Goal: Register for event/course: Sign up to attend an event or enroll in a course

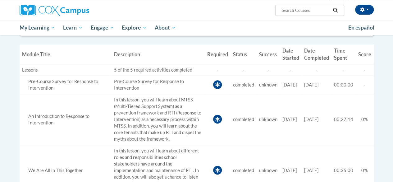
scroll to position [264, 0]
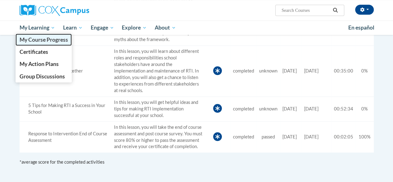
click at [48, 39] on span "My Course Progress" at bounding box center [43, 39] width 48 height 7
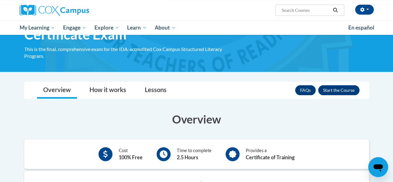
scroll to position [47, 0]
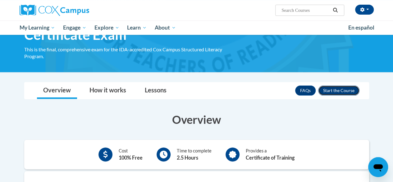
click at [337, 89] on button "Enroll" at bounding box center [338, 90] width 41 height 10
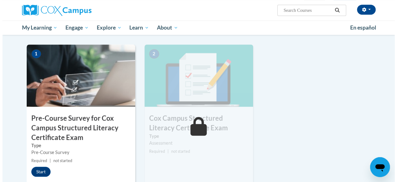
scroll to position [148, 0]
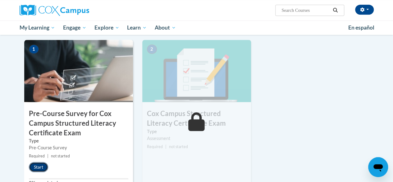
click at [37, 166] on button "Start" at bounding box center [38, 167] width 19 height 10
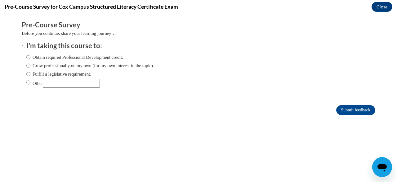
scroll to position [0, 0]
click at [80, 74] on label "Fulfill a legislative requirement." at bounding box center [58, 73] width 65 height 7
click at [30, 74] on input "Fulfill a legislative requirement." at bounding box center [28, 73] width 4 height 7
radio input "true"
click at [352, 109] on input "Submit feedback" at bounding box center [355, 110] width 39 height 10
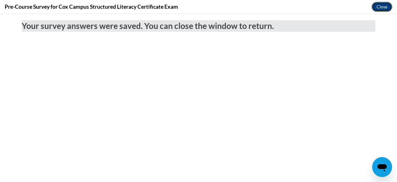
click at [380, 8] on button "Close" at bounding box center [382, 7] width 21 height 10
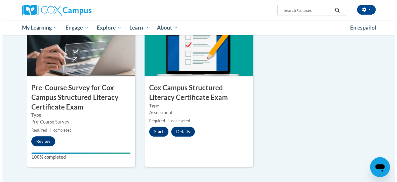
scroll to position [176, 0]
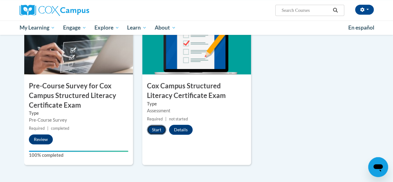
click at [159, 127] on button "Start" at bounding box center [156, 129] width 19 height 10
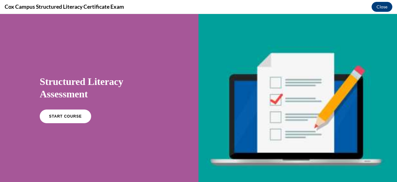
scroll to position [0, 0]
click at [77, 116] on span "START COURSE" at bounding box center [65, 116] width 34 height 5
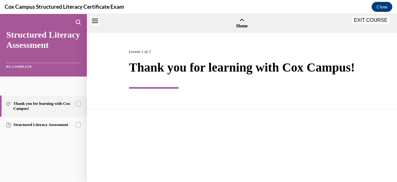
scroll to position [19, 0]
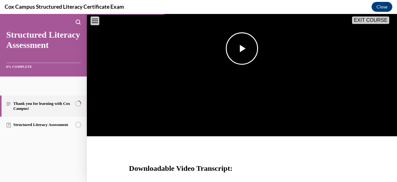
click at [202, 84] on img "Video player" at bounding box center [242, 48] width 310 height 175
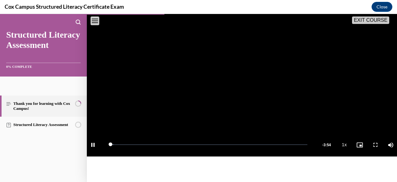
scroll to position [138, 0]
click at [343, 113] on span "1.5x" at bounding box center [346, 110] width 7 height 4
click at [93, 144] on span "Video player" at bounding box center [93, 144] width 12 height 0
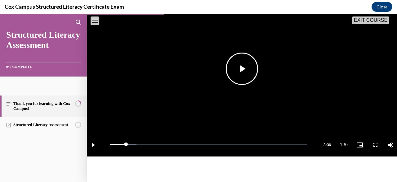
click at [231, 100] on video "Video player" at bounding box center [242, 68] width 310 height 175
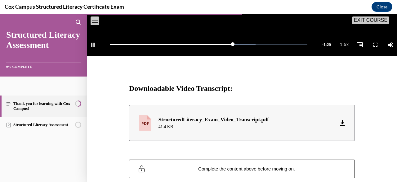
scroll to position [284, 0]
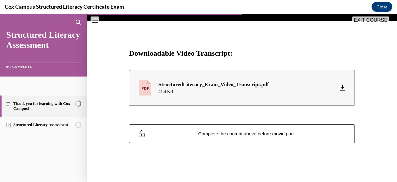
click at [244, 112] on div "StructuredLiteracy_Exam_Video_Transcript.pdf 41.4 KB Download Arrow down with h…" at bounding box center [242, 87] width 310 height 55
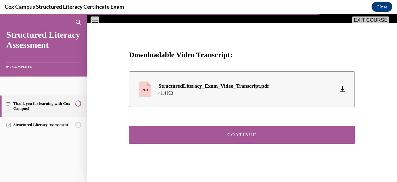
scroll to position [272, 0]
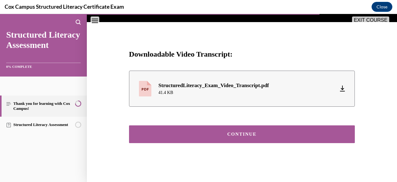
click at [225, 143] on button "CONTINUE" at bounding box center [242, 134] width 226 height 18
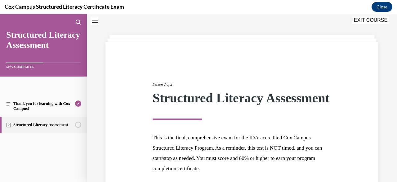
scroll to position [86, 0]
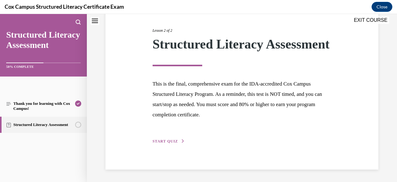
click at [169, 140] on span "START QUIZ" at bounding box center [165, 141] width 25 height 4
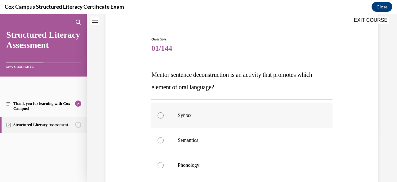
click at [202, 116] on p "Syntax" at bounding box center [247, 115] width 139 height 6
click at [164, 116] on input "Syntax" at bounding box center [161, 115] width 6 height 6
radio input "true"
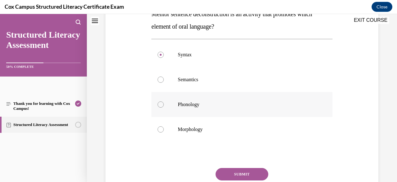
scroll to position [111, 0]
click at [252, 174] on button "SUBMIT" at bounding box center [242, 173] width 53 height 12
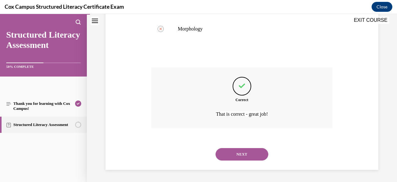
click at [244, 157] on button "NEXT" at bounding box center [242, 154] width 53 height 12
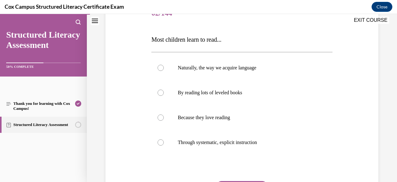
scroll to position [85, 0]
click at [261, 139] on p "Through systematic, explicit instruction" at bounding box center [247, 142] width 139 height 6
click at [164, 139] on input "Through systematic, explicit instruction" at bounding box center [161, 142] width 6 height 6
radio input "true"
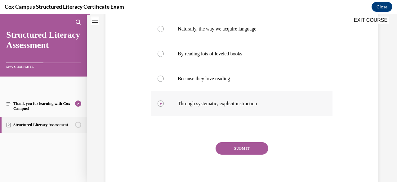
scroll to position [124, 0]
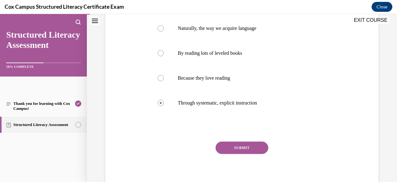
click at [248, 147] on button "SUBMIT" at bounding box center [242, 147] width 53 height 12
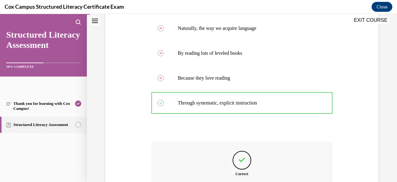
scroll to position [198, 0]
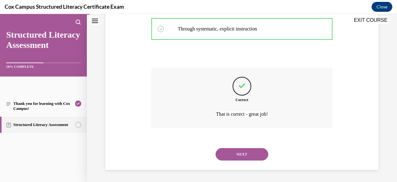
click at [246, 152] on button "NEXT" at bounding box center [242, 154] width 53 height 12
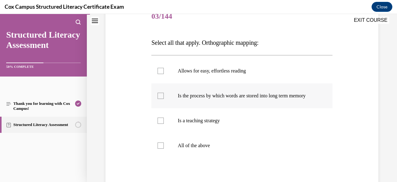
scroll to position [83, 0]
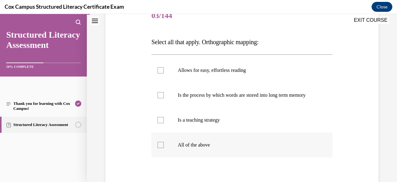
click at [263, 141] on label "All of the above" at bounding box center [241, 144] width 181 height 25
click at [164, 142] on input "All of the above" at bounding box center [161, 145] width 6 height 6
checkbox input "true"
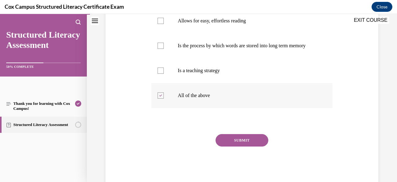
scroll to position [133, 0]
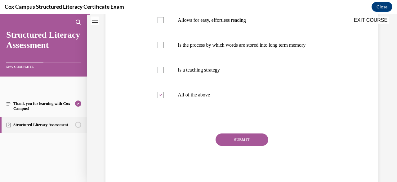
click at [242, 144] on button "SUBMIT" at bounding box center [242, 139] width 53 height 12
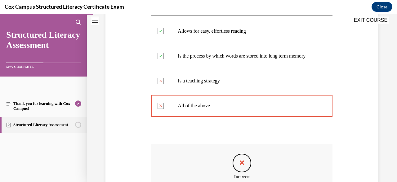
scroll to position [121, 0]
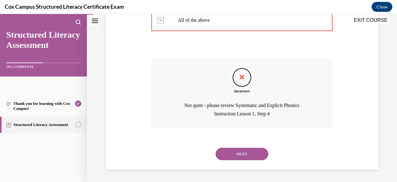
click at [242, 155] on button "NEXT" at bounding box center [242, 153] width 53 height 12
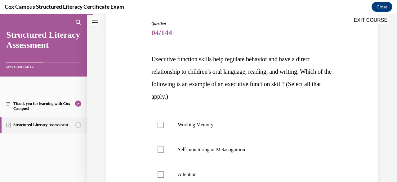
scroll to position [66, 0]
click at [206, 126] on p "Working Memory" at bounding box center [247, 124] width 139 height 6
click at [164, 126] on input "Working Memory" at bounding box center [161, 124] width 6 height 6
checkbox input "true"
click at [205, 147] on p "Self-monitoring or Metacognition" at bounding box center [247, 149] width 139 height 6
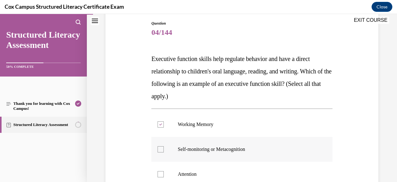
click at [164, 147] on input "Self-monitoring or Metacognition" at bounding box center [161, 149] width 6 height 6
checkbox input "true"
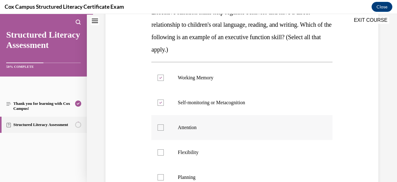
click at [204, 133] on label "Attention" at bounding box center [241, 127] width 181 height 25
click at [164, 130] on input "Attention" at bounding box center [161, 127] width 6 height 6
checkbox input "true"
click at [204, 151] on p "Flexibility" at bounding box center [247, 152] width 139 height 6
click at [164, 151] on input "Flexibility" at bounding box center [161, 152] width 6 height 6
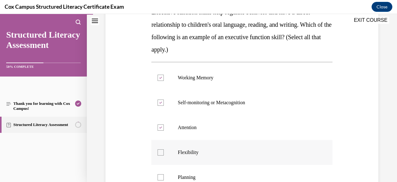
checkbox input "true"
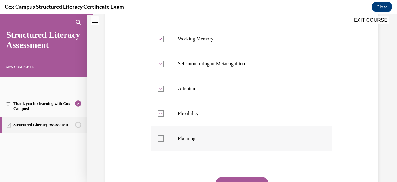
click at [202, 144] on label "Planning" at bounding box center [241, 138] width 181 height 25
click at [164, 141] on input "Planning" at bounding box center [161, 138] width 6 height 6
checkbox input "true"
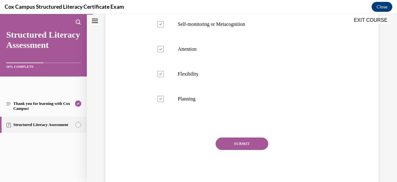
click at [219, 145] on button "SUBMIT" at bounding box center [242, 143] width 53 height 12
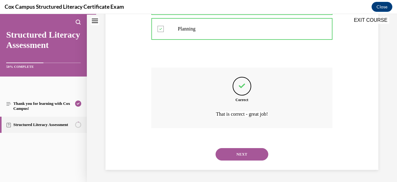
click at [232, 152] on button "NEXT" at bounding box center [242, 154] width 53 height 12
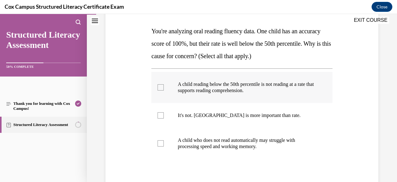
scroll to position [96, 0]
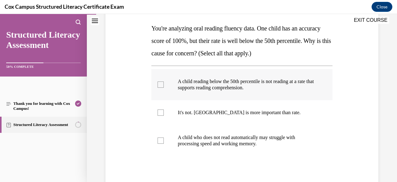
click at [248, 90] on label "A child reading below the 50th percentile is not reading at a rate that support…" at bounding box center [241, 84] width 181 height 31
click at [164, 88] on input "A child reading below the 50th percentile is not reading at a rate that support…" at bounding box center [161, 84] width 6 height 6
checkbox input "true"
click at [241, 138] on p "A child who does not read automatically may struggle with processing speed and …" at bounding box center [247, 140] width 139 height 12
click at [164, 138] on input "A child who does not read automatically may struggle with processing speed and …" at bounding box center [161, 140] width 6 height 6
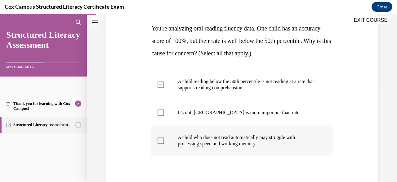
checkbox input "true"
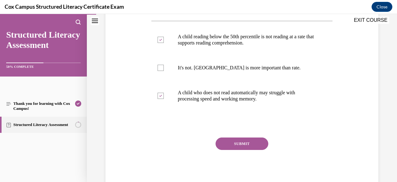
click at [242, 151] on div "SUBMIT NEXT" at bounding box center [241, 162] width 181 height 51
click at [242, 147] on button "SUBMIT" at bounding box center [242, 143] width 53 height 12
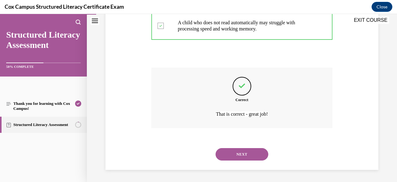
click at [240, 154] on button "NEXT" at bounding box center [242, 154] width 53 height 12
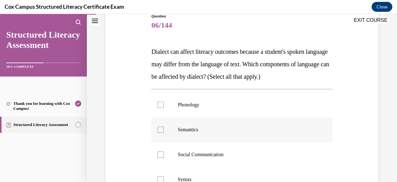
scroll to position [73, 0]
click at [271, 89] on div "Phonology Semantics Social Communication Syntax Morphology" at bounding box center [241, 154] width 181 height 131
click at [260, 102] on p "Phonology" at bounding box center [247, 105] width 139 height 6
click at [164, 102] on input "Phonology" at bounding box center [161, 105] width 6 height 6
checkbox input "true"
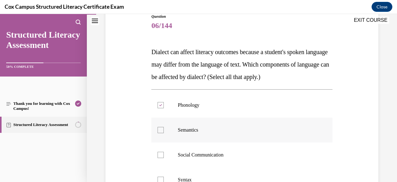
click at [247, 123] on label "Semantics" at bounding box center [241, 129] width 181 height 25
click at [164, 127] on input "Semantics" at bounding box center [161, 130] width 6 height 6
checkbox input "true"
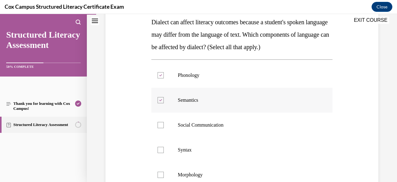
scroll to position [103, 0]
click at [247, 123] on p "Social Communication" at bounding box center [247, 124] width 139 height 6
click at [164, 123] on input "Social Communication" at bounding box center [161, 124] width 6 height 6
checkbox input "true"
click at [241, 142] on label "Syntax" at bounding box center [241, 149] width 181 height 25
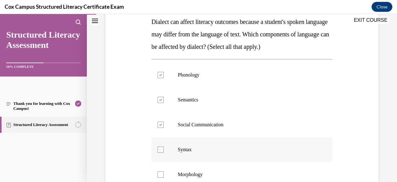
click at [164, 146] on input "Syntax" at bounding box center [161, 149] width 6 height 6
checkbox input "true"
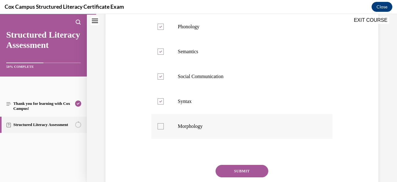
click at [239, 137] on label "Morphology" at bounding box center [241, 126] width 181 height 25
click at [164, 129] on input "Morphology" at bounding box center [161, 126] width 6 height 6
checkbox input "true"
click at [242, 170] on button "SUBMIT" at bounding box center [242, 171] width 53 height 12
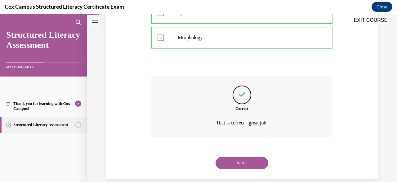
scroll to position [240, 0]
click at [236, 160] on button "NEXT" at bounding box center [242, 162] width 53 height 12
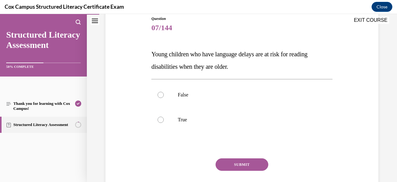
scroll to position [72, 0]
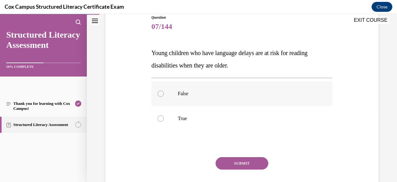
click at [296, 102] on label "False" at bounding box center [241, 93] width 181 height 25
click at [164, 97] on input "False" at bounding box center [161, 93] width 6 height 6
radio input "true"
click at [276, 120] on p "True" at bounding box center [247, 118] width 139 height 6
click at [164, 120] on input "True" at bounding box center [161, 118] width 6 height 6
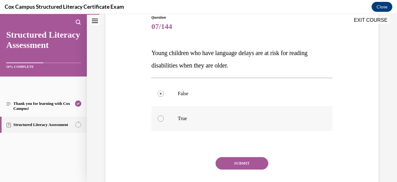
radio input "true"
click at [250, 160] on button "SUBMIT" at bounding box center [242, 163] width 53 height 12
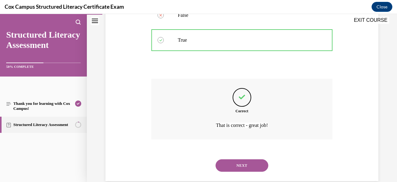
click at [243, 167] on button "NEXT" at bounding box center [242, 165] width 53 height 12
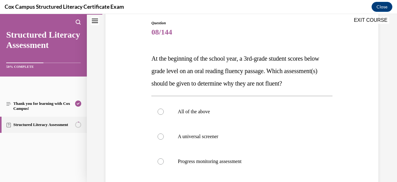
scroll to position [71, 0]
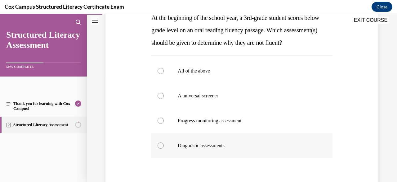
click at [258, 150] on label "Diagnostic assessments" at bounding box center [241, 145] width 181 height 25
click at [164, 148] on input "Diagnostic assessments" at bounding box center [161, 145] width 6 height 6
radio input "true"
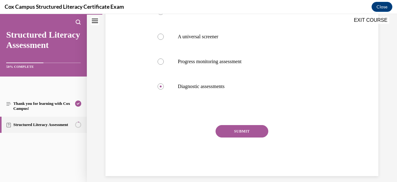
click at [248, 137] on button "SUBMIT" at bounding box center [242, 131] width 53 height 12
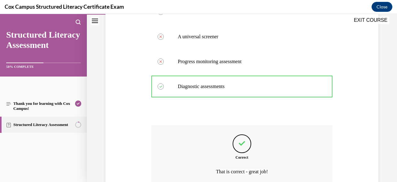
scroll to position [236, 0]
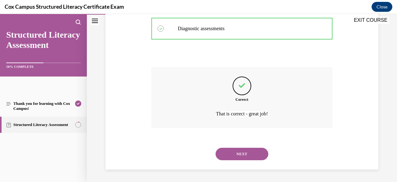
click at [238, 154] on button "NEXT" at bounding box center [242, 153] width 53 height 12
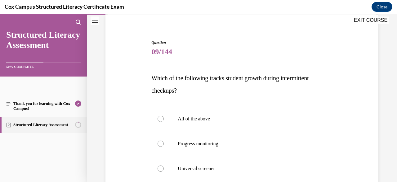
scroll to position [47, 0]
click at [261, 137] on label "Progress monitoring" at bounding box center [241, 143] width 181 height 25
click at [164, 140] on input "Progress monitoring" at bounding box center [161, 143] width 6 height 6
radio input "true"
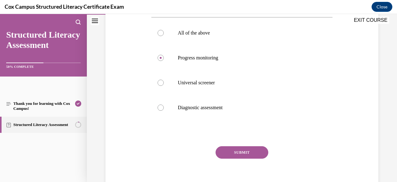
click at [252, 156] on button "SUBMIT" at bounding box center [242, 152] width 53 height 12
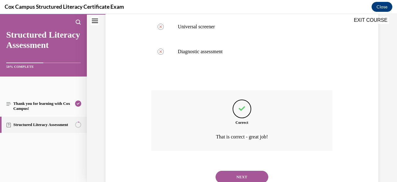
scroll to position [189, 0]
click at [250, 169] on div "NEXT" at bounding box center [241, 175] width 181 height 25
click at [247, 173] on button "NEXT" at bounding box center [242, 175] width 53 height 12
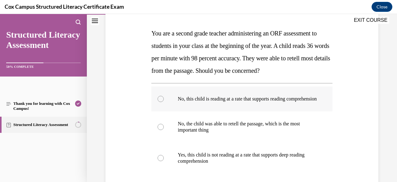
scroll to position [91, 0]
click at [294, 102] on p "No, this child is reading at a rate that supports reading comprehension" at bounding box center [247, 99] width 139 height 6
click at [164, 102] on input "No, this child is reading at a rate that supports reading comprehension" at bounding box center [161, 99] width 6 height 6
radio input "true"
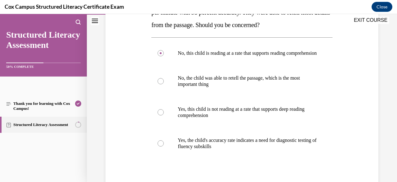
click at [329, 99] on div "Question 10/144 You are a second grade teacher administering an ORF assessment …" at bounding box center [242, 88] width 184 height 296
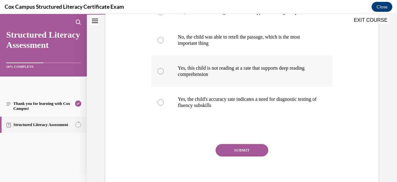
click at [261, 87] on label "Yes, this child is not reading at a rate that supports deep reading comprehensi…" at bounding box center [241, 71] width 181 height 31
click at [164, 74] on input "Yes, this child is not reading at a rate that supports deep reading comprehensi…" at bounding box center [161, 71] width 6 height 6
radio input "true"
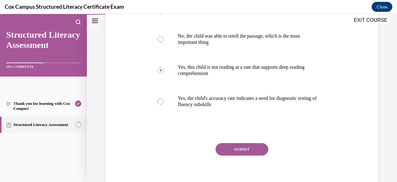
scroll to position [191, 0]
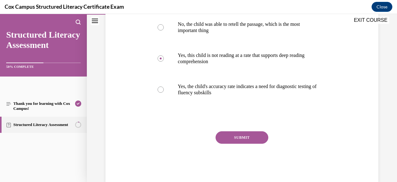
click at [247, 143] on button "SUBMIT" at bounding box center [242, 137] width 53 height 12
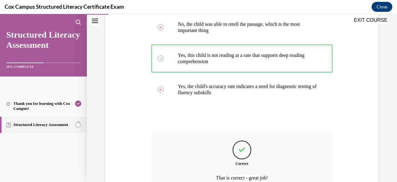
scroll to position [260, 0]
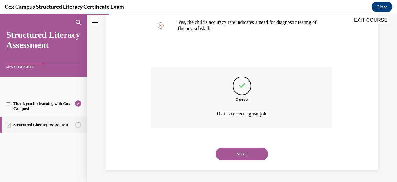
click at [245, 157] on button "NEXT" at bounding box center [242, 153] width 53 height 12
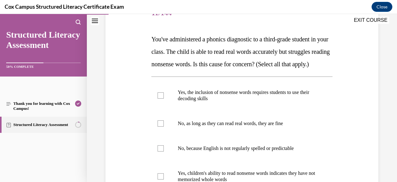
scroll to position [99, 0]
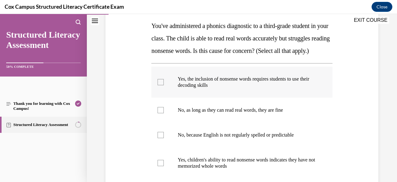
click at [308, 88] on span "Yes, the inclusion of nonsense words requires students to use their decoding sk…" at bounding box center [244, 81] width 132 height 11
click at [164, 85] on input "Yes, the inclusion of nonsense words requires students to use their decoding sk…" at bounding box center [161, 82] width 6 height 6
checkbox input "true"
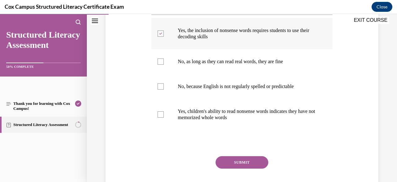
scroll to position [149, 0]
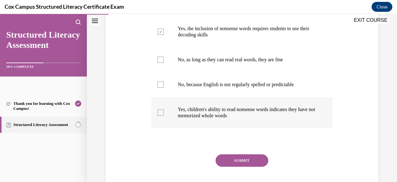
click at [287, 119] on p "Yes, children's ability to read nonsense words indicates they have not memorize…" at bounding box center [247, 112] width 139 height 12
click at [164, 115] on input "Yes, children's ability to read nonsense words indicates they have not memorize…" at bounding box center [161, 112] width 6 height 6
checkbox input "true"
click at [252, 166] on button "SUBMIT" at bounding box center [242, 160] width 53 height 12
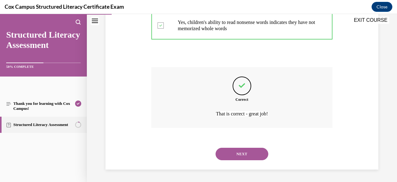
click at [243, 152] on button "NEXT" at bounding box center [242, 153] width 53 height 12
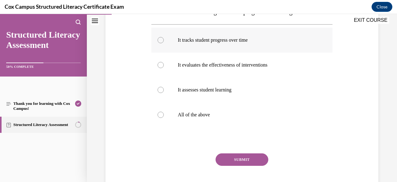
scroll to position [113, 0]
click at [276, 119] on label "All of the above" at bounding box center [241, 114] width 181 height 25
click at [164, 117] on input "All of the above" at bounding box center [161, 114] width 6 height 6
radio input "true"
click at [253, 165] on button "SUBMIT" at bounding box center [242, 159] width 53 height 12
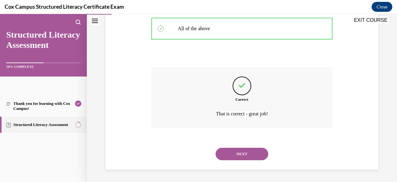
click at [244, 154] on button "NEXT" at bounding box center [242, 153] width 53 height 12
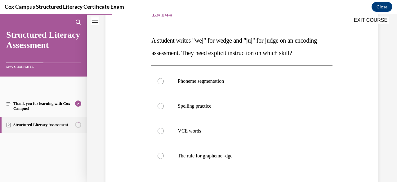
scroll to position [84, 0]
click at [289, 153] on p "The rule for grapheme -dge" at bounding box center [247, 155] width 139 height 6
click at [164, 153] on input "The rule for grapheme -dge" at bounding box center [161, 155] width 6 height 6
radio input "true"
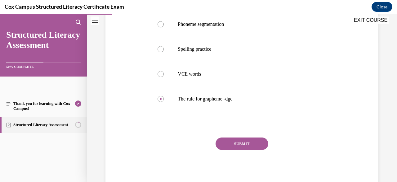
click at [259, 143] on button "SUBMIT" at bounding box center [242, 143] width 53 height 12
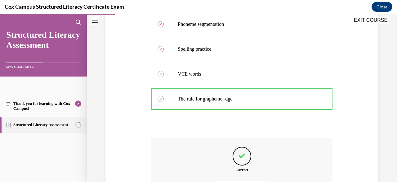
scroll to position [206, 0]
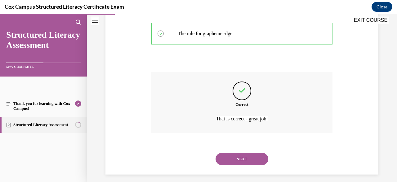
click at [252, 155] on button "NEXT" at bounding box center [242, 158] width 53 height 12
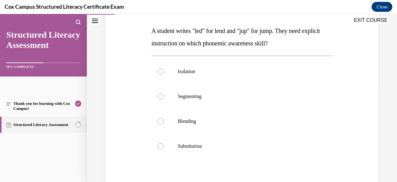
scroll to position [94, 0]
click at [287, 90] on label "Segmenting" at bounding box center [241, 96] width 181 height 25
click at [164, 93] on input "Segmenting" at bounding box center [161, 96] width 6 height 6
radio input "true"
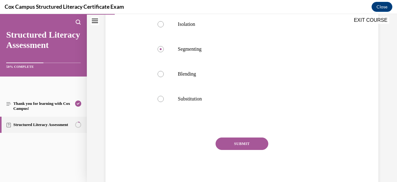
click at [244, 147] on button "SUBMIT" at bounding box center [242, 143] width 53 height 12
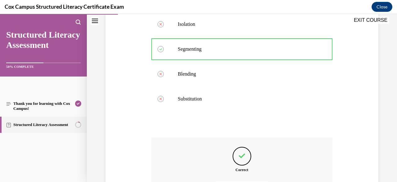
scroll to position [211, 0]
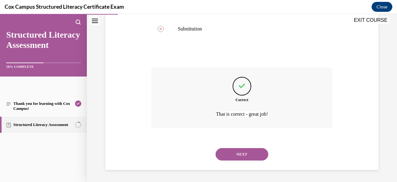
click at [243, 152] on button "NEXT" at bounding box center [242, 154] width 53 height 12
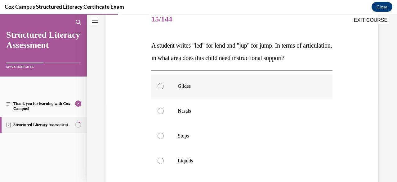
scroll to position [79, 0]
click at [290, 114] on p "Nasals" at bounding box center [247, 110] width 139 height 6
click at [164, 114] on input "Nasals" at bounding box center [161, 110] width 6 height 6
radio input "true"
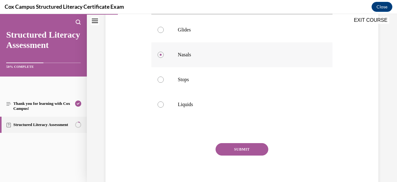
scroll to position [136, 0]
click at [263, 155] on button "SUBMIT" at bounding box center [242, 148] width 53 height 12
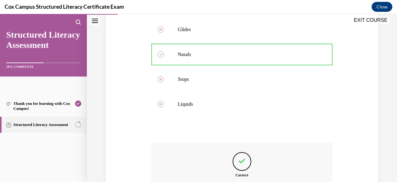
scroll to position [223, 0]
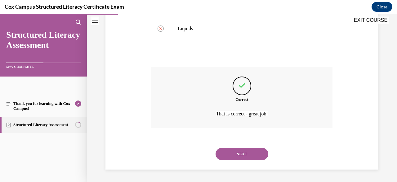
click at [246, 153] on button "NEXT" at bounding box center [242, 153] width 53 height 12
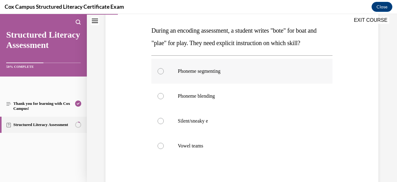
scroll to position [94, 0]
click at [276, 139] on label "Vowel teams" at bounding box center [241, 145] width 181 height 25
click at [164, 142] on input "Vowel teams" at bounding box center [161, 145] width 6 height 6
radio input "true"
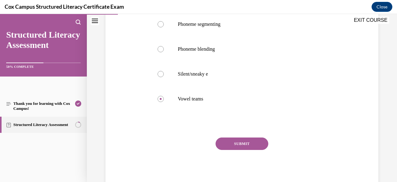
click at [251, 141] on button "SUBMIT" at bounding box center [242, 143] width 53 height 12
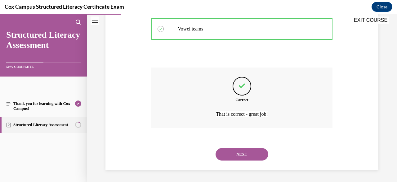
click at [244, 148] on button "NEXT" at bounding box center [242, 154] width 53 height 12
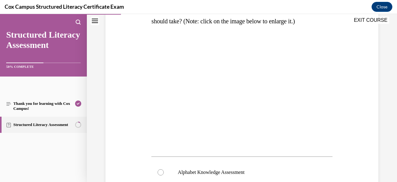
scroll to position [129, 0]
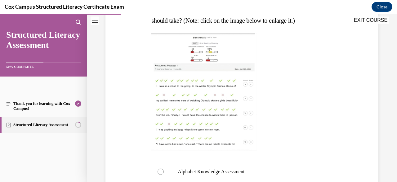
click at [244, 87] on img at bounding box center [203, 92] width 105 height 118
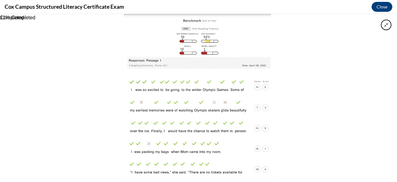
click at [313, 89] on div at bounding box center [198, 98] width 397 height 168
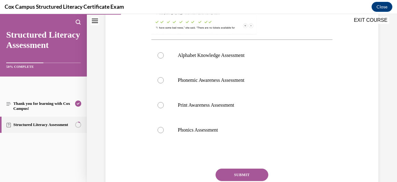
scroll to position [245, 0]
click at [280, 127] on p "Phonics Assessment" at bounding box center [247, 130] width 139 height 6
click at [164, 127] on input "Phonics Assessment" at bounding box center [161, 130] width 6 height 6
radio input "true"
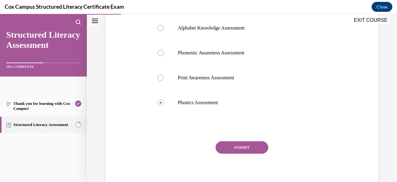
click at [251, 143] on button "SUBMIT" at bounding box center [242, 147] width 53 height 12
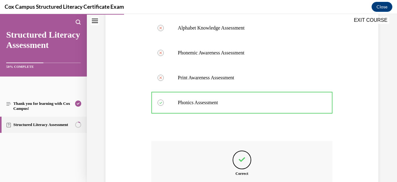
scroll to position [346, 0]
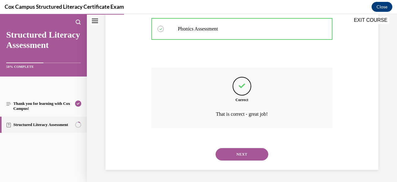
click at [245, 152] on button "NEXT" at bounding box center [242, 154] width 53 height 12
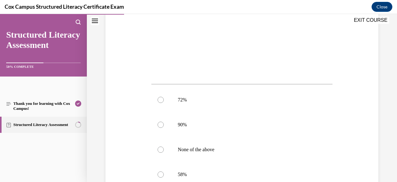
scroll to position [211, 0]
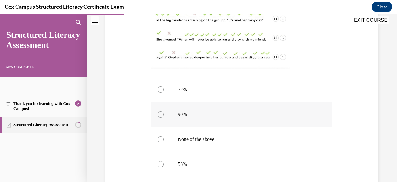
click at [246, 115] on p "90%" at bounding box center [247, 114] width 139 height 6
click at [164, 115] on input "90%" at bounding box center [161, 114] width 6 height 6
radio input "true"
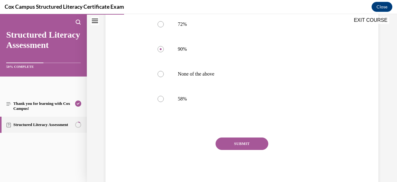
click at [242, 138] on button "SUBMIT" at bounding box center [242, 143] width 53 height 12
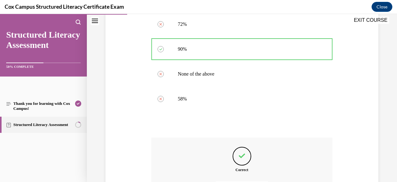
scroll to position [346, 0]
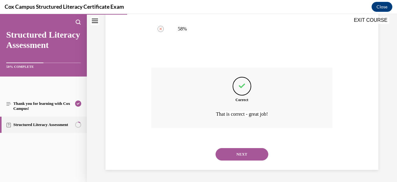
click at [238, 152] on button "NEXT" at bounding box center [242, 154] width 53 height 12
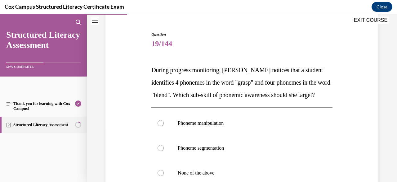
scroll to position [59, 0]
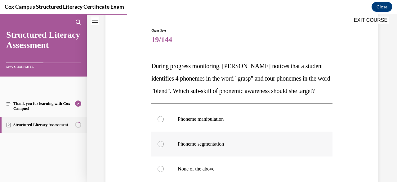
click at [239, 147] on p "Phoneme segmentation" at bounding box center [247, 144] width 139 height 6
click at [164, 147] on input "Phoneme segmentation" at bounding box center [161, 144] width 6 height 6
radio input "true"
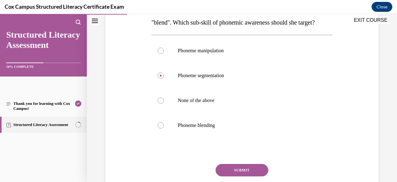
scroll to position [158, 0]
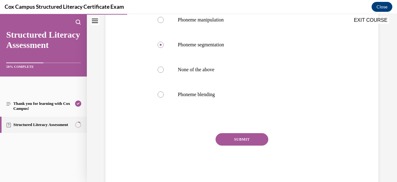
click at [235, 145] on button "SUBMIT" at bounding box center [242, 139] width 53 height 12
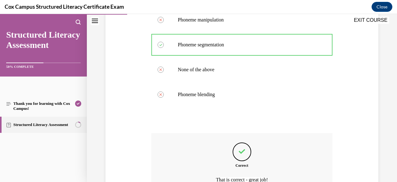
scroll to position [236, 0]
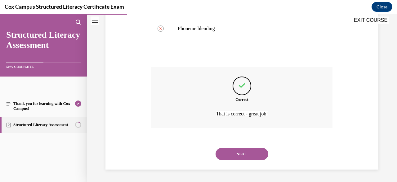
click at [241, 157] on button "NEXT" at bounding box center [242, 153] width 53 height 12
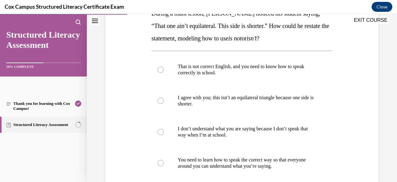
scroll to position [111, 0]
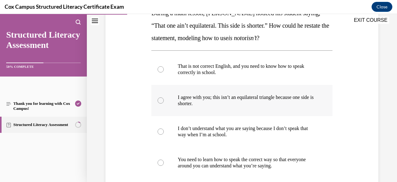
click at [298, 106] on label "I agree with you; this isn’t an equilateral triangle because one side is shorte…" at bounding box center [241, 100] width 181 height 31
click at [164, 103] on input "I agree with you; this isn’t an equilateral triangle because one side is shorte…" at bounding box center [161, 100] width 6 height 6
radio input "true"
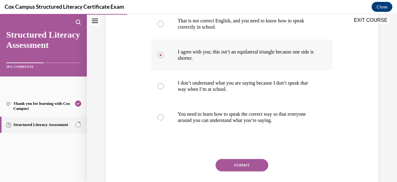
scroll to position [157, 0]
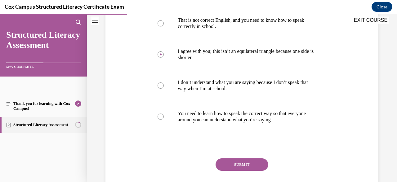
click at [251, 159] on button "SUBMIT" at bounding box center [242, 164] width 53 height 12
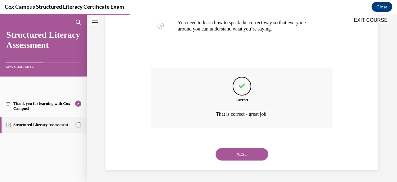
click at [241, 156] on button "NEXT" at bounding box center [242, 154] width 53 height 12
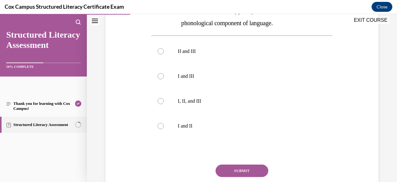
scroll to position [201, 0]
click at [277, 110] on label "I, II, and III" at bounding box center [241, 100] width 181 height 25
click at [164, 104] on input "I, II, and III" at bounding box center [161, 100] width 6 height 6
radio input "true"
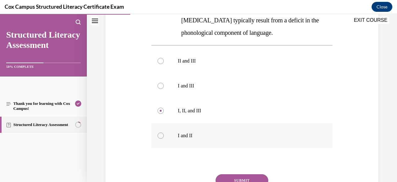
scroll to position [224, 0]
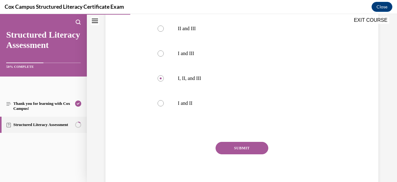
click at [246, 144] on button "SUBMIT" at bounding box center [242, 148] width 53 height 12
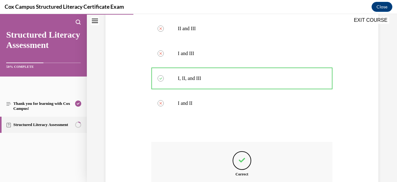
scroll to position [298, 0]
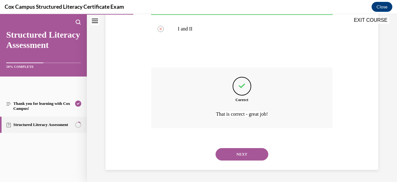
click at [246, 151] on button "NEXT" at bounding box center [242, 154] width 53 height 12
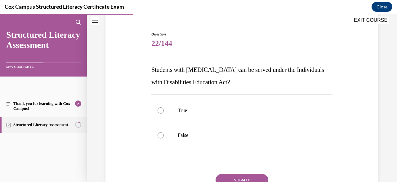
scroll to position [55, 0]
click at [223, 112] on p "True" at bounding box center [247, 110] width 139 height 6
click at [164, 112] on input "True" at bounding box center [161, 110] width 6 height 6
radio input "true"
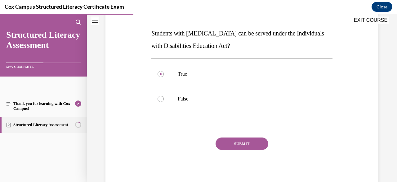
click at [236, 140] on button "SUBMIT" at bounding box center [242, 143] width 53 height 12
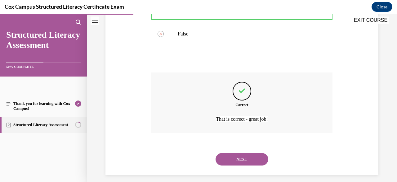
click at [253, 162] on button "NEXT" at bounding box center [242, 159] width 53 height 12
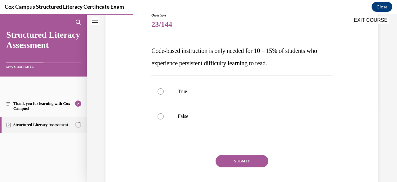
scroll to position [74, 0]
click at [300, 122] on label "False" at bounding box center [241, 115] width 181 height 25
click at [164, 119] on input "False" at bounding box center [161, 116] width 6 height 6
radio input "true"
click at [248, 160] on button "SUBMIT" at bounding box center [242, 160] width 53 height 12
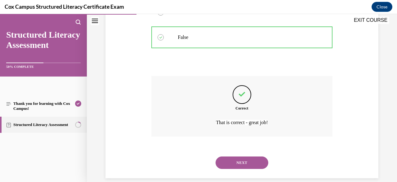
scroll to position [161, 0]
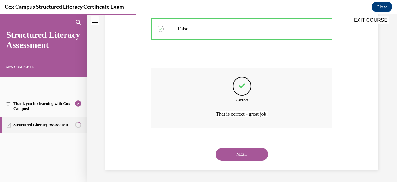
click at [244, 156] on button "NEXT" at bounding box center [242, 154] width 53 height 12
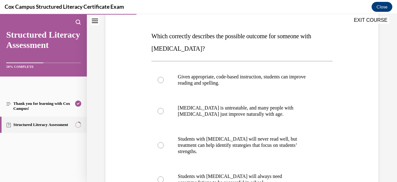
scroll to position [108, 0]
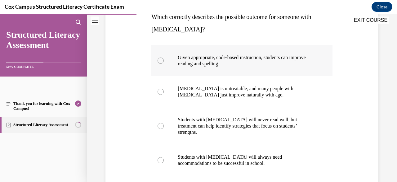
click at [283, 61] on p "Given appropriate, code-based instruction, students can improve reading and spe…" at bounding box center [247, 60] width 139 height 12
click at [164, 61] on input "Given appropriate, code-based instruction, students can improve reading and spe…" at bounding box center [161, 60] width 6 height 6
radio input "true"
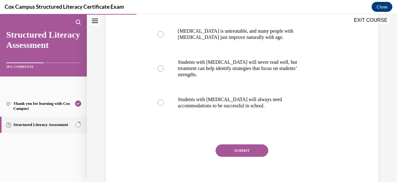
scroll to position [166, 0]
click at [243, 144] on button "SUBMIT" at bounding box center [242, 149] width 53 height 12
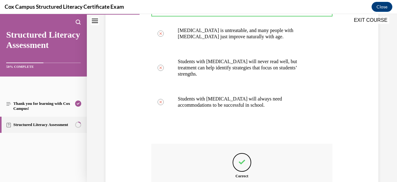
scroll to position [236, 0]
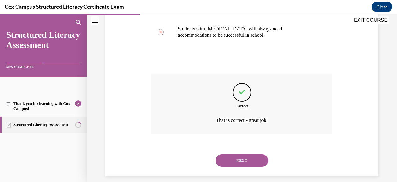
click at [240, 158] on button "NEXT" at bounding box center [242, 160] width 53 height 12
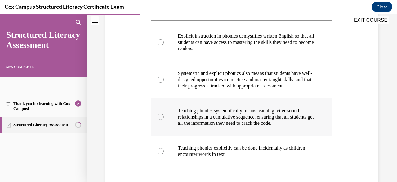
scroll to position [137, 0]
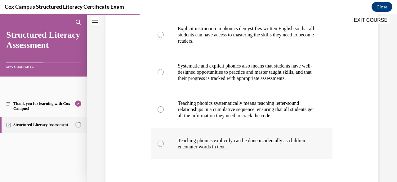
click at [278, 149] on p "Teaching phonics explicitly can be done incidentally as children encounter word…" at bounding box center [247, 143] width 139 height 12
click at [164, 147] on input "Teaching phonics explicitly can be done incidentally as children encounter word…" at bounding box center [161, 143] width 6 height 6
radio input "true"
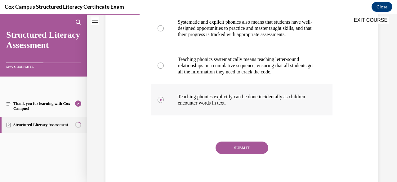
scroll to position [181, 0]
click at [256, 150] on button "SUBMIT" at bounding box center [242, 147] width 53 height 12
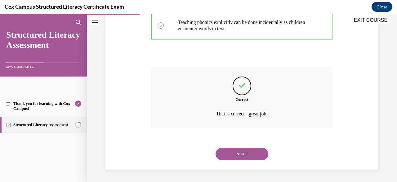
click at [256, 150] on button "NEXT" at bounding box center [242, 153] width 53 height 12
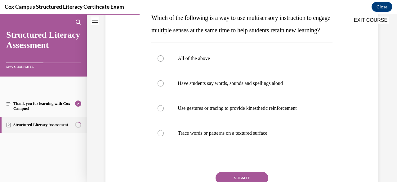
scroll to position [107, 0]
click at [277, 70] on label "All of the above" at bounding box center [241, 58] width 181 height 25
click at [164, 61] on input "All of the above" at bounding box center [161, 58] width 6 height 6
radio input "true"
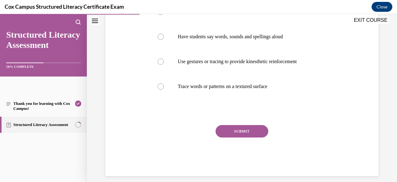
click at [251, 137] on button "SUBMIT" at bounding box center [242, 131] width 53 height 12
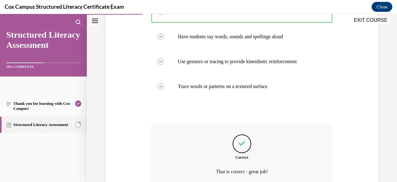
scroll to position [223, 0]
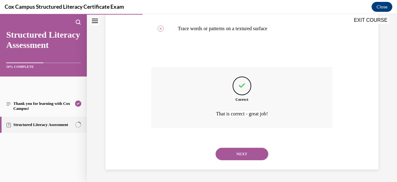
click at [236, 154] on button "NEXT" at bounding box center [242, 153] width 53 height 12
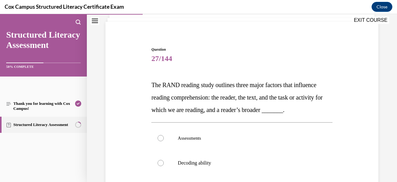
scroll to position [40, 0]
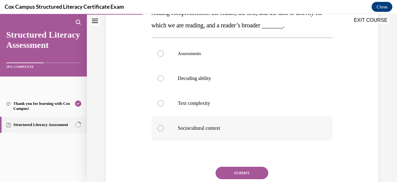
click at [263, 131] on p "Sociocultural context" at bounding box center [247, 128] width 139 height 6
click at [164, 131] on input "Sociocultural context" at bounding box center [161, 128] width 6 height 6
radio input "true"
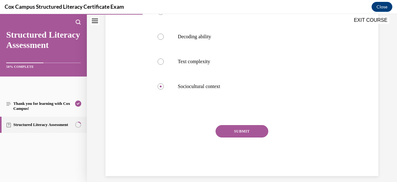
click at [259, 137] on button "SUBMIT" at bounding box center [242, 131] width 53 height 12
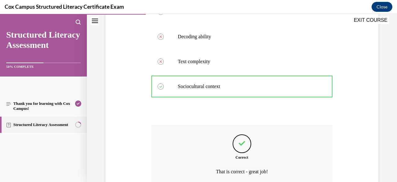
scroll to position [236, 0]
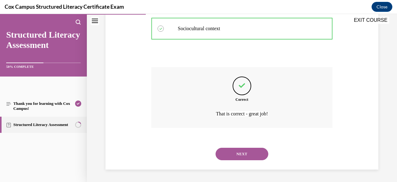
click at [245, 153] on button "NEXT" at bounding box center [242, 153] width 53 height 12
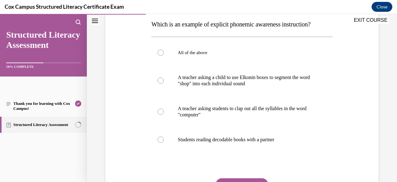
scroll to position [101, 0]
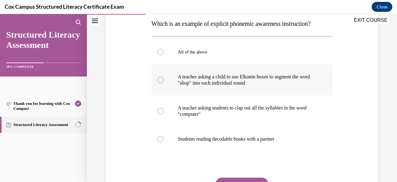
click at [296, 78] on p "A teacher asking a child to use Elkonin boxes to segment the word "shop" into e…" at bounding box center [247, 80] width 139 height 12
click at [164, 78] on input "A teacher asking a child to use Elkonin boxes to segment the word "shop" into e…" at bounding box center [161, 80] width 6 height 6
radio input "true"
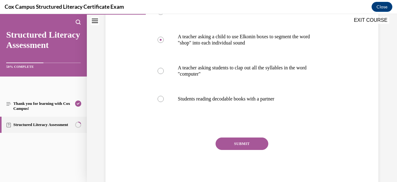
click at [240, 142] on button "SUBMIT" at bounding box center [242, 143] width 53 height 12
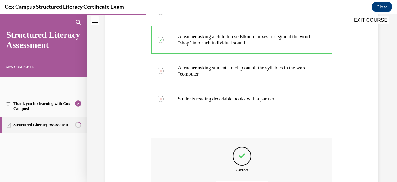
scroll to position [211, 0]
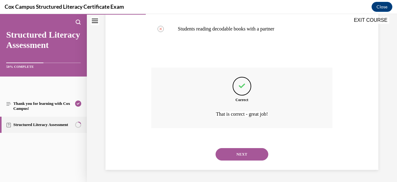
click at [240, 152] on button "NEXT" at bounding box center [242, 154] width 53 height 12
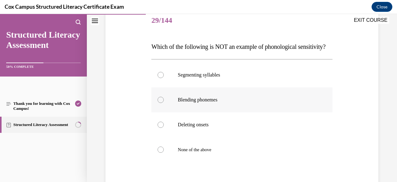
click at [286, 103] on p "Blending phonemes" at bounding box center [247, 100] width 139 height 6
click at [164, 103] on input "Blending phonemes" at bounding box center [161, 100] width 6 height 6
radio input "true"
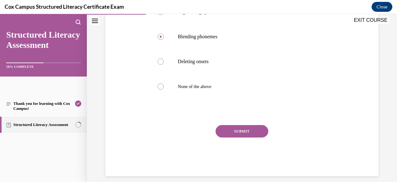
click at [253, 137] on button "SUBMIT" at bounding box center [242, 131] width 53 height 12
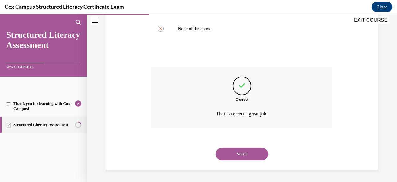
click at [249, 148] on button "NEXT" at bounding box center [242, 153] width 53 height 12
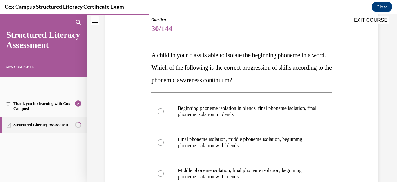
scroll to position [69, 0]
click at [234, 153] on label "Final phoneme isolation, middle phoneme isolation, beginning phoneme isolation …" at bounding box center [241, 142] width 181 height 31
click at [164, 146] on input "Final phoneme isolation, middle phoneme isolation, beginning phoneme isolation …" at bounding box center [161, 142] width 6 height 6
radio input "true"
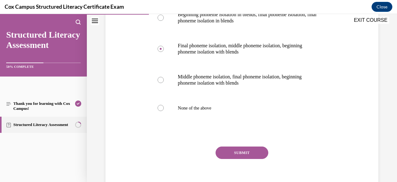
click at [235, 153] on button "SUBMIT" at bounding box center [242, 152] width 53 height 12
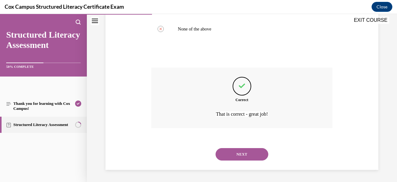
click at [244, 149] on button "NEXT" at bounding box center [242, 154] width 53 height 12
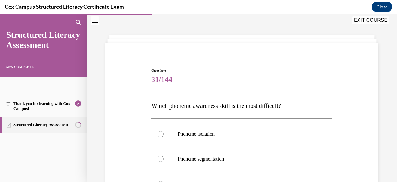
scroll to position [55, 0]
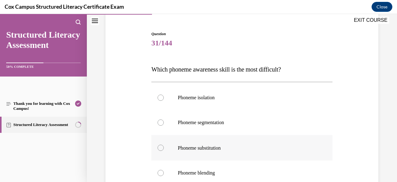
click at [251, 136] on label "Phoneme substitution" at bounding box center [241, 147] width 181 height 25
click at [164, 144] on input "Phoneme substitution" at bounding box center [161, 147] width 6 height 6
radio input "true"
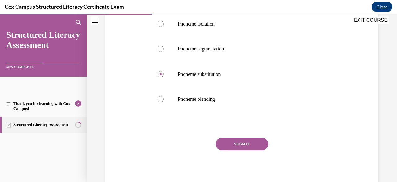
click at [250, 138] on button "SUBMIT" at bounding box center [242, 144] width 53 height 12
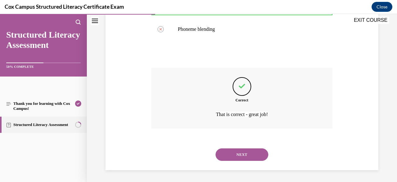
click at [246, 151] on button "NEXT" at bounding box center [242, 154] width 53 height 12
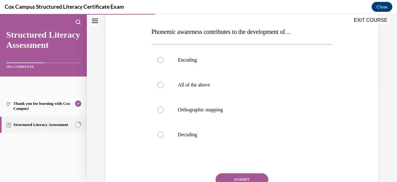
scroll to position [93, 0]
click at [238, 92] on label "All of the above" at bounding box center [241, 84] width 181 height 25
click at [164, 88] on input "All of the above" at bounding box center [161, 85] width 6 height 6
radio input "true"
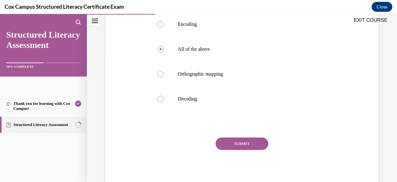
click at [233, 140] on button "SUBMIT" at bounding box center [242, 143] width 53 height 12
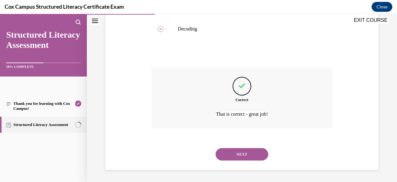
click at [235, 148] on button "NEXT" at bounding box center [242, 154] width 53 height 12
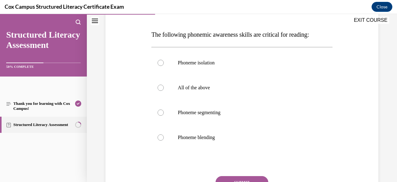
scroll to position [90, 0]
click at [233, 100] on label "Phoneme segmenting" at bounding box center [241, 112] width 181 height 25
click at [164, 109] on input "Phoneme segmenting" at bounding box center [161, 112] width 6 height 6
radio input "true"
click at [228, 92] on label "All of the above" at bounding box center [241, 87] width 181 height 25
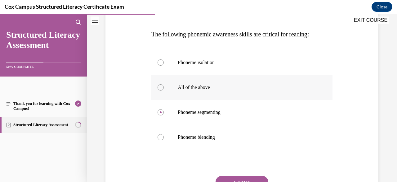
click at [164, 90] on input "All of the above" at bounding box center [161, 87] width 6 height 6
radio input "true"
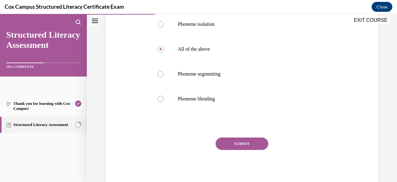
click at [238, 140] on button "SUBMIT" at bounding box center [242, 143] width 53 height 12
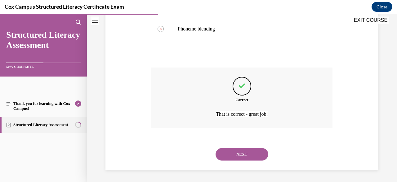
click at [239, 150] on button "NEXT" at bounding box center [242, 154] width 53 height 12
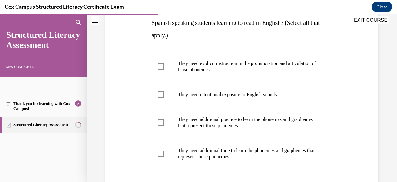
scroll to position [114, 0]
click at [246, 70] on p "They need explicit instruction in the pronunciation and articulation of those p…" at bounding box center [247, 67] width 139 height 12
click at [164, 70] on input "They need explicit instruction in the pronunciation and articulation of those p…" at bounding box center [161, 67] width 6 height 6
checkbox input "true"
click at [243, 89] on label "They need intentional exposure to English sounds." at bounding box center [241, 94] width 181 height 25
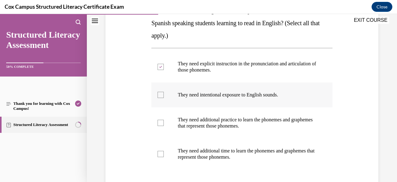
click at [164, 92] on input "They need intentional exposure to English sounds." at bounding box center [161, 95] width 6 height 6
checkbox input "true"
click at [238, 111] on label "They need additional practice to learn the phonemes and graphemes that represen…" at bounding box center [241, 122] width 181 height 31
click at [164, 120] on input "They need additional practice to learn the phonemes and graphemes that represen…" at bounding box center [161, 123] width 6 height 6
checkbox input "true"
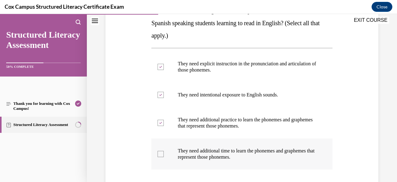
click at [235, 142] on label "They need additional time to learn the phonemes and graphemes that represent th…" at bounding box center [241, 153] width 181 height 31
click at [164, 151] on input "They need additional time to learn the phonemes and graphemes that represent th…" at bounding box center [161, 154] width 6 height 6
checkbox input "true"
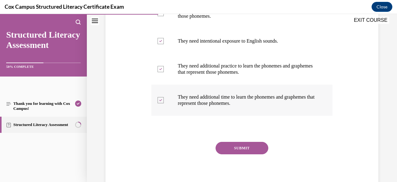
scroll to position [172, 0]
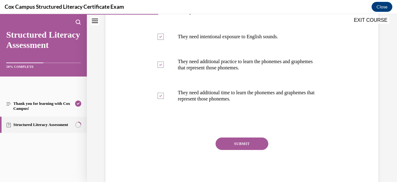
click at [236, 142] on button "SUBMIT" at bounding box center [242, 143] width 53 height 12
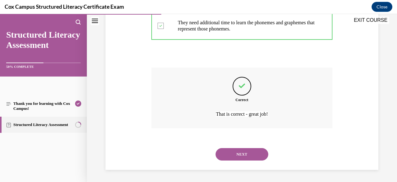
click at [241, 151] on button "NEXT" at bounding box center [242, 154] width 53 height 12
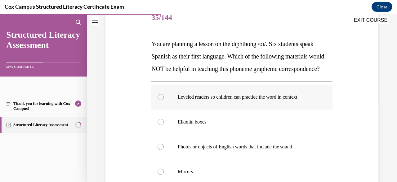
scroll to position [85, 0]
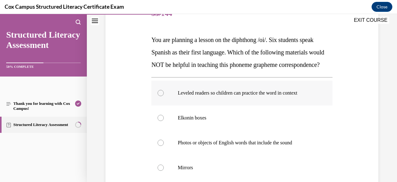
click at [229, 105] on label "Leveled readers so children can practice the word in context" at bounding box center [241, 92] width 181 height 25
click at [164, 96] on input "Leveled readers so children can practice the word in context" at bounding box center [161, 93] width 6 height 6
radio input "true"
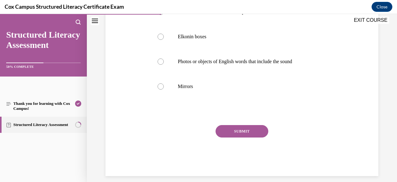
click at [254, 137] on button "SUBMIT" at bounding box center [242, 131] width 53 height 12
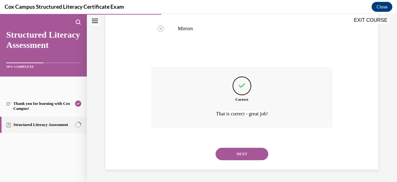
click at [247, 160] on button "NEXT" at bounding box center [242, 153] width 53 height 12
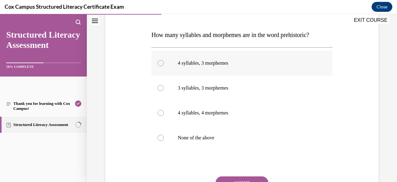
scroll to position [93, 0]
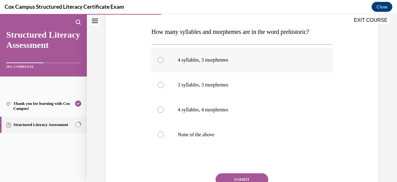
click at [271, 57] on p "4 syllables, 3 morphemes" at bounding box center [247, 60] width 139 height 6
click at [164, 57] on input "4 syllables, 3 morphemes" at bounding box center [161, 60] width 6 height 6
radio input "true"
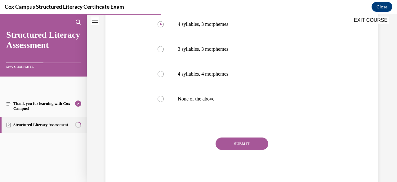
click at [247, 147] on button "SUBMIT" at bounding box center [242, 143] width 53 height 12
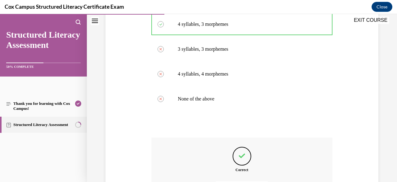
scroll to position [198, 0]
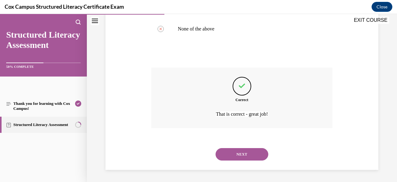
click at [250, 155] on button "NEXT" at bounding box center [242, 154] width 53 height 12
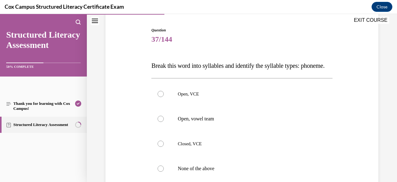
scroll to position [59, 0]
click at [251, 106] on label "Open, VCE" at bounding box center [241, 93] width 181 height 25
click at [164, 97] on input "Open, VCE" at bounding box center [161, 93] width 6 height 6
radio input "true"
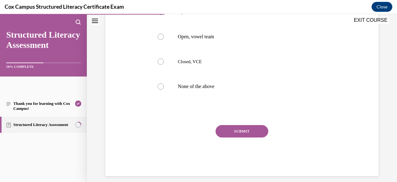
click at [242, 137] on button "SUBMIT" at bounding box center [242, 131] width 53 height 12
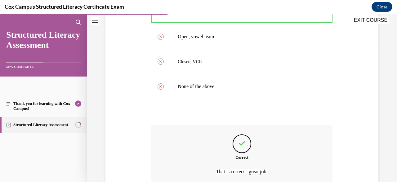
scroll to position [211, 0]
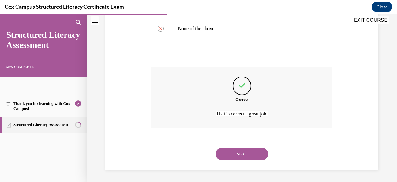
click at [242, 152] on button "NEXT" at bounding box center [242, 153] width 53 height 12
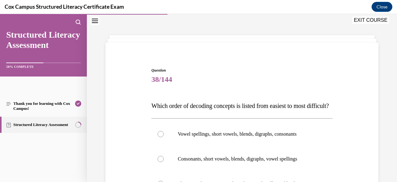
scroll to position [48, 0]
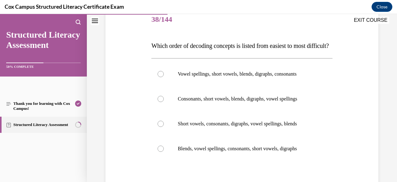
click at [294, 105] on label "Consonants, short vowels, blends, digraphs, vowel spellings" at bounding box center [241, 98] width 181 height 25
click at [164, 102] on input "Consonants, short vowels, blends, digraphs, vowel spellings" at bounding box center [161, 99] width 6 height 6
radio input "true"
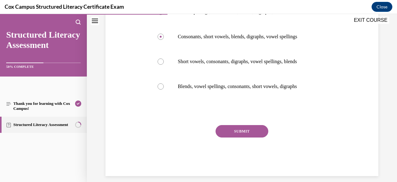
click at [248, 137] on button "SUBMIT" at bounding box center [242, 131] width 53 height 12
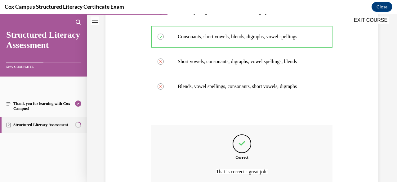
scroll to position [211, 0]
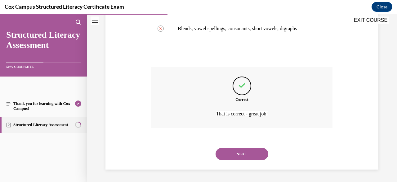
click at [242, 152] on button "NEXT" at bounding box center [242, 153] width 53 height 12
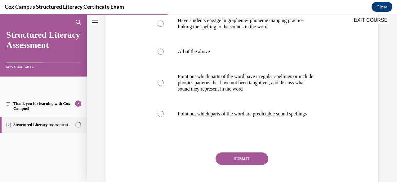
scroll to position [145, 0]
click at [283, 59] on label "All of the above" at bounding box center [241, 51] width 181 height 25
click at [164, 54] on input "All of the above" at bounding box center [161, 51] width 6 height 6
radio input "true"
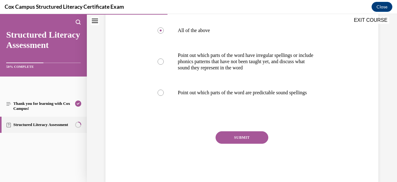
click at [236, 143] on button "SUBMIT" at bounding box center [242, 137] width 53 height 12
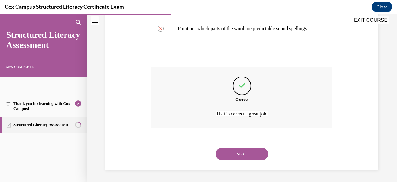
click at [259, 149] on button "NEXT" at bounding box center [242, 153] width 53 height 12
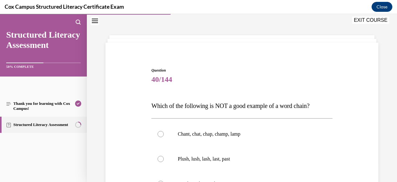
scroll to position [83, 0]
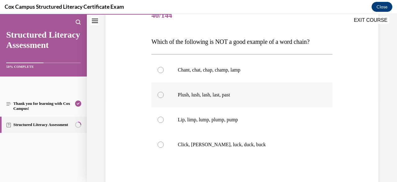
click at [257, 103] on label "Plush, lush, lash, last, past" at bounding box center [241, 94] width 181 height 25
click at [164, 98] on input "Plush, lush, lash, last, past" at bounding box center [161, 95] width 6 height 6
radio input "true"
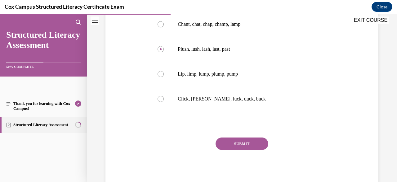
click at [250, 138] on button "SUBMIT" at bounding box center [242, 143] width 53 height 12
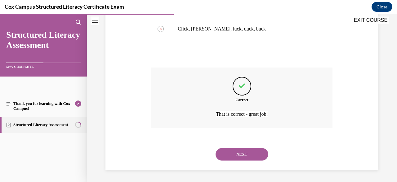
click at [239, 151] on button "NEXT" at bounding box center [242, 154] width 53 height 12
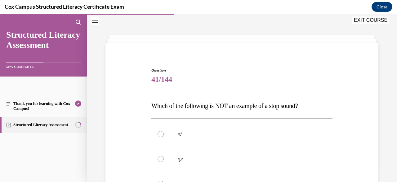
scroll to position [60, 0]
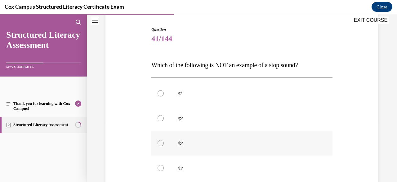
click at [274, 153] on label "/b/" at bounding box center [241, 142] width 181 height 25
click at [164, 146] on input "/b/" at bounding box center [161, 143] width 6 height 6
radio input "true"
click at [264, 169] on p "/h/" at bounding box center [247, 168] width 139 height 6
click at [164, 169] on input "/h/" at bounding box center [161, 168] width 6 height 6
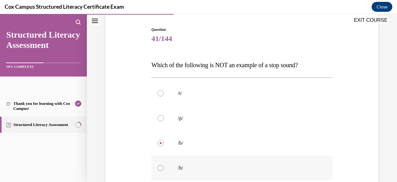
radio input "true"
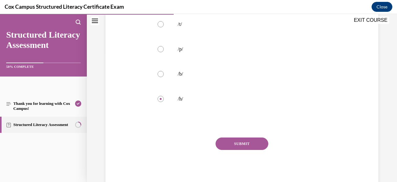
click at [244, 140] on button "SUBMIT" at bounding box center [242, 143] width 53 height 12
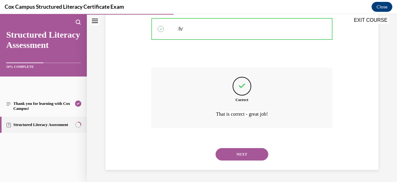
click at [253, 156] on button "NEXT" at bounding box center [242, 154] width 53 height 12
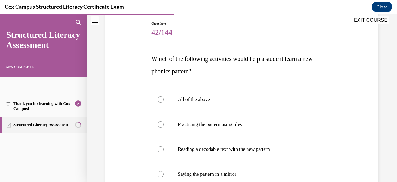
scroll to position [76, 0]
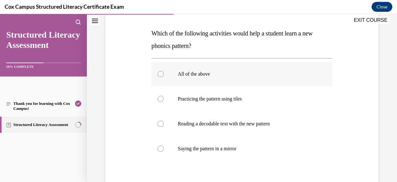
click at [291, 76] on p "All of the above" at bounding box center [247, 74] width 139 height 6
click at [164, 76] on input "All of the above" at bounding box center [161, 74] width 6 height 6
radio input "true"
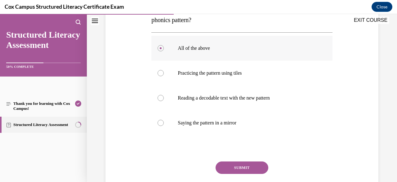
scroll to position [141, 0]
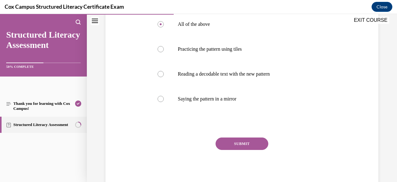
click at [250, 145] on button "SUBMIT" at bounding box center [242, 143] width 53 height 12
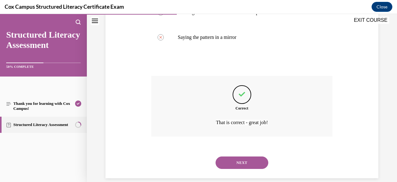
click at [256, 167] on button "NEXT" at bounding box center [242, 162] width 53 height 12
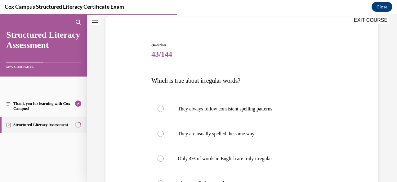
scroll to position [57, 0]
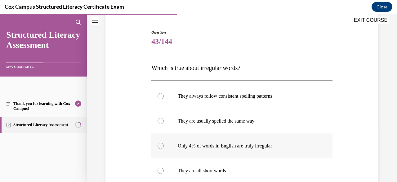
click at [269, 151] on label "Only 4% of words in English are truly irregular" at bounding box center [241, 145] width 181 height 25
click at [164, 149] on input "Only 4% of words in English are truly irregular" at bounding box center [161, 145] width 6 height 6
radio input "true"
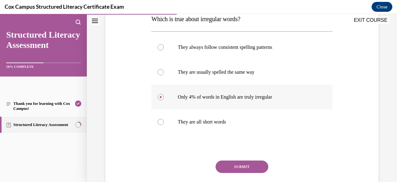
scroll to position [107, 0]
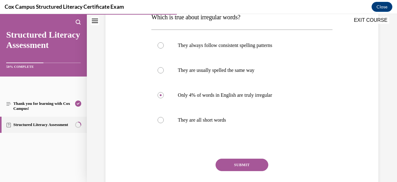
click at [256, 167] on button "SUBMIT" at bounding box center [242, 164] width 53 height 12
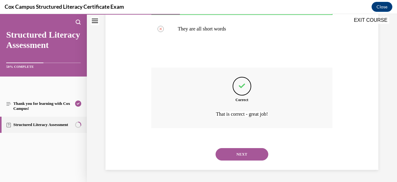
click at [260, 155] on button "NEXT" at bounding box center [242, 154] width 53 height 12
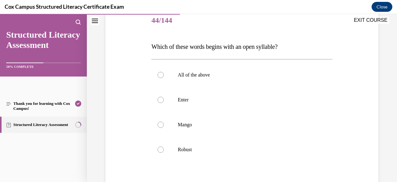
scroll to position [78, 0]
click at [252, 155] on label "Robust" at bounding box center [241, 149] width 181 height 25
click at [164, 152] on input "Robust" at bounding box center [161, 149] width 6 height 6
radio input "true"
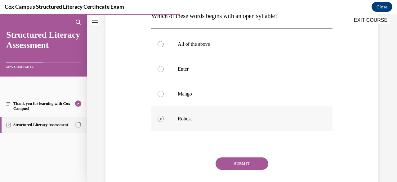
scroll to position [111, 0]
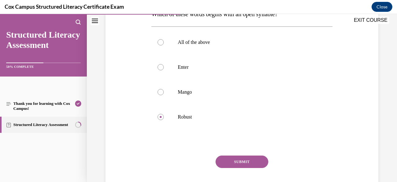
click at [257, 163] on button "SUBMIT" at bounding box center [242, 161] width 53 height 12
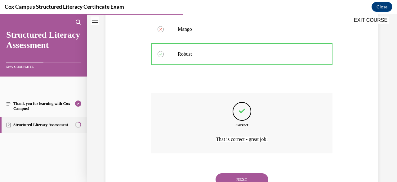
click at [256, 177] on button "NEXT" at bounding box center [242, 179] width 53 height 12
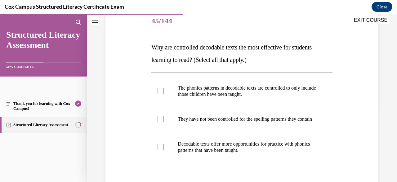
scroll to position [79, 0]
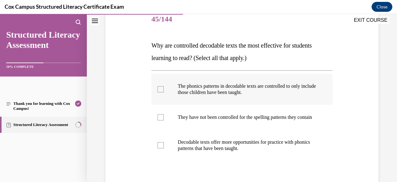
click at [292, 101] on label "The phonics patterns in decodable texts are controlled to only include those ch…" at bounding box center [241, 89] width 181 height 31
click at [164, 92] on input "The phonics patterns in decodable texts are controlled to only include those ch…" at bounding box center [161, 89] width 6 height 6
checkbox input "true"
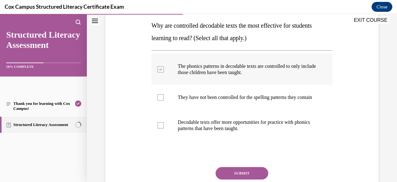
scroll to position [106, 0]
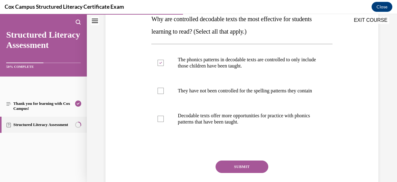
click at [260, 172] on button "SUBMIT" at bounding box center [242, 166] width 53 height 12
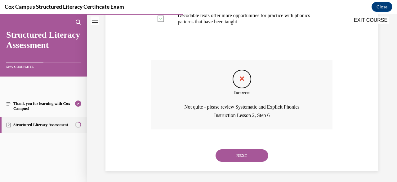
click at [259, 161] on button "NEXT" at bounding box center [242, 155] width 53 height 12
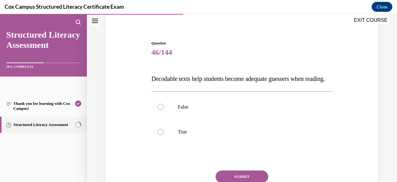
scroll to position [47, 0]
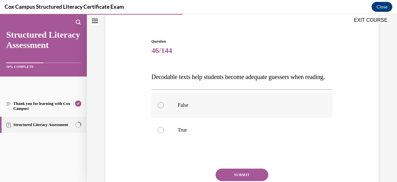
click at [274, 117] on label "False" at bounding box center [241, 105] width 181 height 25
click at [164, 108] on input "False" at bounding box center [161, 105] width 6 height 6
radio input "true"
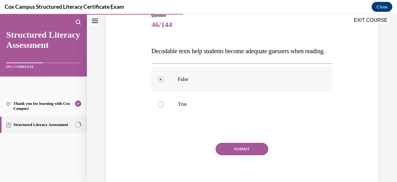
scroll to position [84, 0]
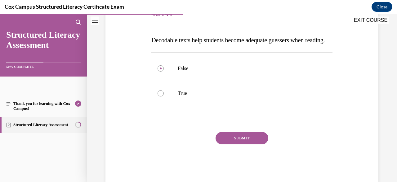
click at [263, 144] on button "SUBMIT" at bounding box center [242, 138] width 53 height 12
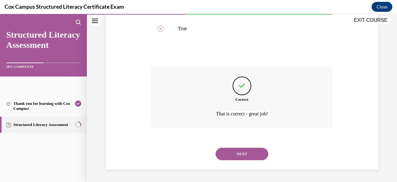
click at [257, 158] on button "NEXT" at bounding box center [242, 153] width 53 height 12
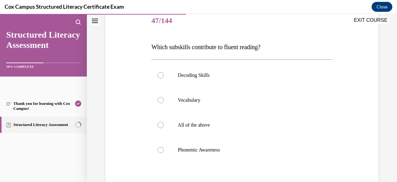
scroll to position [82, 0]
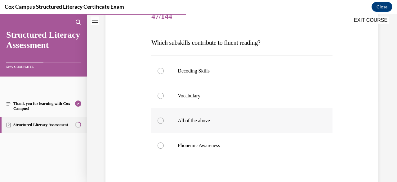
click at [286, 124] on label "All of the above" at bounding box center [241, 120] width 181 height 25
click at [164, 124] on input "All of the above" at bounding box center [161, 120] width 6 height 6
radio input "true"
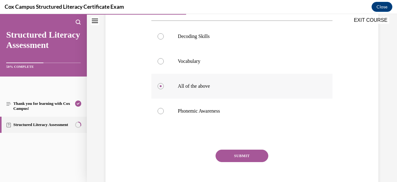
scroll to position [129, 0]
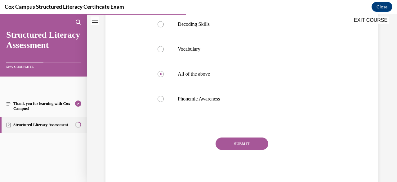
click at [259, 144] on button "SUBMIT" at bounding box center [242, 143] width 53 height 12
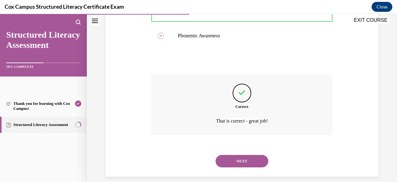
click at [260, 163] on button "NEXT" at bounding box center [242, 161] width 53 height 12
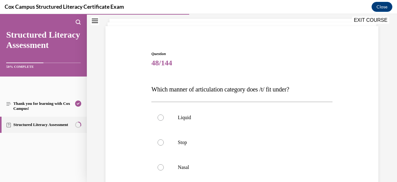
scroll to position [54, 0]
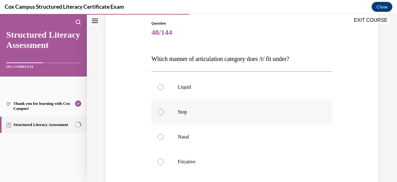
click at [295, 113] on p "Stop" at bounding box center [247, 112] width 139 height 6
click at [164, 113] on input "Stop" at bounding box center [161, 112] width 6 height 6
radio input "true"
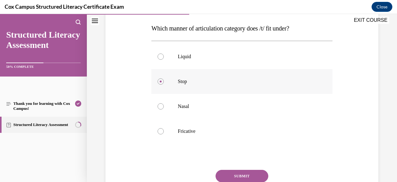
scroll to position [129, 0]
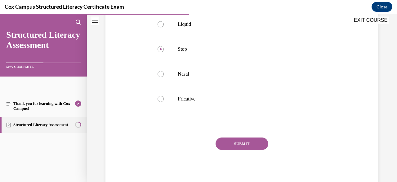
click at [254, 142] on button "SUBMIT" at bounding box center [242, 143] width 53 height 12
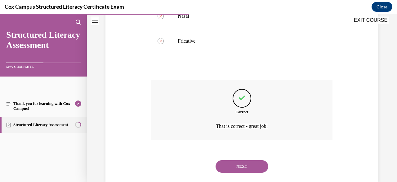
click at [256, 165] on button "NEXT" at bounding box center [242, 166] width 53 height 12
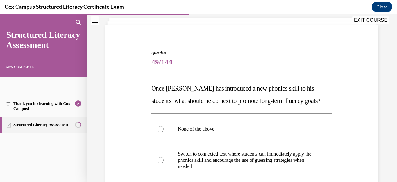
scroll to position [38, 0]
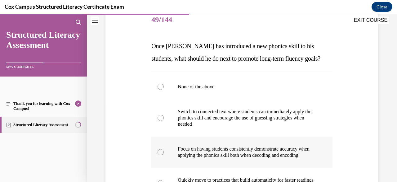
click at [284, 147] on p "Focus on having students consistently demonstrate accuracy when applying the ph…" at bounding box center [247, 152] width 139 height 12
click at [164, 149] on input "Focus on having students consistently demonstrate accuracy when applying the ph…" at bounding box center [161, 152] width 6 height 6
radio input "true"
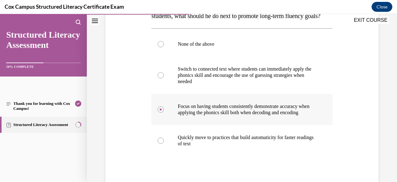
scroll to position [172, 0]
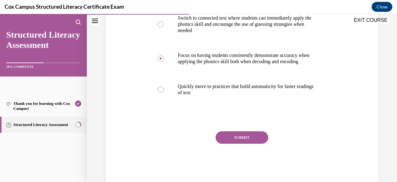
click at [259, 143] on button "SUBMIT" at bounding box center [242, 137] width 53 height 12
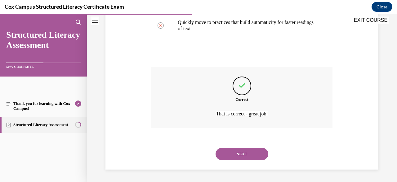
click at [256, 160] on button "NEXT" at bounding box center [242, 153] width 53 height 12
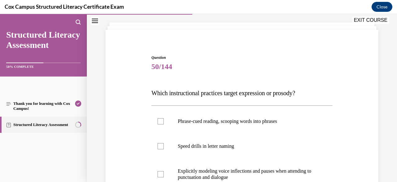
scroll to position [51, 0]
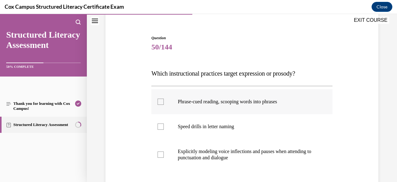
click at [293, 107] on label "Phrase-cued reading, scooping words into phrases" at bounding box center [241, 101] width 181 height 25
click at [164, 105] on input "Phrase-cued reading, scooping words into phrases" at bounding box center [161, 101] width 6 height 6
checkbox input "true"
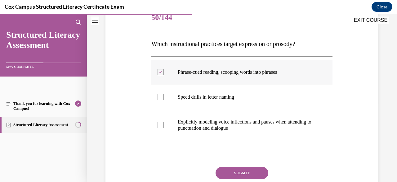
scroll to position [110, 0]
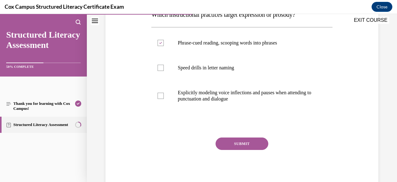
click at [256, 146] on button "SUBMIT" at bounding box center [242, 143] width 53 height 12
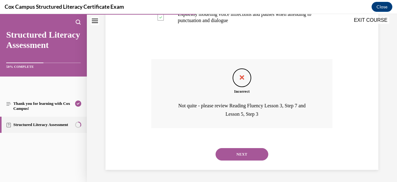
click at [245, 157] on button "NEXT" at bounding box center [242, 154] width 53 height 12
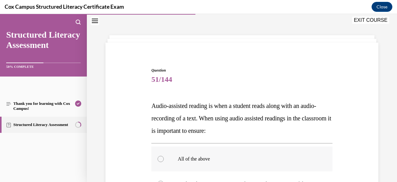
click at [192, 155] on label "All of the above" at bounding box center [241, 158] width 181 height 25
click at [164, 156] on input "All of the above" at bounding box center [161, 159] width 6 height 6
radio input "true"
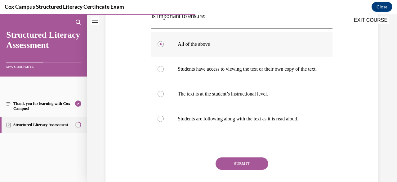
scroll to position [135, 0]
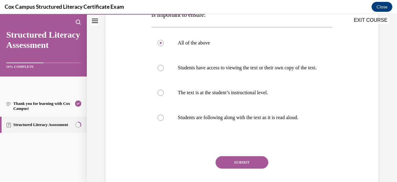
click at [232, 168] on button "SUBMIT" at bounding box center [242, 162] width 53 height 12
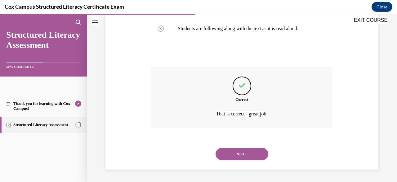
click at [245, 157] on button "NEXT" at bounding box center [242, 153] width 53 height 12
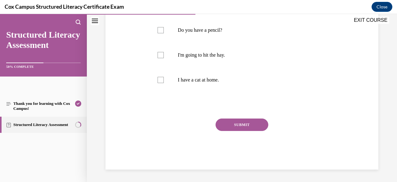
scroll to position [19, 0]
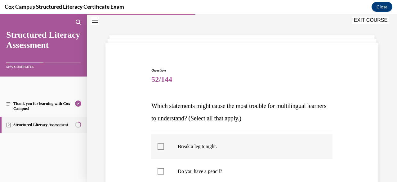
click at [192, 145] on p "Break a leg tonight." at bounding box center [247, 146] width 139 height 6
click at [164, 145] on input "Break a leg tonight." at bounding box center [161, 146] width 6 height 6
checkbox input "true"
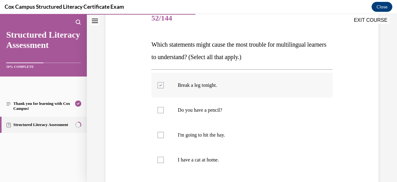
scroll to position [82, 0]
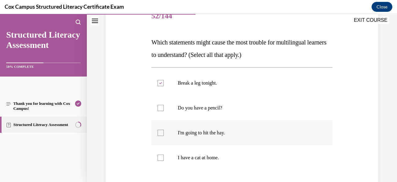
click at [205, 135] on label "I'm going to hit the hay." at bounding box center [241, 132] width 181 height 25
click at [164, 135] on input "I'm going to hit the hay." at bounding box center [161, 132] width 6 height 6
checkbox input "true"
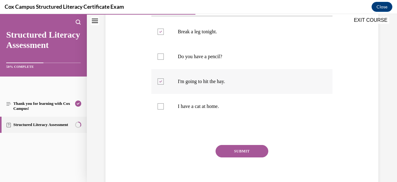
scroll to position [136, 0]
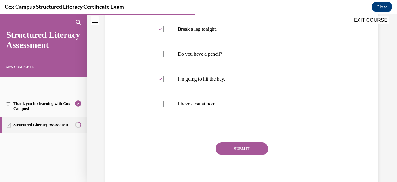
click at [247, 151] on button "SUBMIT" at bounding box center [242, 148] width 53 height 12
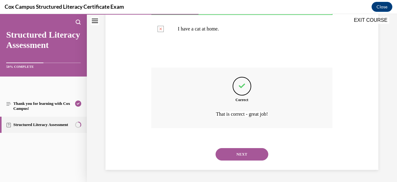
click at [249, 156] on button "NEXT" at bounding box center [242, 154] width 53 height 12
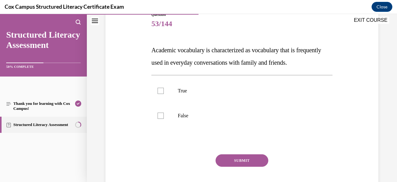
scroll to position [81, 0]
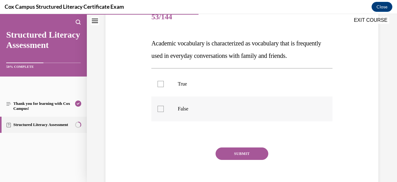
click at [179, 112] on p "False" at bounding box center [247, 109] width 139 height 6
click at [164, 112] on input "False" at bounding box center [161, 109] width 6 height 6
checkbox input "true"
click at [243, 160] on button "SUBMIT" at bounding box center [242, 153] width 53 height 12
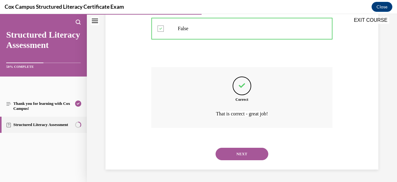
click at [235, 156] on button "NEXT" at bounding box center [242, 153] width 53 height 12
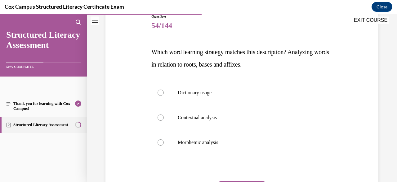
scroll to position [79, 0]
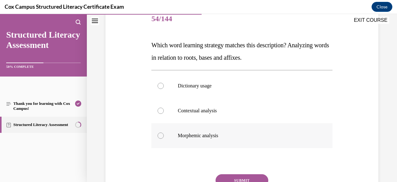
click at [205, 138] on p "Morphemic analysis" at bounding box center [247, 135] width 139 height 6
click at [164, 138] on input "Morphemic analysis" at bounding box center [161, 135] width 6 height 6
radio input "true"
click at [246, 174] on button "SUBMIT" at bounding box center [242, 180] width 53 height 12
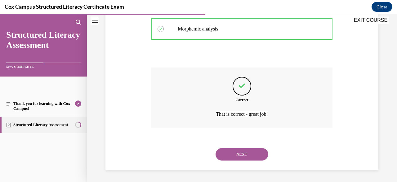
click at [242, 156] on button "NEXT" at bounding box center [242, 154] width 53 height 12
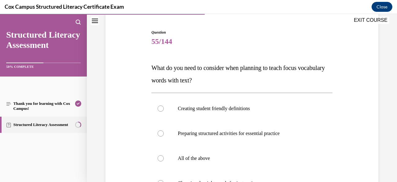
scroll to position [58, 0]
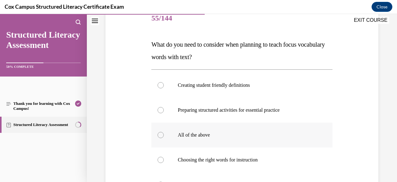
click at [201, 137] on label "All of the above" at bounding box center [241, 134] width 181 height 25
click at [164, 137] on input "All of the above" at bounding box center [161, 135] width 6 height 6
radio input "true"
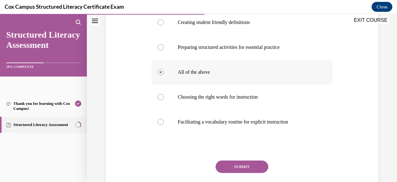
scroll to position [145, 0]
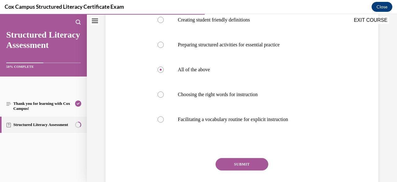
click at [240, 165] on button "SUBMIT" at bounding box center [242, 164] width 53 height 12
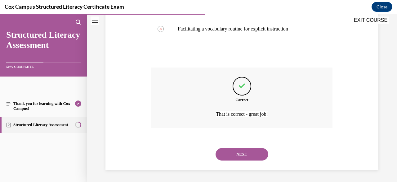
click at [240, 156] on button "NEXT" at bounding box center [242, 154] width 53 height 12
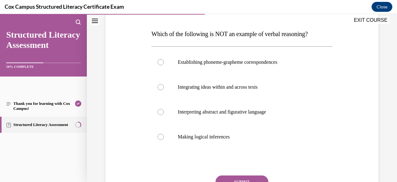
scroll to position [91, 0]
click at [252, 65] on label "Establishing phoneme-grapheme correspondences" at bounding box center [241, 61] width 181 height 25
click at [164, 65] on input "Establishing phoneme-grapheme correspondences" at bounding box center [161, 62] width 6 height 6
radio input "true"
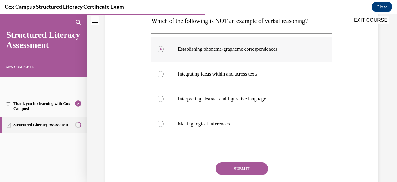
scroll to position [109, 0]
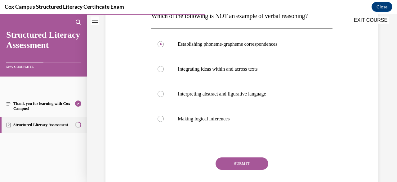
click at [245, 169] on button "SUBMIT" at bounding box center [242, 163] width 53 height 12
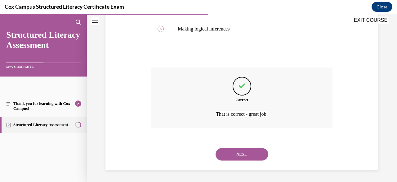
click at [237, 156] on button "NEXT" at bounding box center [242, 154] width 53 height 12
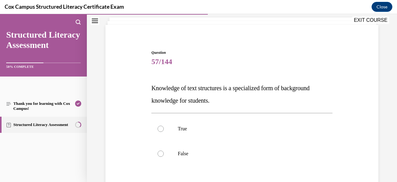
scroll to position [51, 0]
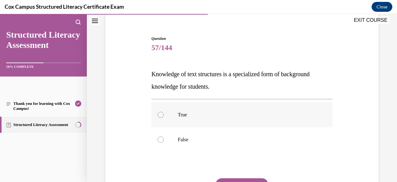
click at [189, 120] on label "True" at bounding box center [241, 114] width 181 height 25
click at [164, 118] on input "True" at bounding box center [161, 114] width 6 height 6
radio input "true"
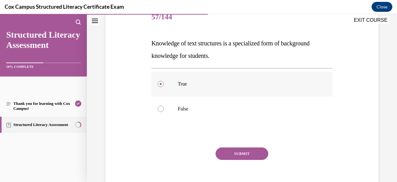
scroll to position [91, 0]
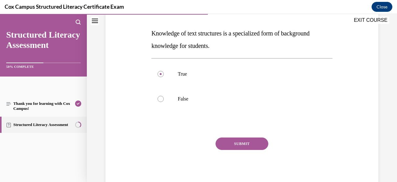
click at [240, 144] on button "SUBMIT" at bounding box center [242, 143] width 53 height 12
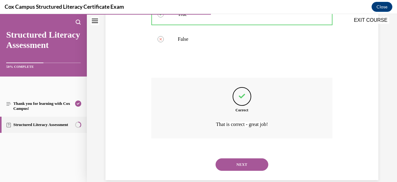
scroll to position [161, 0]
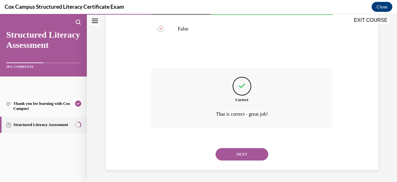
click at [238, 160] on div "NEXT" at bounding box center [241, 154] width 181 height 25
click at [237, 156] on button "NEXT" at bounding box center [242, 154] width 53 height 12
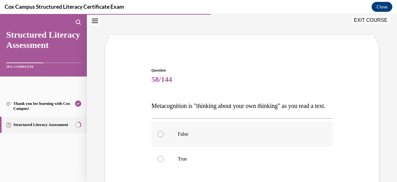
click at [218, 137] on p "False" at bounding box center [247, 134] width 139 height 6
click at [164, 137] on input "False" at bounding box center [161, 134] width 6 height 6
radio input "true"
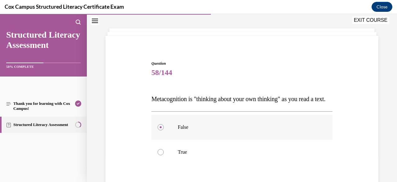
scroll to position [33, 0]
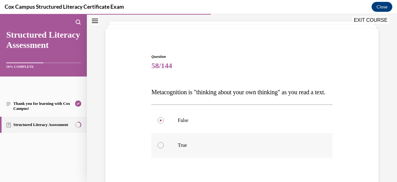
click at [205, 150] on label "True" at bounding box center [241, 145] width 181 height 25
click at [164, 148] on input "True" at bounding box center [161, 145] width 6 height 6
radio input "true"
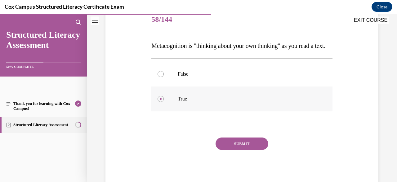
scroll to position [81, 0]
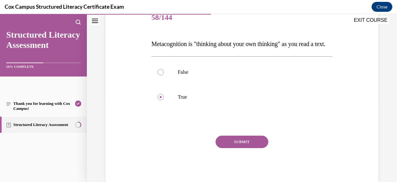
click at [238, 148] on button "SUBMIT" at bounding box center [242, 141] width 53 height 12
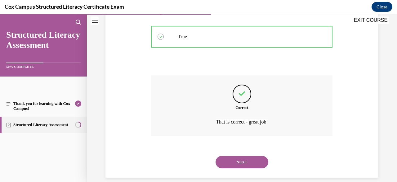
click at [238, 168] on button "NEXT" at bounding box center [242, 162] width 53 height 12
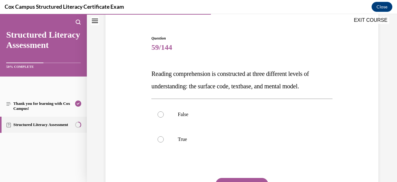
scroll to position [55, 0]
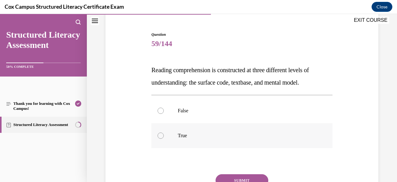
click at [201, 139] on label "True" at bounding box center [241, 135] width 181 height 25
click at [164, 138] on input "True" at bounding box center [161, 135] width 6 height 6
radio input "true"
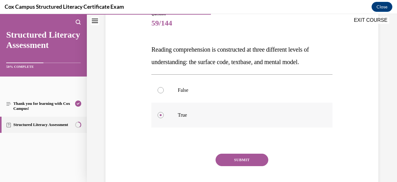
scroll to position [79, 0]
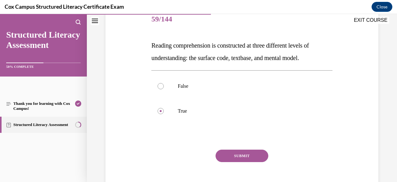
click at [246, 156] on button "SUBMIT" at bounding box center [242, 155] width 53 height 12
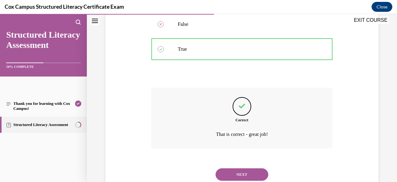
click at [245, 172] on button "NEXT" at bounding box center [242, 174] width 53 height 12
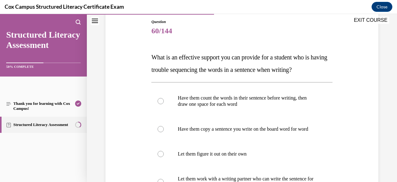
scroll to position [73, 0]
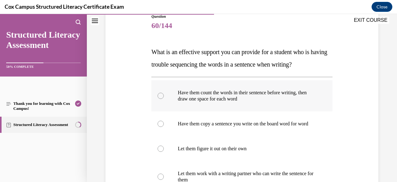
click at [258, 90] on p "Have them count the words in their sentence before writing, then draw one space…" at bounding box center [247, 95] width 139 height 12
click at [164, 93] on input "Have them count the words in their sentence before writing, then draw one space…" at bounding box center [161, 96] width 6 height 6
radio input "true"
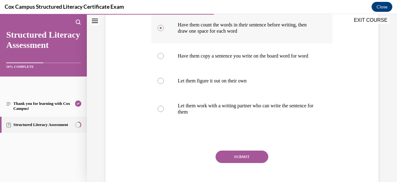
scroll to position [145, 0]
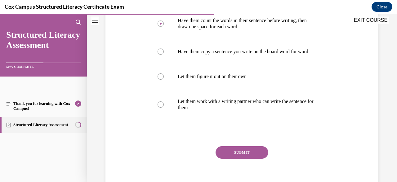
click at [243, 158] on button "SUBMIT" at bounding box center [242, 152] width 53 height 12
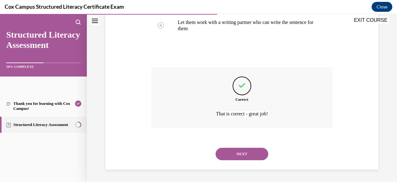
click at [237, 153] on button "NEXT" at bounding box center [242, 153] width 53 height 12
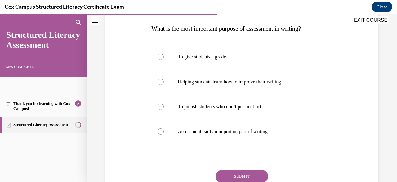
scroll to position [96, 0]
click at [188, 76] on label "Helping students learn how to improve their writing" at bounding box center [241, 81] width 181 height 25
click at [164, 78] on input "Helping students learn how to improve their writing" at bounding box center [161, 81] width 6 height 6
radio input "true"
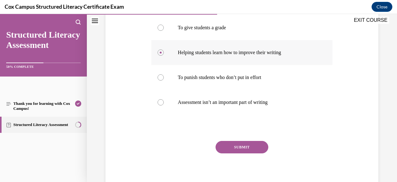
scroll to position [129, 0]
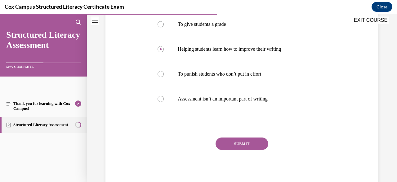
click at [251, 146] on button "SUBMIT" at bounding box center [242, 143] width 53 height 12
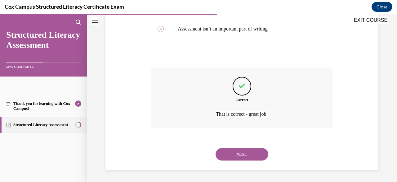
click at [252, 152] on button "NEXT" at bounding box center [242, 154] width 53 height 12
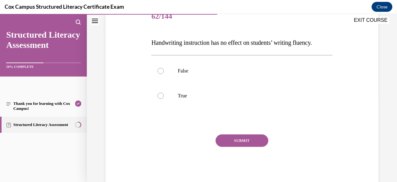
scroll to position [82, 0]
click at [281, 99] on p "True" at bounding box center [247, 96] width 139 height 6
click at [164, 99] on input "True" at bounding box center [161, 96] width 6 height 6
radio input "true"
click at [274, 74] on p "False" at bounding box center [247, 71] width 139 height 6
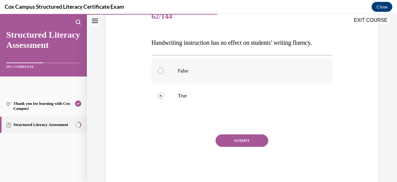
click at [164, 74] on input "False" at bounding box center [161, 71] width 6 height 6
radio input "true"
click at [253, 147] on button "SUBMIT" at bounding box center [242, 140] width 53 height 12
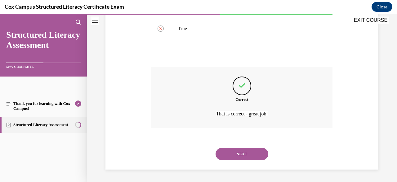
click at [254, 155] on button "NEXT" at bounding box center [242, 153] width 53 height 12
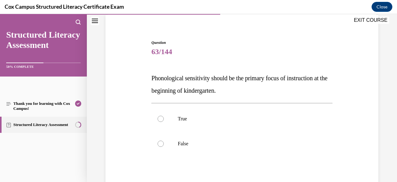
scroll to position [48, 0]
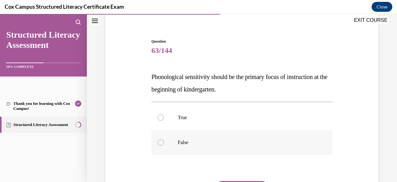
click at [280, 142] on p "False" at bounding box center [247, 142] width 139 height 6
click at [164, 142] on input "False" at bounding box center [161, 142] width 6 height 6
radio input "true"
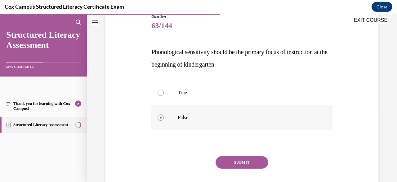
scroll to position [91, 0]
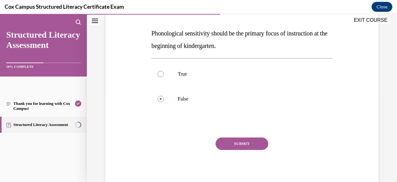
click at [247, 149] on button "SUBMIT" at bounding box center [242, 143] width 53 height 12
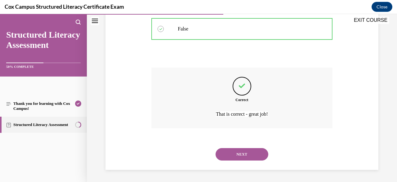
click at [261, 156] on button "NEXT" at bounding box center [242, 154] width 53 height 12
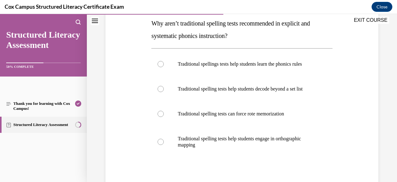
scroll to position [102, 0]
click at [237, 116] on p "Traditional spelling tests can force rote memorization" at bounding box center [247, 113] width 139 height 6
click at [164, 116] on input "Traditional spelling tests can force rote memorization" at bounding box center [161, 113] width 6 height 6
radio input "true"
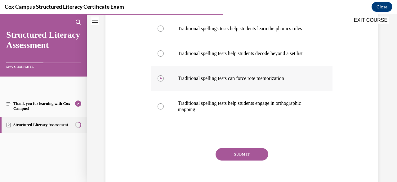
scroll to position [138, 0]
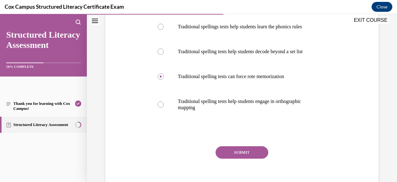
click at [245, 158] on button "SUBMIT" at bounding box center [242, 152] width 53 height 12
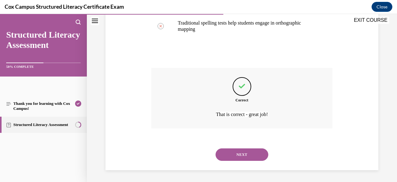
click at [243, 160] on button "NEXT" at bounding box center [242, 154] width 53 height 12
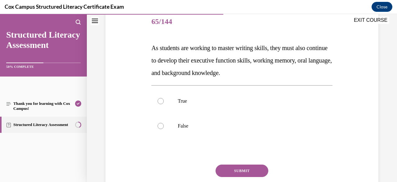
scroll to position [96, 0]
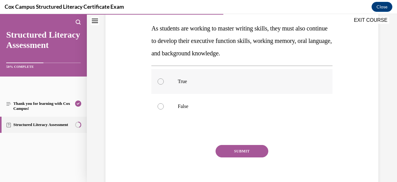
click at [179, 79] on p "True" at bounding box center [247, 81] width 139 height 6
click at [164, 79] on input "True" at bounding box center [161, 81] width 6 height 6
radio input "true"
click at [251, 156] on button "SUBMIT" at bounding box center [242, 151] width 53 height 12
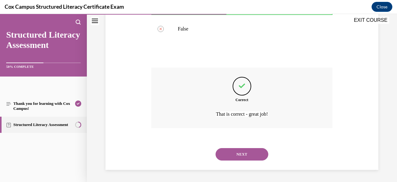
click at [246, 159] on button "NEXT" at bounding box center [242, 154] width 53 height 12
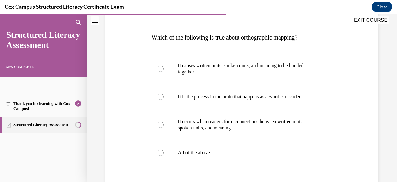
scroll to position [88, 0]
click at [192, 154] on label "All of the above" at bounding box center [241, 152] width 181 height 25
click at [164, 154] on input "All of the above" at bounding box center [161, 152] width 6 height 6
radio input "true"
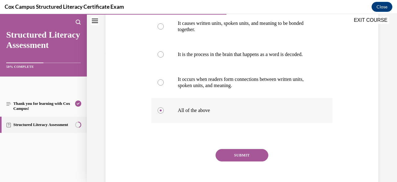
scroll to position [141, 0]
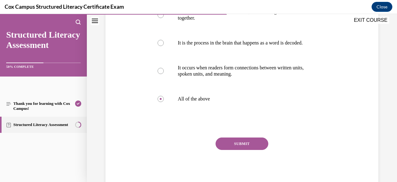
click at [240, 150] on button "SUBMIT" at bounding box center [242, 143] width 53 height 12
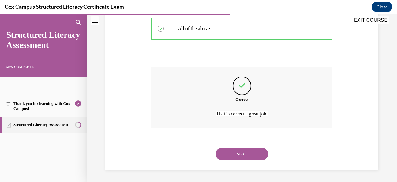
click at [237, 159] on button "NEXT" at bounding box center [242, 153] width 53 height 12
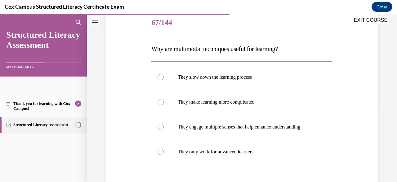
scroll to position [83, 0]
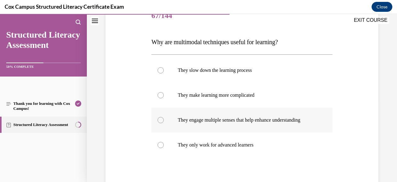
click at [224, 123] on p "They engage multiple senses that help enhance understanding" at bounding box center [247, 120] width 139 height 6
click at [164, 123] on input "They engage multiple senses that help enhance understanding" at bounding box center [161, 120] width 6 height 6
radio input "true"
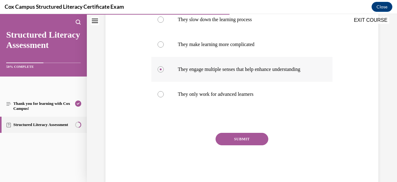
scroll to position [135, 0]
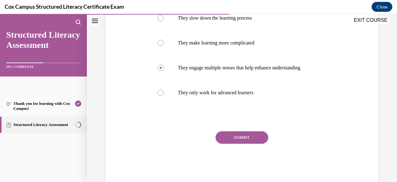
click at [244, 143] on button "SUBMIT" at bounding box center [242, 137] width 53 height 12
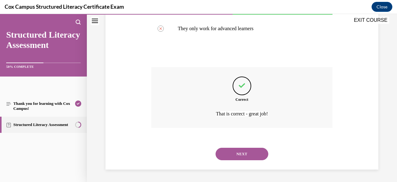
click at [243, 155] on button "NEXT" at bounding box center [242, 153] width 53 height 12
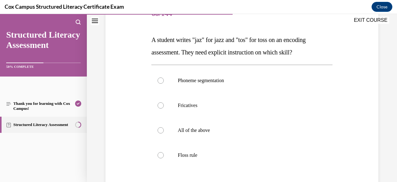
scroll to position [85, 0]
click at [199, 156] on p "Floss rule" at bounding box center [247, 154] width 139 height 6
click at [164, 156] on input "Floss rule" at bounding box center [161, 154] width 6 height 6
radio input "true"
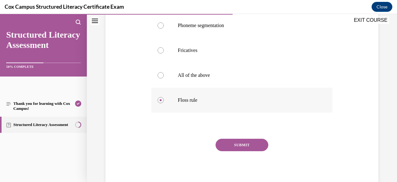
scroll to position [141, 0]
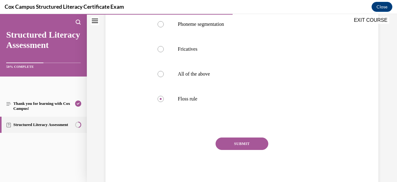
click at [243, 145] on button "SUBMIT" at bounding box center [242, 143] width 53 height 12
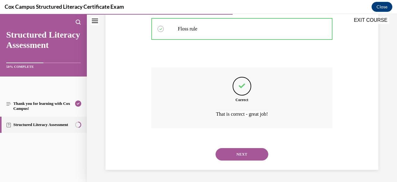
click at [243, 151] on button "NEXT" at bounding box center [242, 154] width 53 height 12
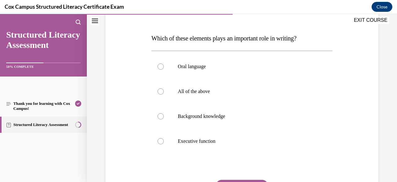
scroll to position [88, 0]
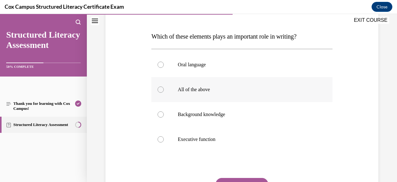
click at [205, 91] on p "All of the above" at bounding box center [247, 89] width 139 height 6
click at [164, 91] on input "All of the above" at bounding box center [161, 89] width 6 height 6
radio input "true"
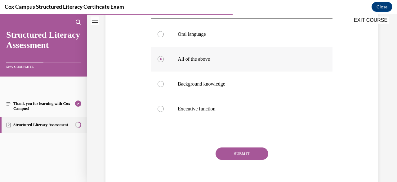
scroll to position [119, 0]
click at [243, 154] on button "SUBMIT" at bounding box center [242, 153] width 53 height 12
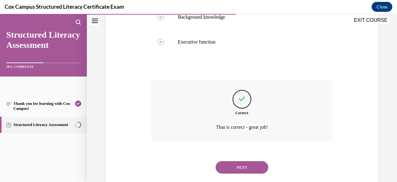
click at [245, 169] on button "NEXT" at bounding box center [242, 167] width 53 height 12
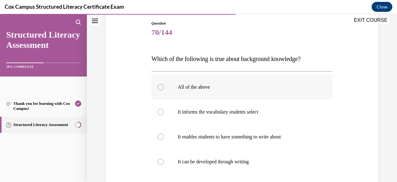
click at [240, 84] on p "All of the above" at bounding box center [247, 87] width 139 height 6
click at [164, 84] on input "All of the above" at bounding box center [161, 87] width 6 height 6
radio input "true"
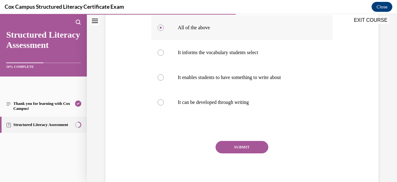
scroll to position [125, 0]
click at [246, 150] on button "SUBMIT" at bounding box center [242, 146] width 53 height 12
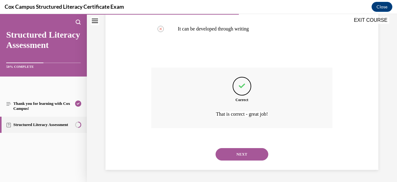
click at [242, 155] on button "NEXT" at bounding box center [242, 154] width 53 height 12
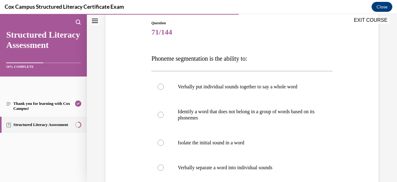
scroll to position [72, 0]
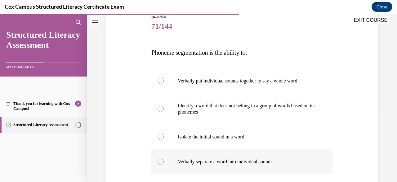
click at [277, 160] on p "Verbally separate a word into individual sounds" at bounding box center [247, 161] width 139 height 6
click at [164, 160] on input "Verbally separate a word into individual sounds" at bounding box center [161, 161] width 6 height 6
radio input "true"
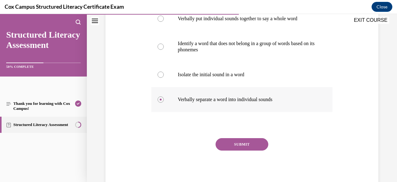
scroll to position [135, 0]
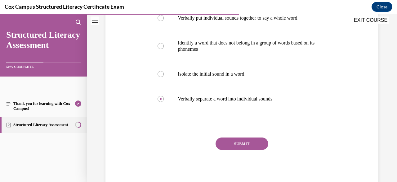
click at [255, 139] on button "SUBMIT" at bounding box center [242, 143] width 53 height 12
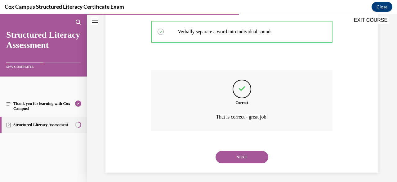
scroll to position [205, 0]
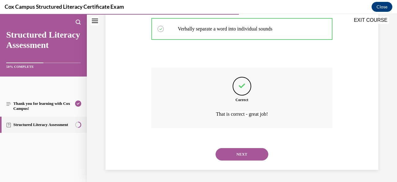
click at [254, 154] on button "NEXT" at bounding box center [242, 154] width 53 height 12
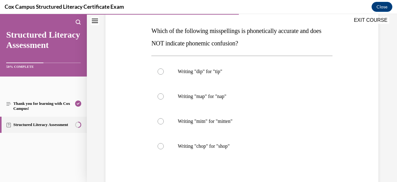
scroll to position [95, 0]
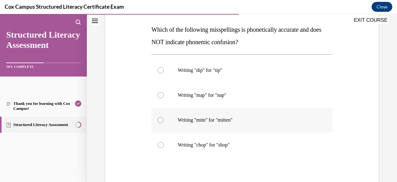
click at [227, 121] on p "Writing "mitn" for "mitten"" at bounding box center [247, 120] width 139 height 6
click at [164, 121] on input "Writing "mitn" for "mitten"" at bounding box center [161, 120] width 6 height 6
radio input "true"
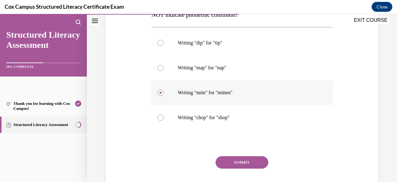
scroll to position [135, 0]
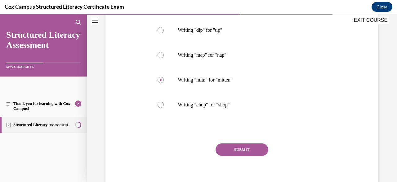
click at [251, 152] on button "SUBMIT" at bounding box center [242, 149] width 53 height 12
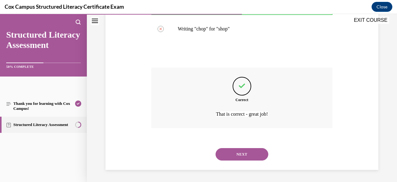
click at [255, 153] on button "NEXT" at bounding box center [242, 154] width 53 height 12
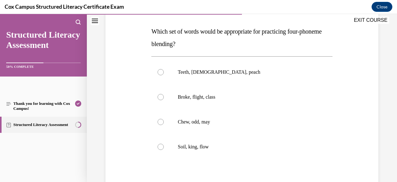
scroll to position [97, 0]
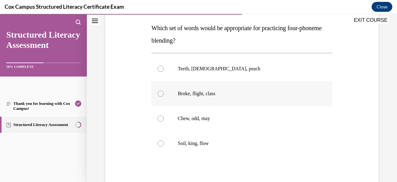
click at [197, 97] on label "Broke, flight, class" at bounding box center [241, 93] width 181 height 25
click at [164, 97] on input "Broke, flight, class" at bounding box center [161, 93] width 6 height 6
radio input "true"
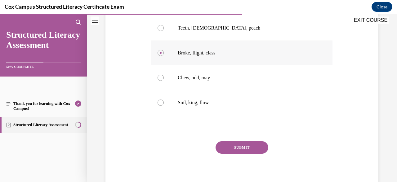
scroll to position [138, 0]
click at [247, 150] on button "SUBMIT" at bounding box center [242, 147] width 53 height 12
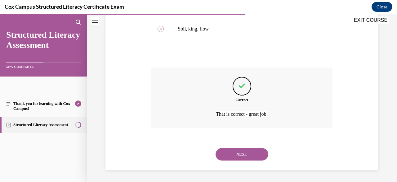
click at [245, 156] on button "NEXT" at bounding box center [242, 154] width 53 height 12
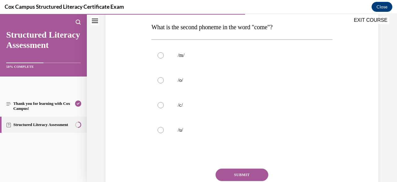
scroll to position [98, 0]
click at [178, 137] on label "/u/" at bounding box center [241, 129] width 181 height 25
click at [164, 133] on input "/u/" at bounding box center [161, 129] width 6 height 6
radio input "true"
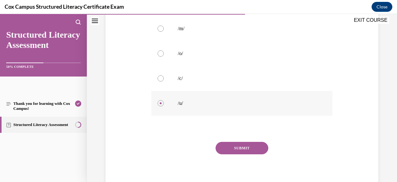
scroll to position [125, 0]
click at [246, 152] on button "SUBMIT" at bounding box center [242, 147] width 53 height 12
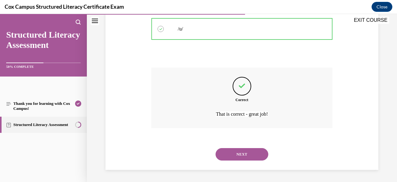
click at [248, 155] on button "NEXT" at bounding box center [242, 154] width 53 height 12
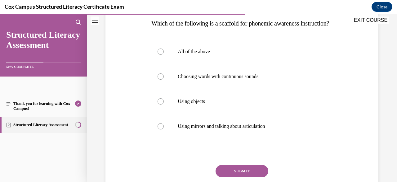
scroll to position [102, 0]
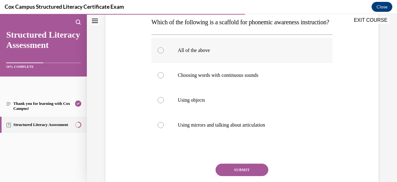
click at [219, 53] on p "All of the above" at bounding box center [247, 50] width 139 height 6
click at [164, 53] on input "All of the above" at bounding box center [161, 50] width 6 height 6
radio input "true"
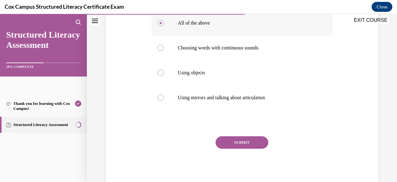
scroll to position [130, 0]
click at [250, 148] on button "SUBMIT" at bounding box center [242, 142] width 53 height 12
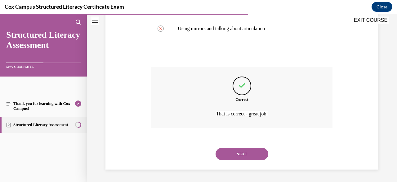
click at [246, 156] on button "NEXT" at bounding box center [242, 153] width 53 height 12
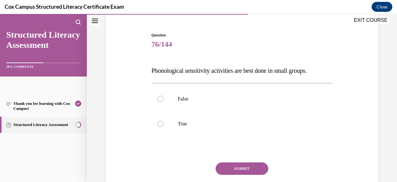
scroll to position [59, 0]
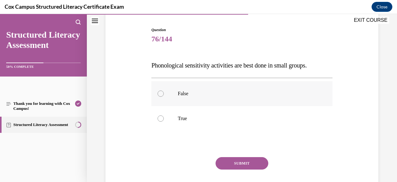
click at [218, 91] on p "False" at bounding box center [247, 93] width 139 height 6
click at [164, 91] on input "False" at bounding box center [161, 93] width 6 height 6
radio input "true"
click at [254, 168] on button "SUBMIT" at bounding box center [242, 163] width 53 height 12
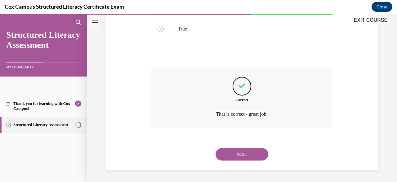
click at [252, 151] on button "NEXT" at bounding box center [242, 154] width 53 height 12
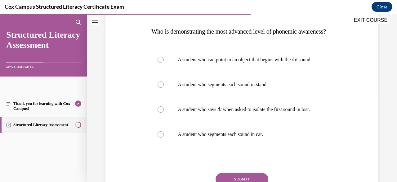
scroll to position [96, 0]
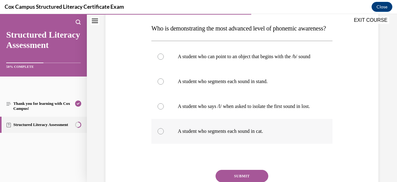
click at [269, 134] on p "A student who segments each sound in cat." at bounding box center [247, 131] width 139 height 6
click at [164, 134] on input "A student who segments each sound in cat." at bounding box center [161, 131] width 6 height 6
radio input "true"
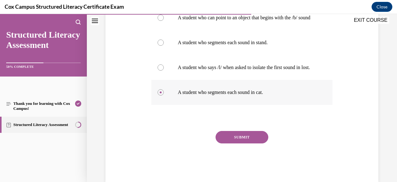
scroll to position [145, 0]
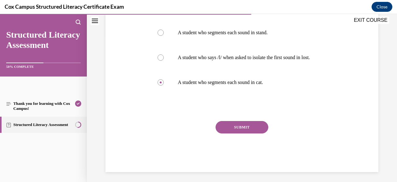
click at [264, 133] on button "SUBMIT" at bounding box center [242, 127] width 53 height 12
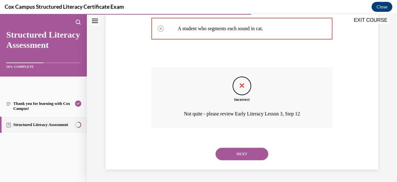
click at [252, 160] on button "NEXT" at bounding box center [242, 153] width 53 height 12
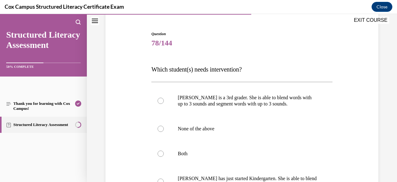
scroll to position [56, 0]
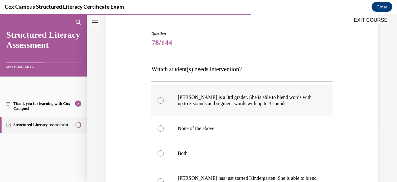
click at [242, 96] on p "Ella is a 3rd grader. She is able to blend words with up to 3 sounds and segmen…" at bounding box center [247, 100] width 139 height 12
click at [164, 97] on input "Ella is a 3rd grader. She is able to blend words with up to 3 sounds and segmen…" at bounding box center [161, 100] width 6 height 6
radio input "true"
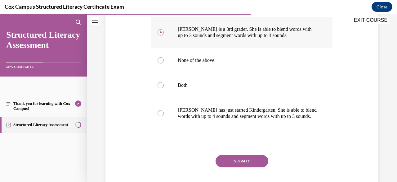
scroll to position [124, 0]
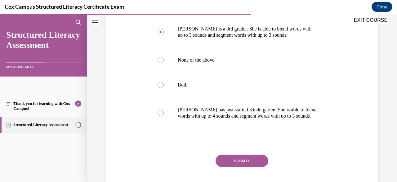
click at [248, 166] on button "SUBMIT" at bounding box center [242, 160] width 53 height 12
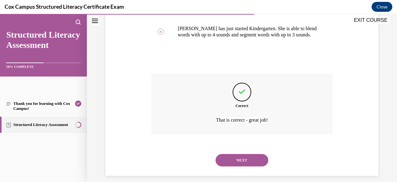
click at [243, 165] on button "NEXT" at bounding box center [242, 160] width 53 height 12
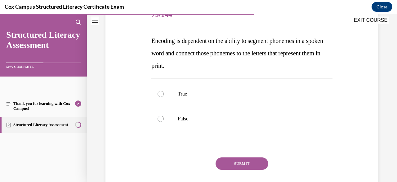
scroll to position [87, 0]
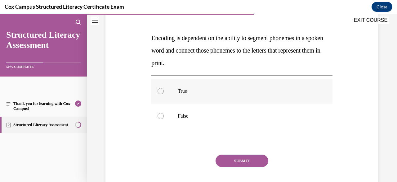
click at [199, 90] on p "True" at bounding box center [247, 91] width 139 height 6
click at [164, 90] on input "True" at bounding box center [161, 91] width 6 height 6
radio input "true"
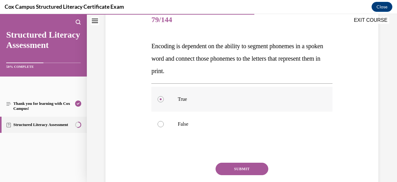
scroll to position [85, 0]
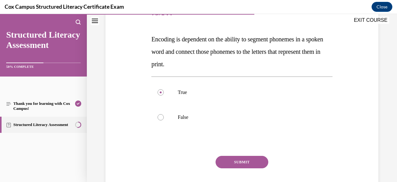
click at [237, 163] on button "SUBMIT" at bounding box center [242, 162] width 53 height 12
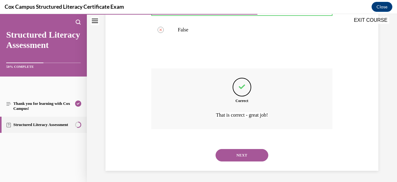
click at [244, 156] on button "NEXT" at bounding box center [242, 155] width 53 height 12
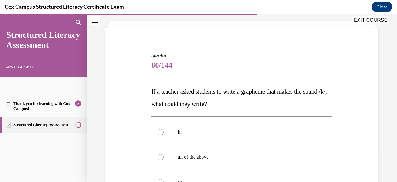
scroll to position [50, 0]
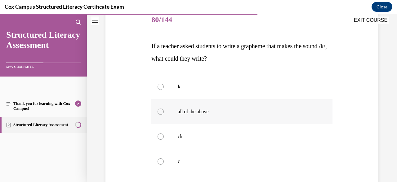
click at [218, 114] on p "all of the above" at bounding box center [247, 111] width 139 height 6
click at [164, 114] on input "all of the above" at bounding box center [161, 111] width 6 height 6
radio input "true"
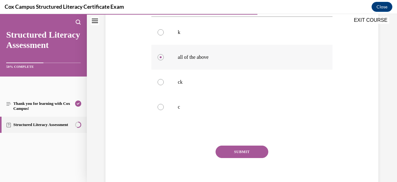
scroll to position [133, 0]
click at [246, 154] on button "SUBMIT" at bounding box center [242, 151] width 53 height 12
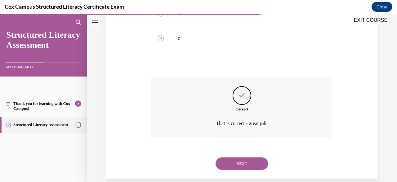
click at [239, 163] on button "NEXT" at bounding box center [242, 163] width 53 height 12
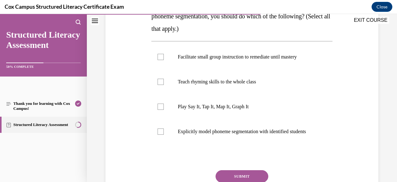
scroll to position [121, 0]
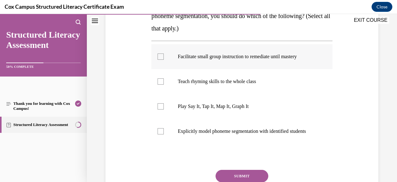
click at [163, 59] on label "Facilitate small group instruction to remediate until mastery" at bounding box center [241, 56] width 181 height 25
click at [163, 59] on input "Facilitate small group instruction to remediate until mastery" at bounding box center [161, 56] width 6 height 6
checkbox input "true"
click at [160, 133] on div at bounding box center [161, 131] width 6 height 6
click at [160, 133] on input "Explicitly model phoneme segmentation with identified students" at bounding box center [161, 131] width 6 height 6
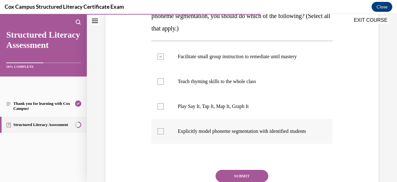
checkbox input "true"
click at [166, 107] on label "Play Say It, Tap It, Map It, Graph It" at bounding box center [241, 106] width 181 height 25
click at [164, 107] on input "Play Say It, Tap It, Map It, Graph It" at bounding box center [161, 106] width 6 height 6
checkbox input "true"
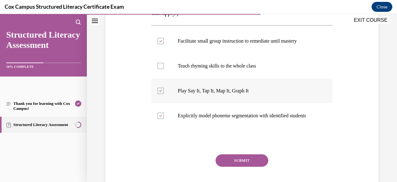
scroll to position [141, 0]
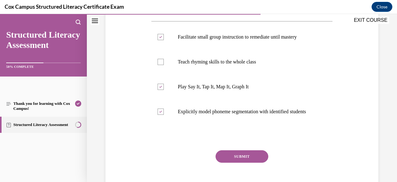
click at [240, 162] on button "SUBMIT" at bounding box center [242, 156] width 53 height 12
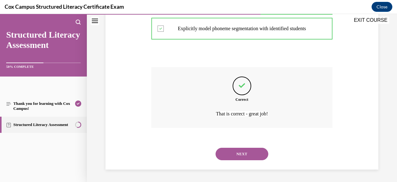
click at [243, 160] on button "NEXT" at bounding box center [242, 153] width 53 height 12
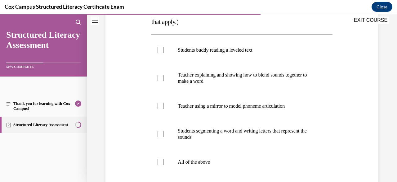
scroll to position [115, 0]
click at [255, 132] on p "Students segmenting a word and writing letters that represent the sounds" at bounding box center [247, 133] width 139 height 12
click at [164, 132] on input "Students segmenting a word and writing letters that represent the sounds" at bounding box center [161, 133] width 6 height 6
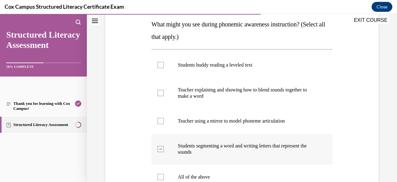
scroll to position [98, 0]
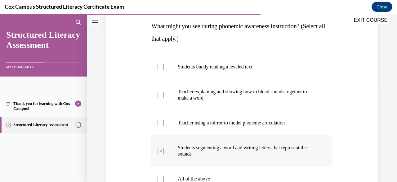
click at [272, 151] on p "Students segmenting a word and writing letters that represent the sounds" at bounding box center [247, 150] width 139 height 12
click at [164, 151] on input "Students segmenting a word and writing letters that represent the sounds" at bounding box center [161, 150] width 6 height 6
click at [310, 151] on p "Students segmenting a word and writing letters that represent the sounds" at bounding box center [247, 150] width 139 height 12
click at [164, 151] on input "Students segmenting a word and writing letters that represent the sounds" at bounding box center [161, 150] width 6 height 6
checkbox input "true"
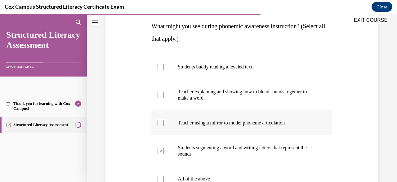
click at [296, 125] on p "Teacher using a mirror to model phoneme articulation" at bounding box center [247, 123] width 139 height 6
click at [164, 125] on input "Teacher using a mirror to model phoneme articulation" at bounding box center [161, 123] width 6 height 6
checkbox input "true"
click at [308, 100] on p "Teacher explaining and showing how to blend sounds together to make a word" at bounding box center [247, 94] width 139 height 12
click at [164, 98] on input "Teacher explaining and showing how to blend sounds together to make a word" at bounding box center [161, 95] width 6 height 6
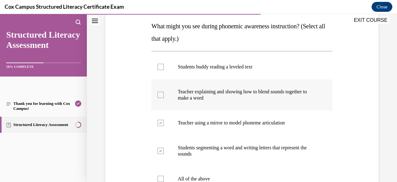
checkbox input "true"
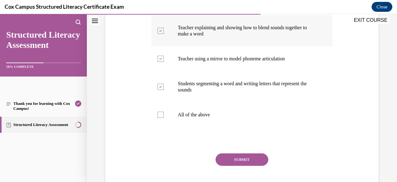
scroll to position [166, 0]
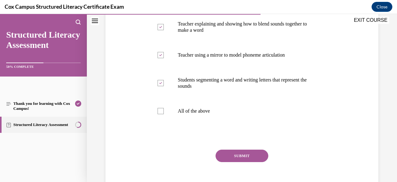
click at [251, 158] on button "SUBMIT" at bounding box center [242, 155] width 53 height 12
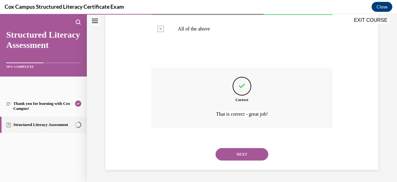
click at [253, 156] on button "NEXT" at bounding box center [242, 154] width 53 height 12
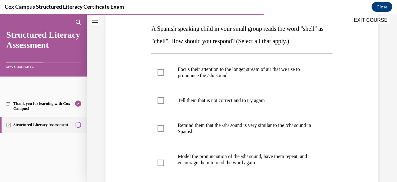
scroll to position [97, 0]
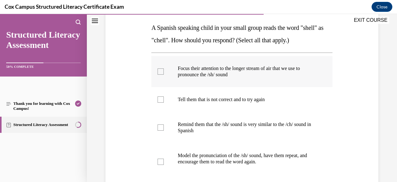
click at [255, 64] on label "Focus their attention to the longer stream of air that we use to pronounce the …" at bounding box center [241, 71] width 181 height 31
click at [164, 68] on input "Focus their attention to the longer stream of air that we use to pronounce the …" at bounding box center [161, 71] width 6 height 6
checkbox input "true"
click at [221, 126] on p "Remind them that the /sh/ sound is very similar to the /ch/ sound in Spanish" at bounding box center [247, 127] width 139 height 12
click at [164, 126] on input "Remind them that the /sh/ sound is very similar to the /ch/ sound in Spanish" at bounding box center [161, 127] width 6 height 6
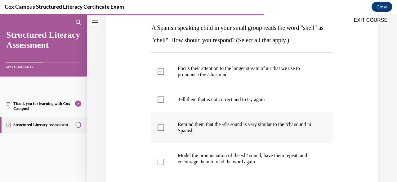
checkbox input "true"
click at [222, 165] on p at bounding box center [262, 168] width 109 height 6
click at [164, 165] on input "Model the pronunciation of the /sh/ sound, have them repeat, and encourage them…" at bounding box center [161, 161] width 6 height 6
checkbox input "true"
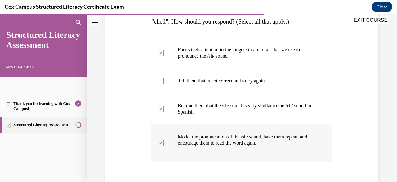
scroll to position [136, 0]
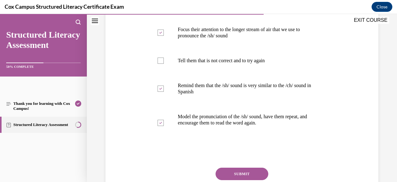
click at [249, 171] on button "SUBMIT" at bounding box center [242, 173] width 53 height 12
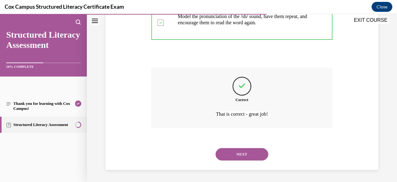
click at [241, 152] on button "NEXT" at bounding box center [242, 154] width 53 height 12
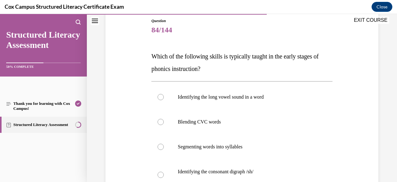
scroll to position [68, 0]
click at [222, 124] on p "Blending CVC words" at bounding box center [247, 122] width 139 height 6
click at [164, 124] on input "Blending CVC words" at bounding box center [161, 122] width 6 height 6
radio input "true"
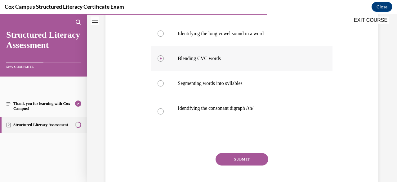
scroll to position [147, 0]
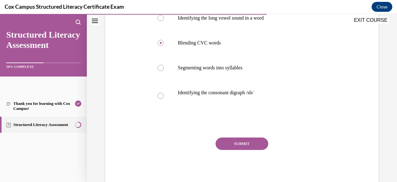
click at [255, 138] on button "SUBMIT" at bounding box center [242, 143] width 53 height 12
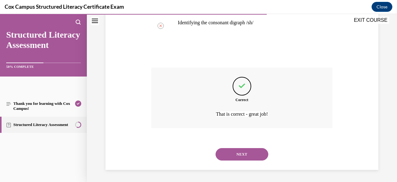
click at [251, 157] on button "NEXT" at bounding box center [242, 154] width 53 height 12
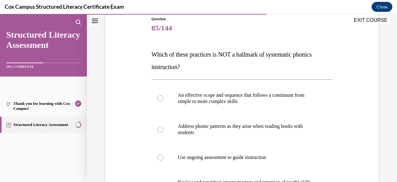
scroll to position [72, 0]
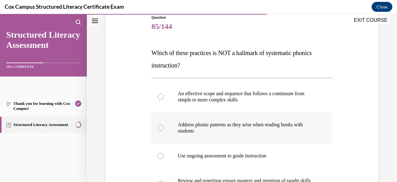
click at [228, 129] on p "Address phonic patterns as they arise when reading books with students" at bounding box center [247, 127] width 139 height 12
click at [164, 129] on input "Address phonic patterns as they arise when reading books with students" at bounding box center [161, 127] width 6 height 6
radio input "true"
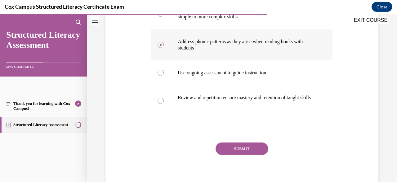
scroll to position [156, 0]
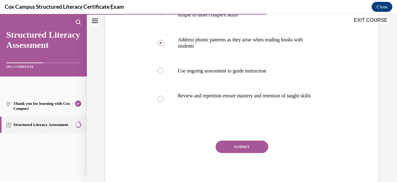
click at [249, 153] on button "SUBMIT" at bounding box center [242, 146] width 53 height 12
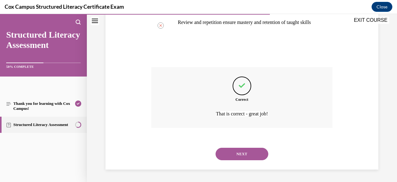
click at [250, 154] on button "NEXT" at bounding box center [242, 153] width 53 height 12
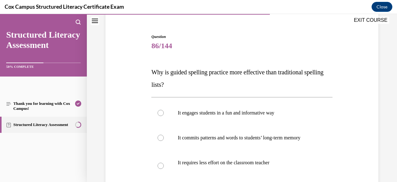
scroll to position [54, 0]
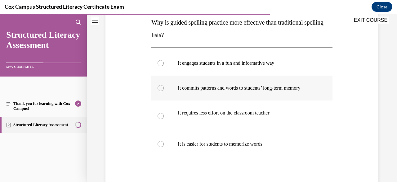
click at [272, 99] on label "It commits patterns and words to students’ long-term memory" at bounding box center [241, 87] width 181 height 25
click at [164, 91] on input "It commits patterns and words to students’ long-term memory" at bounding box center [161, 88] width 6 height 6
radio input "true"
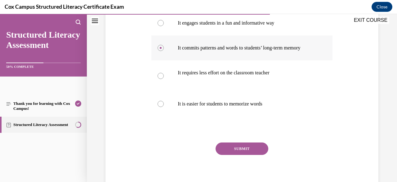
scroll to position [153, 0]
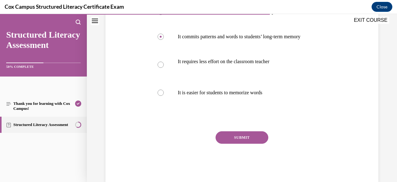
click at [252, 143] on button "SUBMIT" at bounding box center [242, 137] width 53 height 12
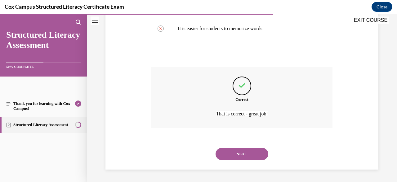
click at [250, 156] on button "NEXT" at bounding box center [242, 153] width 53 height 12
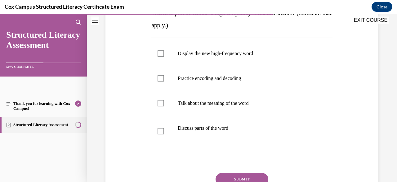
scroll to position [112, 0]
click at [224, 55] on p "Display the new high-frequency word" at bounding box center [247, 53] width 139 height 6
click at [164, 55] on input "Display the new high-frequency word" at bounding box center [161, 53] width 6 height 6
checkbox input "true"
click at [217, 81] on label "Practice encoding and decoding" at bounding box center [241, 78] width 181 height 25
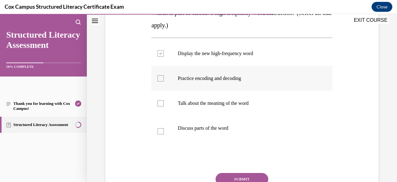
click at [164, 81] on input "Practice encoding and decoding" at bounding box center [161, 78] width 6 height 6
checkbox input "true"
click at [216, 110] on label "Talk about the meaning of the word" at bounding box center [241, 103] width 181 height 25
click at [164, 106] on input "Talk about the meaning of the word" at bounding box center [161, 103] width 6 height 6
checkbox input "true"
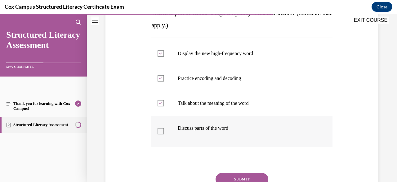
click at [214, 135] on p at bounding box center [262, 134] width 109 height 6
click at [164, 134] on input "Discuss parts of the word" at bounding box center [161, 131] width 6 height 6
checkbox input "true"
click at [244, 179] on button "SUBMIT" at bounding box center [242, 179] width 53 height 12
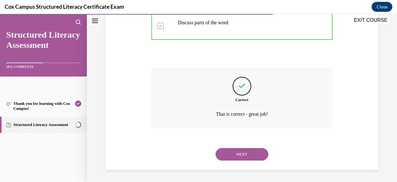
click at [244, 160] on button "NEXT" at bounding box center [242, 154] width 53 height 12
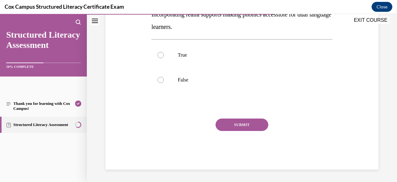
scroll to position [19, 0]
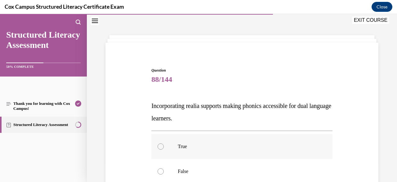
click at [194, 144] on p "True" at bounding box center [247, 146] width 139 height 6
click at [164, 144] on input "True" at bounding box center [161, 146] width 6 height 6
radio input "true"
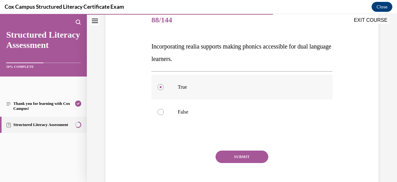
scroll to position [79, 0]
click at [235, 153] on button "SUBMIT" at bounding box center [242, 156] width 53 height 12
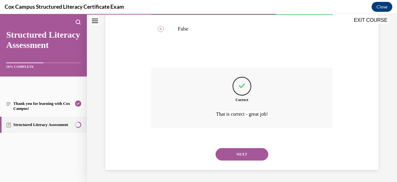
click at [243, 151] on button "NEXT" at bounding box center [242, 154] width 53 height 12
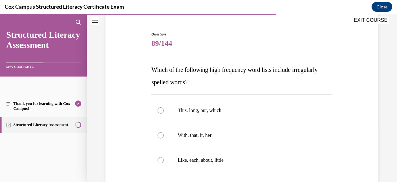
scroll to position [55, 0]
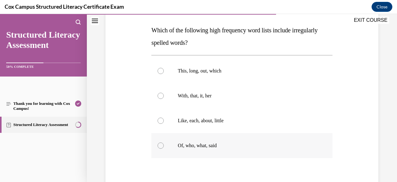
click at [191, 144] on p "Of, who, what, said" at bounding box center [247, 145] width 139 height 6
click at [164, 144] on input "Of, who, what, said" at bounding box center [161, 145] width 6 height 6
radio input "true"
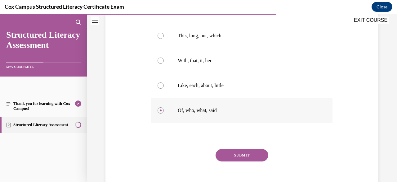
scroll to position [141, 0]
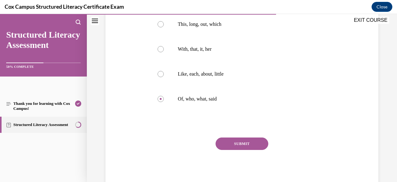
click at [231, 141] on button "SUBMIT" at bounding box center [242, 143] width 53 height 12
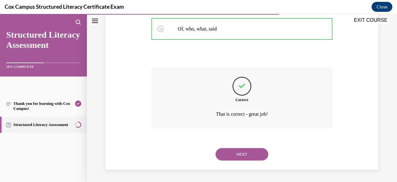
click at [242, 156] on button "NEXT" at bounding box center [242, 154] width 53 height 12
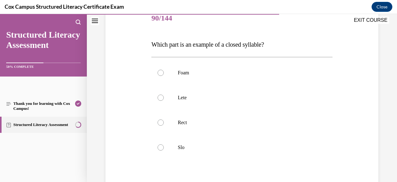
scroll to position [91, 0]
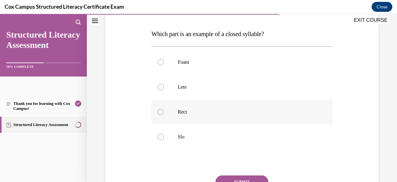
click at [176, 115] on label "Rect" at bounding box center [241, 111] width 181 height 25
click at [164, 115] on input "Rect" at bounding box center [161, 112] width 6 height 6
radio input "true"
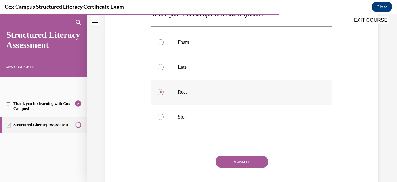
scroll to position [113, 0]
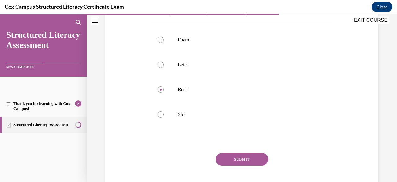
click at [243, 160] on button "SUBMIT" at bounding box center [242, 159] width 53 height 12
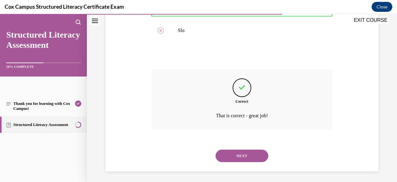
click at [250, 159] on button "NEXT" at bounding box center [242, 155] width 53 height 12
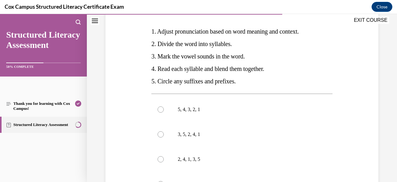
scroll to position [118, 0]
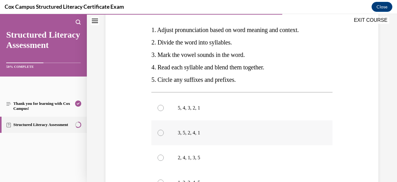
click at [187, 136] on p "3, 5, 2, 4, 1" at bounding box center [247, 132] width 139 height 6
click at [164, 136] on input "3, 5, 2, 4, 1" at bounding box center [161, 132] width 6 height 6
radio input "true"
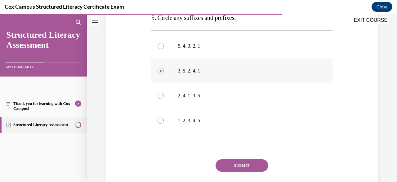
scroll to position [214, 0]
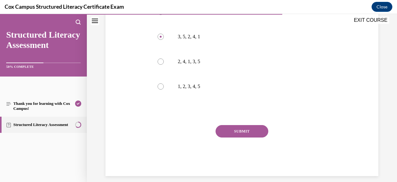
click at [244, 137] on button "SUBMIT" at bounding box center [242, 131] width 53 height 12
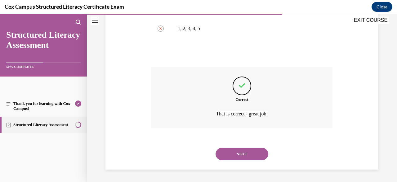
click at [243, 157] on button "NEXT" at bounding box center [242, 153] width 53 height 12
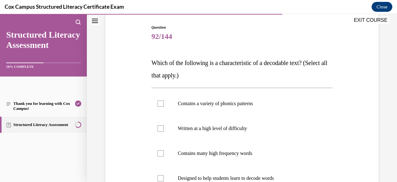
scroll to position [68, 0]
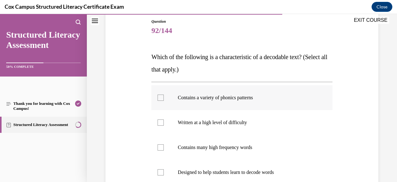
click at [242, 99] on p "Contains a variety of phonics patterns" at bounding box center [247, 97] width 139 height 6
click at [164, 99] on input "Contains a variety of phonics patterns" at bounding box center [161, 97] width 6 height 6
checkbox input "true"
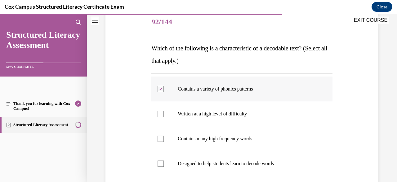
scroll to position [89, 0]
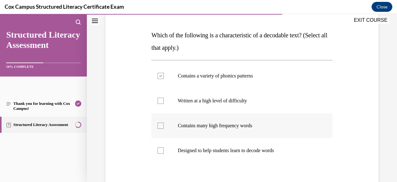
click at [238, 125] on p "Contains many high frequency words" at bounding box center [247, 125] width 139 height 6
click at [164, 125] on input "Contains many high frequency words" at bounding box center [161, 125] width 6 height 6
checkbox input "true"
click at [235, 154] on label "Designed to help students learn to decode words" at bounding box center [241, 150] width 181 height 25
click at [164, 153] on input "Designed to help students learn to decode words" at bounding box center [161, 150] width 6 height 6
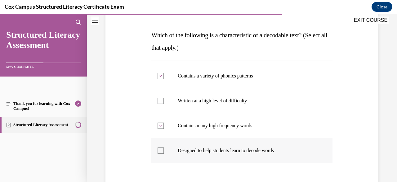
checkbox input "true"
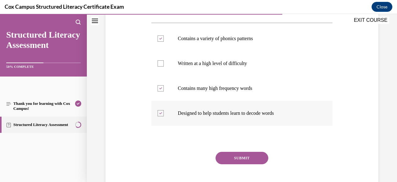
scroll to position [129, 0]
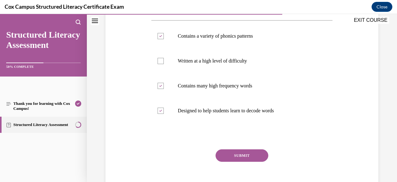
click at [245, 160] on button "SUBMIT" at bounding box center [242, 155] width 53 height 12
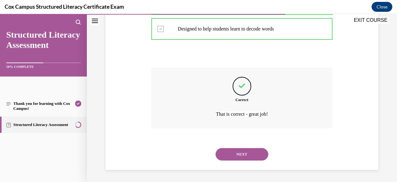
click at [252, 153] on button "NEXT" at bounding box center [242, 154] width 53 height 12
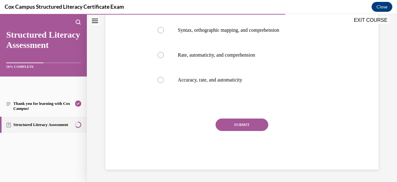
scroll to position [19, 0]
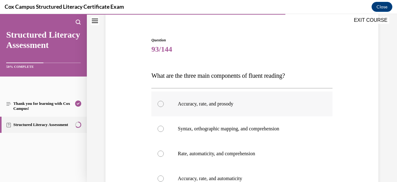
click at [250, 102] on p "Accuracy, rate, and prosody" at bounding box center [247, 104] width 139 height 6
click at [164, 102] on input "Accuracy, rate, and prosody" at bounding box center [161, 104] width 6 height 6
radio input "true"
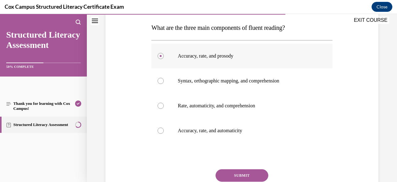
scroll to position [129, 0]
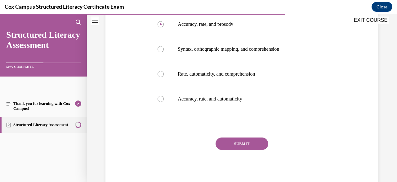
click at [242, 142] on button "SUBMIT" at bounding box center [242, 143] width 53 height 12
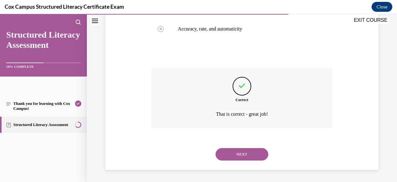
click at [236, 156] on button "NEXT" at bounding box center [242, 154] width 53 height 12
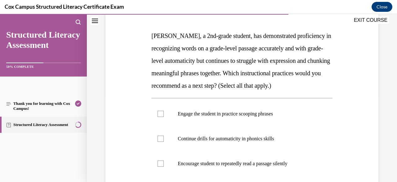
scroll to position [89, 0]
click at [202, 116] on p "Engage the student in practice scooping phrases" at bounding box center [247, 113] width 139 height 6
click at [164, 116] on input "Engage the student in practice scooping phrases" at bounding box center [161, 113] width 6 height 6
checkbox input "true"
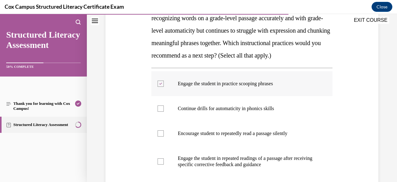
scroll to position [119, 0]
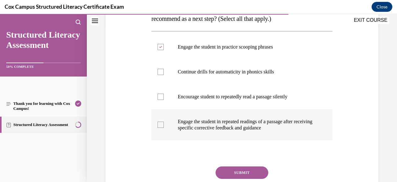
click at [207, 140] on label "Engage the student in repeated readings of a passage after receiving specific c…" at bounding box center [241, 124] width 181 height 31
click at [164, 128] on input "Engage the student in repeated readings of a passage after receiving specific c…" at bounding box center [161, 124] width 6 height 6
checkbox input "true"
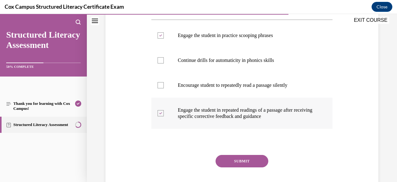
scroll to position [177, 0]
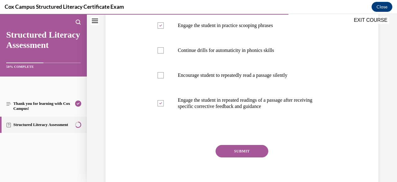
click at [232, 157] on button "SUBMIT" at bounding box center [242, 151] width 53 height 12
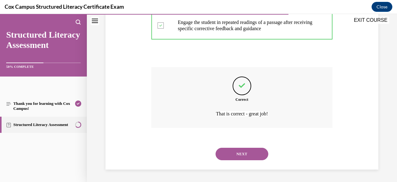
click at [237, 155] on button "NEXT" at bounding box center [242, 153] width 53 height 12
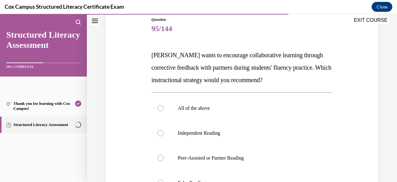
scroll to position [70, 0]
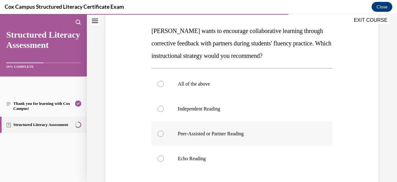
click at [224, 131] on p "Peer-Assisted or Partner Reading" at bounding box center [247, 133] width 139 height 6
click at [164, 131] on input "Peer-Assisted or Partner Reading" at bounding box center [161, 133] width 6 height 6
radio input "true"
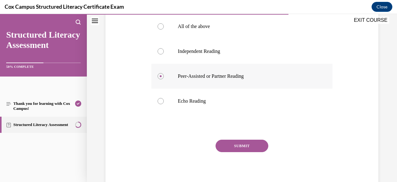
scroll to position [153, 0]
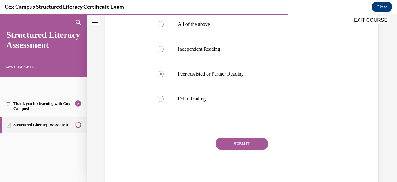
click at [231, 144] on button "SUBMIT" at bounding box center [242, 143] width 53 height 12
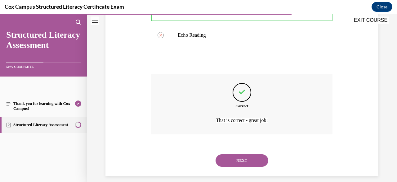
click at [230, 161] on button "NEXT" at bounding box center [242, 160] width 53 height 12
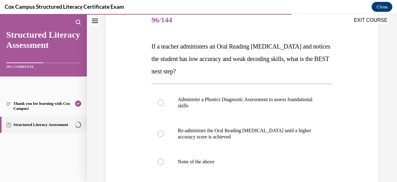
scroll to position [77, 0]
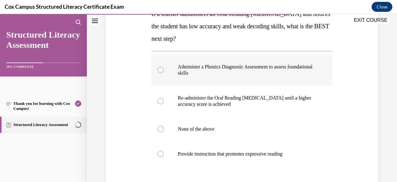
click at [287, 69] on p "Administer a Phonics Diagnostic Assessment to assess foundational skills" at bounding box center [247, 70] width 139 height 12
click at [164, 69] on input "Administer a Phonics Diagnostic Assessment to assess foundational skills" at bounding box center [161, 70] width 6 height 6
radio input "true"
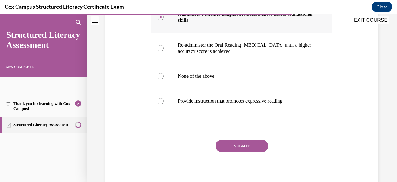
scroll to position [166, 0]
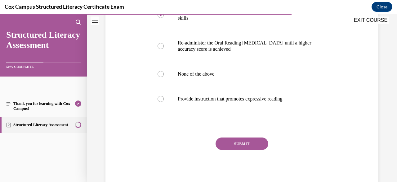
click at [256, 144] on button "SUBMIT" at bounding box center [242, 143] width 53 height 12
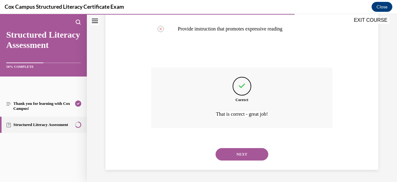
click at [256, 157] on button "NEXT" at bounding box center [242, 154] width 53 height 12
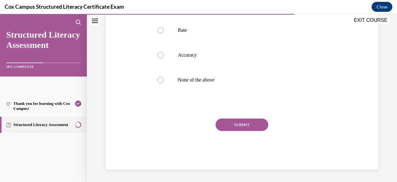
scroll to position [19, 0]
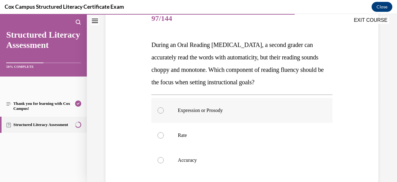
click at [322, 114] on label "Expression or Prosody" at bounding box center [241, 110] width 181 height 25
click at [164, 113] on input "Expression or Prosody" at bounding box center [161, 110] width 6 height 6
radio input "true"
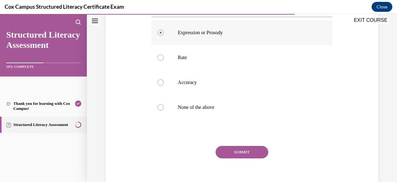
scroll to position [159, 0]
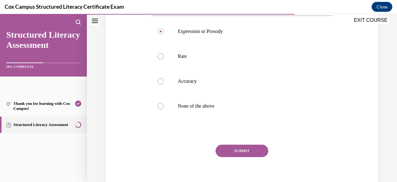
click at [258, 151] on button "SUBMIT" at bounding box center [242, 150] width 53 height 12
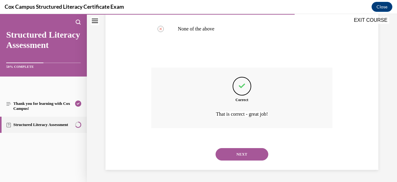
click at [255, 158] on button "NEXT" at bounding box center [242, 154] width 53 height 12
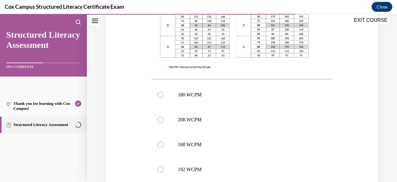
scroll to position [246, 0]
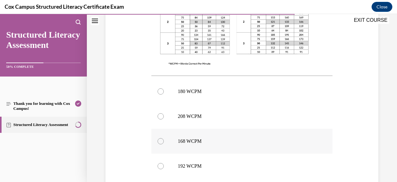
click at [302, 133] on label "168 WCPM" at bounding box center [241, 141] width 181 height 25
click at [164, 138] on input "168 WCPM" at bounding box center [161, 141] width 6 height 6
radio input "true"
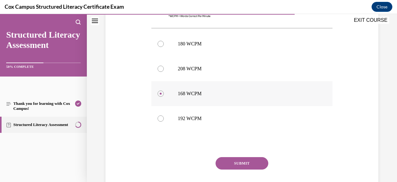
scroll to position [296, 0]
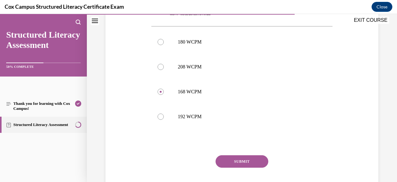
click at [264, 155] on button "SUBMIT" at bounding box center [242, 161] width 53 height 12
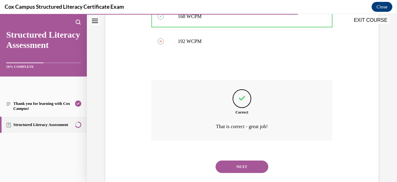
click at [257, 160] on button "NEXT" at bounding box center [242, 166] width 53 height 12
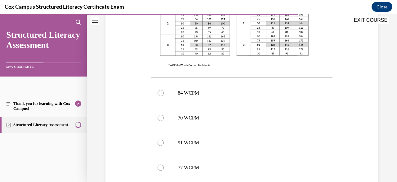
scroll to position [234, 0]
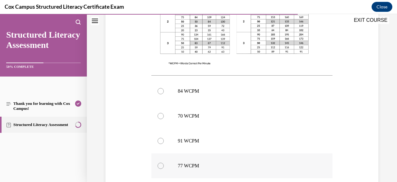
click at [267, 163] on p "77 WCPM" at bounding box center [247, 165] width 139 height 6
click at [164, 163] on input "77 WCPM" at bounding box center [161, 165] width 6 height 6
radio input "true"
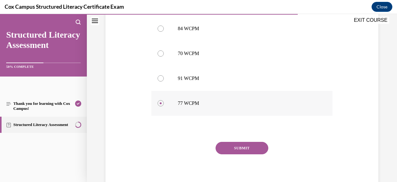
scroll to position [300, 0]
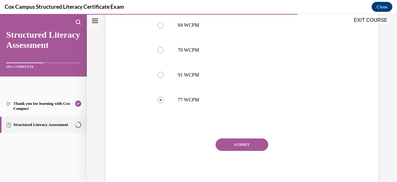
click at [254, 148] on button "SUBMIT" at bounding box center [242, 144] width 53 height 12
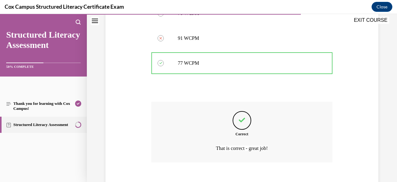
scroll to position [371, 0]
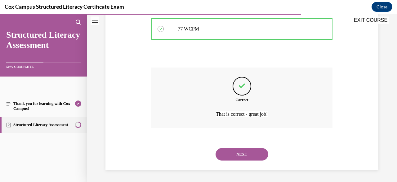
click at [257, 151] on button "NEXT" at bounding box center [242, 154] width 53 height 12
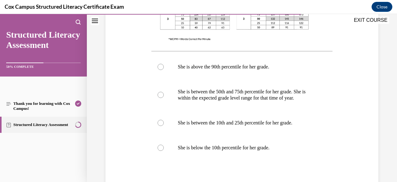
scroll to position [281, 0]
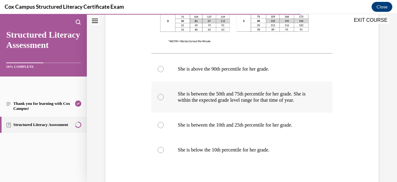
click at [301, 103] on p "She is between the 50th and 75th percentile for her grade. She is within the ex…" at bounding box center [247, 97] width 139 height 12
click at [164, 100] on input "She is between the 50th and 75th percentile for her grade. She is within the ex…" at bounding box center [161, 97] width 6 height 6
radio input "true"
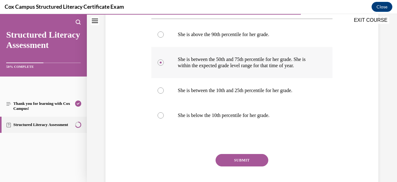
scroll to position [338, 0]
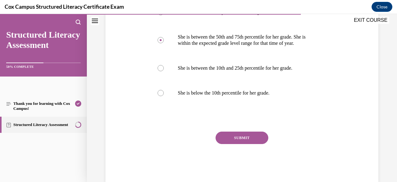
click at [261, 140] on button "SUBMIT" at bounding box center [242, 137] width 53 height 12
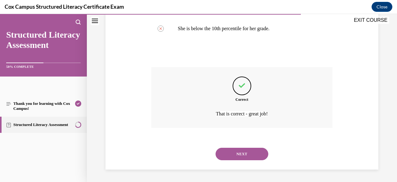
click at [253, 160] on button "NEXT" at bounding box center [242, 153] width 53 height 12
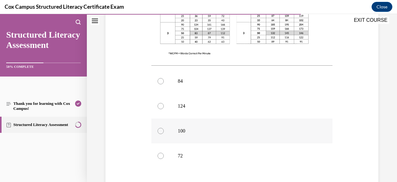
click at [287, 133] on p "100" at bounding box center [247, 131] width 139 height 6
click at [164, 133] on input "100" at bounding box center [161, 131] width 6 height 6
radio input "true"
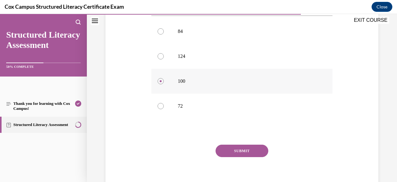
scroll to position [300, 0]
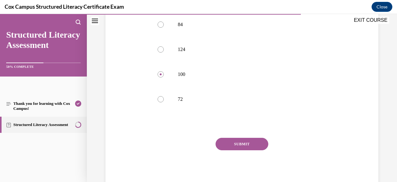
click at [255, 144] on button "SUBMIT" at bounding box center [242, 144] width 53 height 12
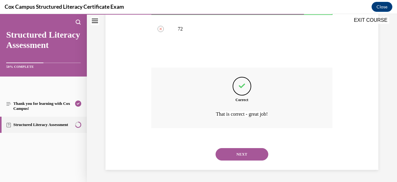
click at [259, 156] on button "NEXT" at bounding box center [242, 154] width 53 height 12
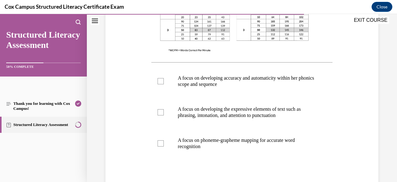
scroll to position [241, 0]
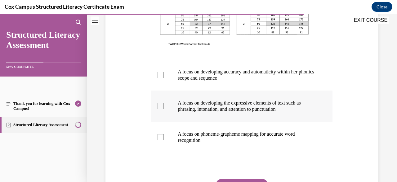
click at [305, 108] on p "A focus on developing the expressive elements of text such as phrasing, intonat…" at bounding box center [247, 106] width 139 height 12
click at [164, 108] on input "A focus on developing the expressive elements of text such as phrasing, intonat…" at bounding box center [161, 106] width 6 height 6
checkbox input "true"
click at [287, 77] on p "A focus on developing accuracy and automaticity within her phonics scope and se…" at bounding box center [247, 75] width 139 height 12
click at [164, 77] on input "A focus on developing accuracy and automaticity within her phonics scope and se…" at bounding box center [161, 75] width 6 height 6
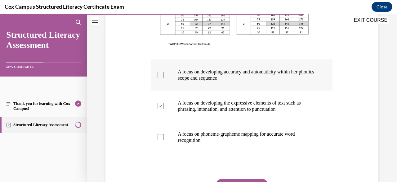
checkbox input "true"
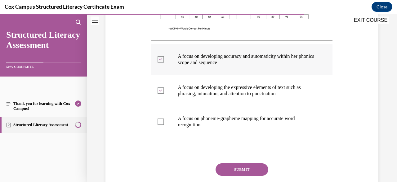
scroll to position [259, 0]
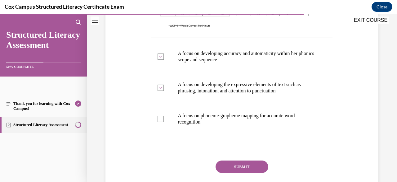
click at [255, 169] on button "SUBMIT" at bounding box center [242, 166] width 53 height 12
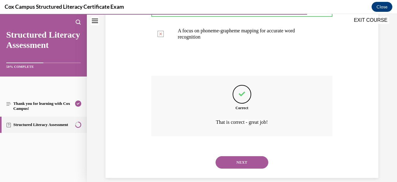
click at [249, 163] on button "NEXT" at bounding box center [242, 162] width 53 height 12
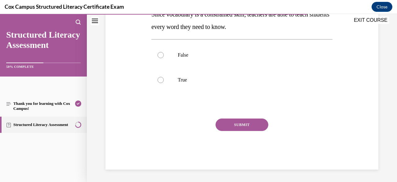
scroll to position [19, 0]
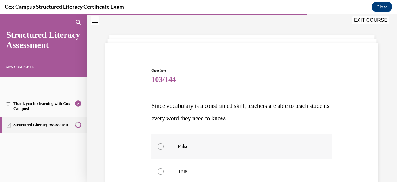
click at [235, 150] on label "False" at bounding box center [241, 146] width 181 height 25
click at [164, 149] on input "False" at bounding box center [161, 146] width 6 height 6
radio input "true"
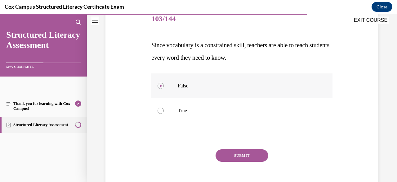
scroll to position [80, 0]
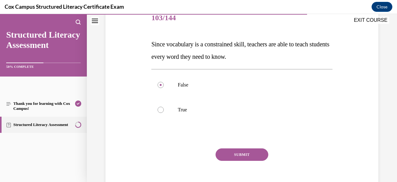
click at [240, 155] on button "SUBMIT" at bounding box center [242, 154] width 53 height 12
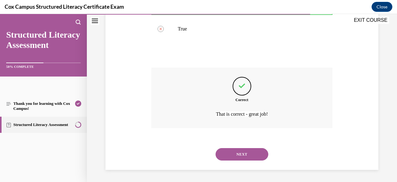
click at [248, 156] on button "NEXT" at bounding box center [242, 154] width 53 height 12
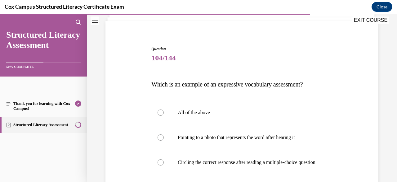
scroll to position [60, 0]
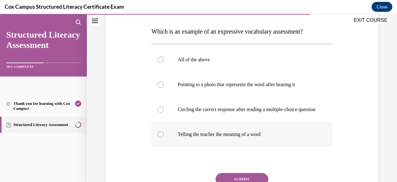
click at [230, 137] on p "Telling the teacher the meaning of a word" at bounding box center [247, 134] width 139 height 6
click at [164, 137] on input "Telling the teacher the meaning of a word" at bounding box center [161, 134] width 6 height 6
radio input "true"
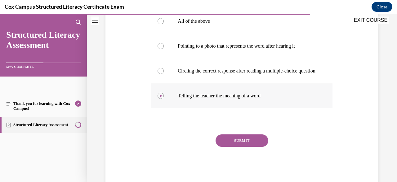
scroll to position [132, 0]
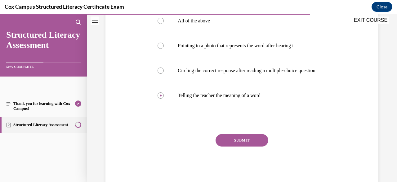
click at [246, 146] on button "SUBMIT" at bounding box center [242, 140] width 53 height 12
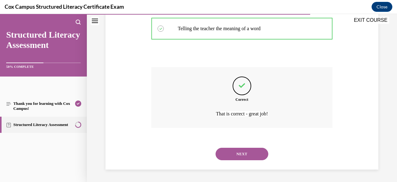
click at [237, 154] on button "NEXT" at bounding box center [242, 153] width 53 height 12
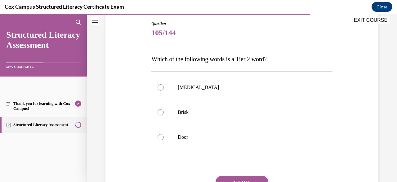
scroll to position [66, 0]
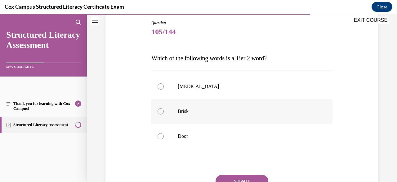
click at [179, 113] on p "Brisk" at bounding box center [247, 111] width 139 height 6
click at [164, 113] on input "Brisk" at bounding box center [161, 111] width 6 height 6
radio input "true"
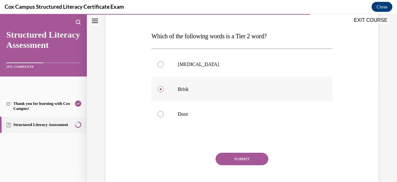
scroll to position [89, 0]
click at [243, 157] on button "SUBMIT" at bounding box center [242, 158] width 53 height 12
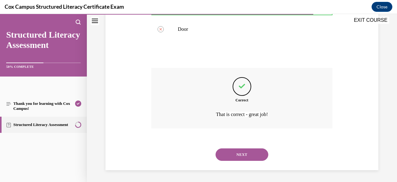
click at [237, 152] on button "NEXT" at bounding box center [242, 154] width 53 height 12
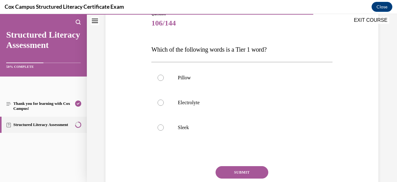
scroll to position [88, 0]
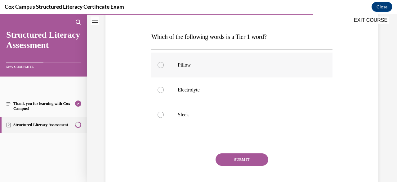
click at [211, 67] on p "Pillow" at bounding box center [247, 65] width 139 height 6
click at [164, 67] on input "Pillow" at bounding box center [161, 65] width 6 height 6
radio input "true"
click at [237, 162] on button "SUBMIT" at bounding box center [242, 159] width 53 height 12
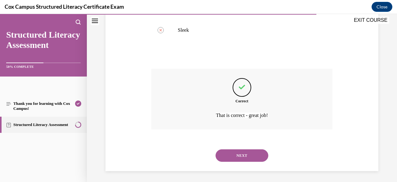
click at [243, 152] on button "NEXT" at bounding box center [242, 155] width 53 height 12
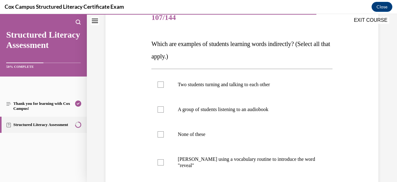
scroll to position [81, 0]
click at [202, 87] on label "Two students turning and talking to each other" at bounding box center [241, 84] width 181 height 25
click at [164, 87] on input "Two students turning and talking to each other" at bounding box center [161, 84] width 6 height 6
checkbox input "true"
click at [209, 112] on label "A group of students listening to an audiobook" at bounding box center [241, 109] width 181 height 25
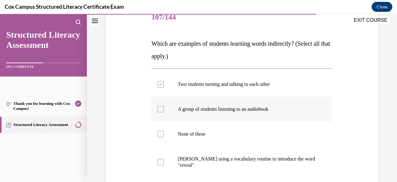
click at [164, 112] on input "A group of students listening to an audiobook" at bounding box center [161, 109] width 6 height 6
checkbox input "true"
click at [337, 144] on div "Question 107/144 Which are examples of students learning words indirectly? (Sel…" at bounding box center [242, 121] width 276 height 268
click at [353, 113] on div "Question 107/144 Which are examples of students learning words indirectly? (Sel…" at bounding box center [242, 121] width 276 height 268
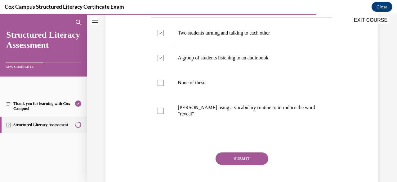
scroll to position [134, 0]
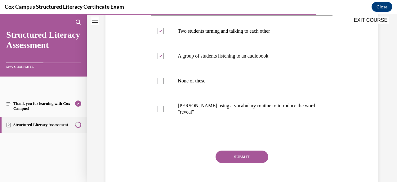
click at [252, 156] on button "SUBMIT" at bounding box center [242, 156] width 53 height 12
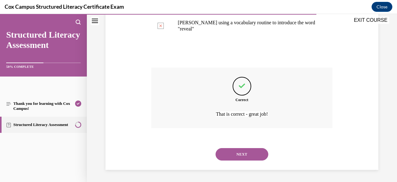
click at [249, 156] on button "NEXT" at bounding box center [242, 154] width 53 height 12
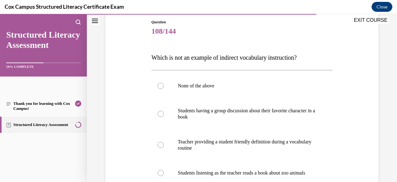
scroll to position [67, 0]
click at [274, 150] on label "Teacher providing a student friendly definition during a vocabulary routine" at bounding box center [241, 144] width 181 height 31
click at [164, 147] on input "Teacher providing a student friendly definition during a vocabulary routine" at bounding box center [161, 144] width 6 height 6
radio input "true"
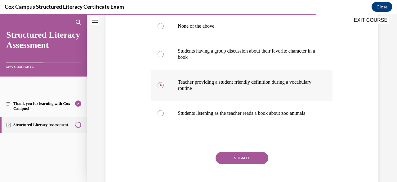
scroll to position [133, 0]
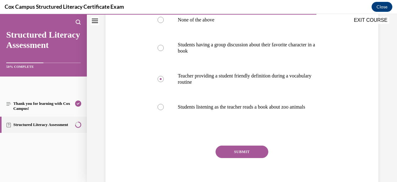
click at [243, 156] on button "SUBMIT" at bounding box center [242, 151] width 53 height 12
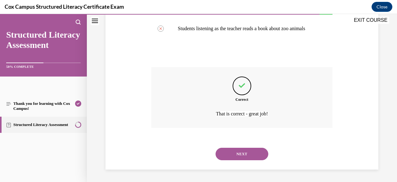
click at [245, 159] on button "NEXT" at bounding box center [242, 153] width 53 height 12
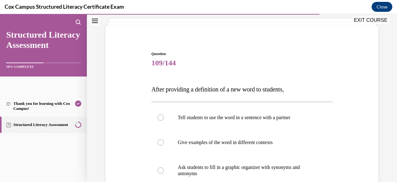
scroll to position [44, 0]
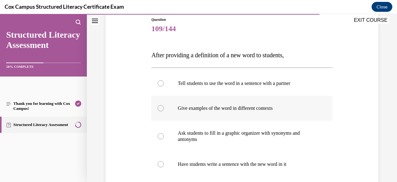
click at [248, 113] on label "Give examples of the word in different contexts" at bounding box center [241, 108] width 181 height 25
click at [164, 111] on input "Give examples of the word in different contexts" at bounding box center [161, 108] width 6 height 6
radio input "true"
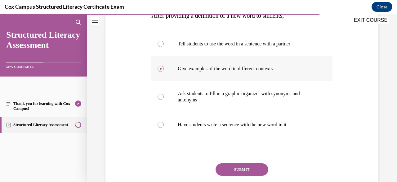
scroll to position [135, 0]
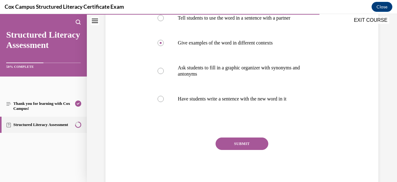
click at [242, 145] on button "SUBMIT" at bounding box center [242, 143] width 53 height 12
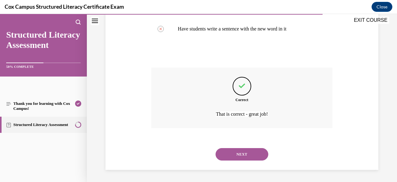
click at [241, 159] on button "NEXT" at bounding box center [242, 154] width 53 height 12
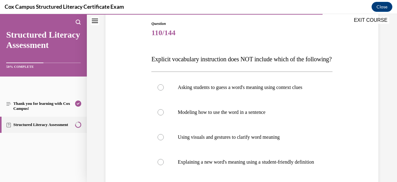
scroll to position [68, 0]
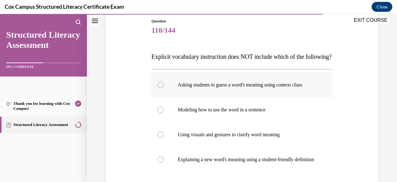
click at [210, 88] on p "Asking students to guess a word's meaning using context clues" at bounding box center [247, 85] width 139 height 6
click at [164, 88] on input "Asking students to guess a word's meaning using context clues" at bounding box center [161, 85] width 6 height 6
radio input "true"
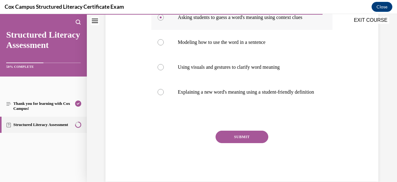
scroll to position [137, 0]
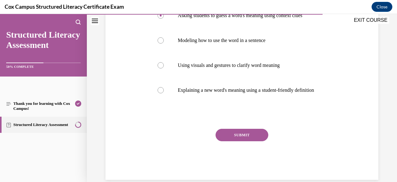
click at [240, 141] on button "SUBMIT" at bounding box center [242, 135] width 53 height 12
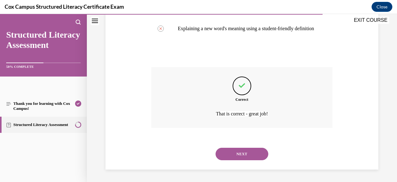
click at [243, 152] on button "NEXT" at bounding box center [242, 153] width 53 height 12
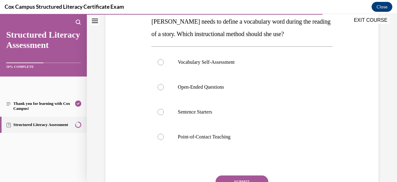
scroll to position [111, 0]
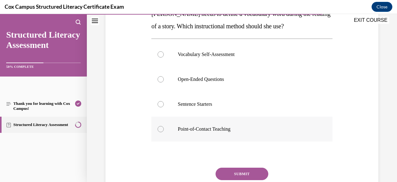
click at [205, 127] on p "Point-of-Contact Teaching" at bounding box center [247, 129] width 139 height 6
click at [164, 127] on input "Point-of-Contact Teaching" at bounding box center [161, 129] width 6 height 6
radio input "true"
click at [249, 171] on button "SUBMIT" at bounding box center [242, 173] width 53 height 12
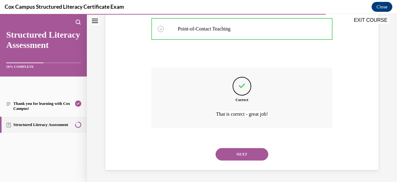
click at [237, 155] on button "NEXT" at bounding box center [242, 154] width 53 height 12
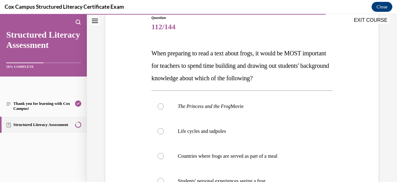
scroll to position [71, 0]
click at [237, 134] on label "Life cycles and tadpoles" at bounding box center [241, 131] width 181 height 25
click at [164, 134] on input "Life cycles and tadpoles" at bounding box center [161, 131] width 6 height 6
radio input "true"
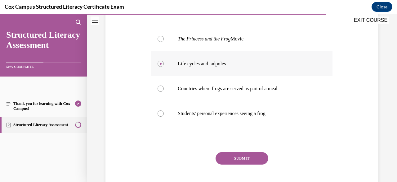
scroll to position [139, 0]
click at [243, 156] on button "SUBMIT" at bounding box center [242, 157] width 53 height 12
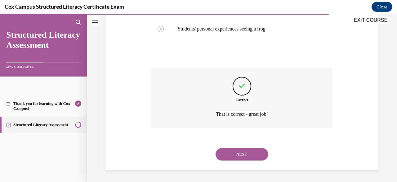
click at [237, 156] on button "NEXT" at bounding box center [242, 154] width 53 height 12
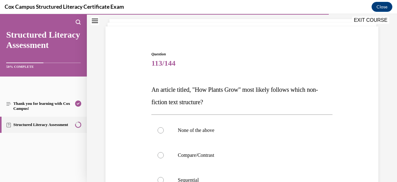
scroll to position [57, 0]
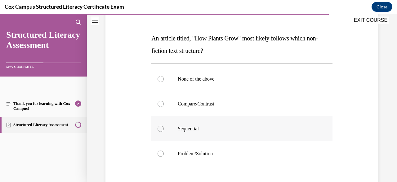
click at [211, 131] on p "Sequential" at bounding box center [247, 128] width 139 height 6
click at [164, 131] on input "Sequential" at bounding box center [161, 128] width 6 height 6
radio input "true"
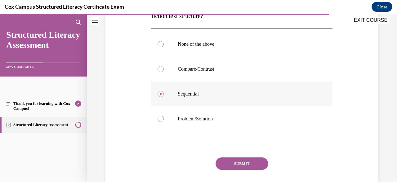
scroll to position [141, 0]
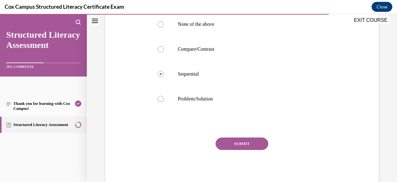
click at [239, 142] on button "SUBMIT" at bounding box center [242, 143] width 53 height 12
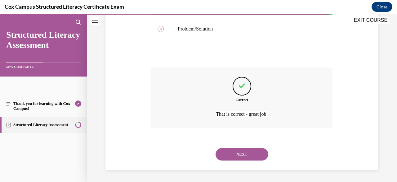
click at [235, 156] on button "NEXT" at bounding box center [242, 154] width 53 height 12
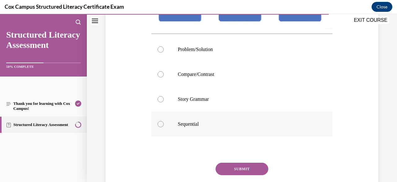
click at [206, 127] on p "Sequential" at bounding box center [247, 124] width 139 height 6
click at [164, 127] on input "Sequential" at bounding box center [161, 124] width 6 height 6
radio input "true"
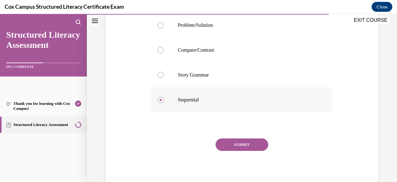
scroll to position [196, 0]
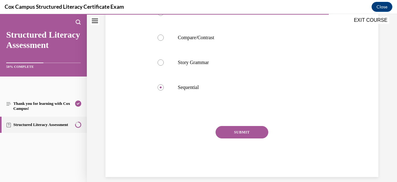
click at [238, 138] on button "SUBMIT" at bounding box center [242, 132] width 53 height 12
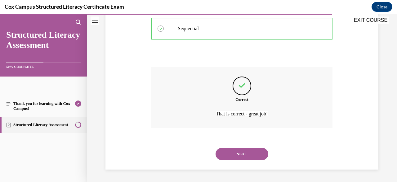
click at [239, 156] on button "NEXT" at bounding box center [242, 153] width 53 height 12
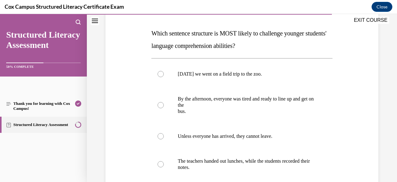
scroll to position [99, 0]
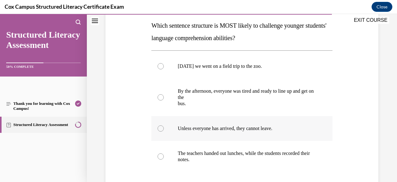
click at [241, 136] on label "Unless everyone has arrived, they cannot leave." at bounding box center [241, 128] width 181 height 25
click at [164, 131] on input "Unless everyone has arrived, they cannot leave." at bounding box center [161, 128] width 6 height 6
radio input "true"
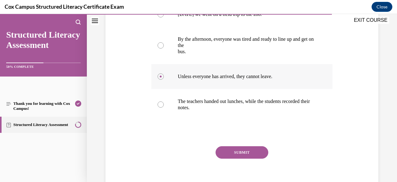
scroll to position [160, 0]
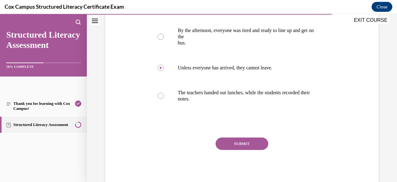
click at [238, 143] on button "SUBMIT" at bounding box center [242, 143] width 53 height 12
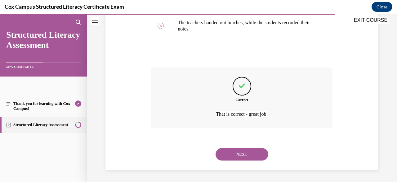
click at [235, 157] on button "NEXT" at bounding box center [242, 154] width 53 height 12
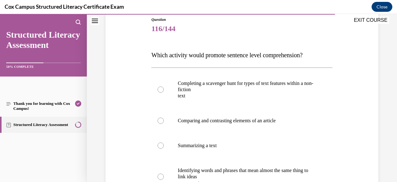
scroll to position [70, 0]
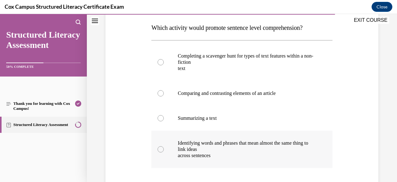
click at [274, 159] on label "Identifying words and phrases that mean almost the same thing to link ideas acr…" at bounding box center [241, 148] width 181 height 37
click at [164, 152] on input "Identifying words and phrases that mean almost the same thing to link ideas acr…" at bounding box center [161, 149] width 6 height 6
radio input "true"
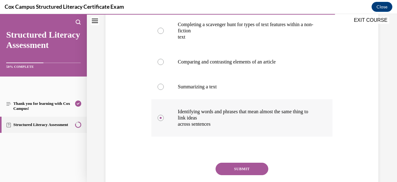
scroll to position [153, 0]
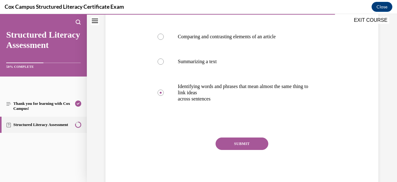
click at [255, 144] on button "SUBMIT" at bounding box center [242, 143] width 53 height 12
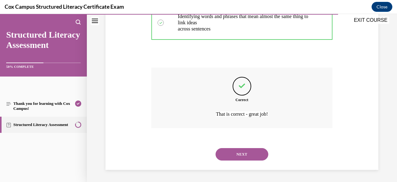
click at [256, 154] on button "NEXT" at bounding box center [242, 154] width 53 height 12
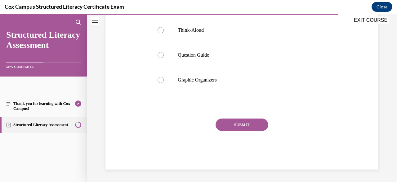
scroll to position [19, 0]
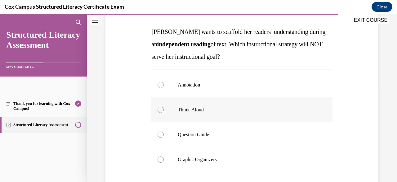
click at [222, 115] on label "Think-Aloud" at bounding box center [241, 109] width 181 height 25
click at [164, 113] on input "Think-Aloud" at bounding box center [161, 109] width 6 height 6
radio input "true"
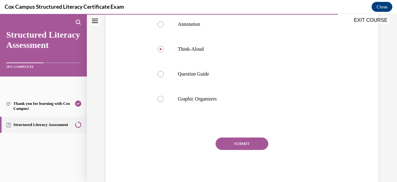
click at [233, 147] on button "SUBMIT" at bounding box center [242, 143] width 53 height 12
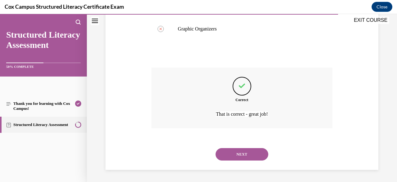
click at [242, 156] on button "NEXT" at bounding box center [242, 154] width 53 height 12
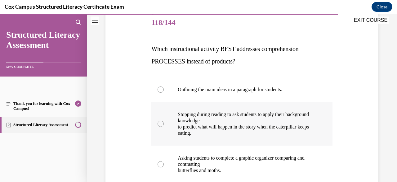
click at [250, 131] on p "to predict what will happen in the story when the caterpillar keeps eating." at bounding box center [247, 130] width 139 height 12
click at [164, 127] on input "Stopping during reading to ask students to apply their background knowledge to …" at bounding box center [161, 123] width 6 height 6
radio input "true"
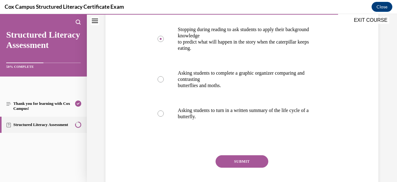
click at [241, 162] on button "SUBMIT" at bounding box center [242, 161] width 53 height 12
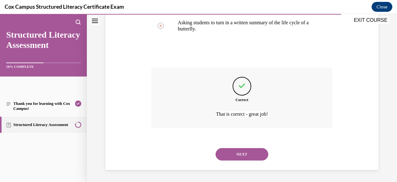
click at [251, 153] on button "NEXT" at bounding box center [242, 154] width 53 height 12
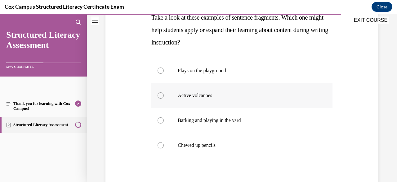
click at [249, 100] on label "Active volcanoes" at bounding box center [241, 95] width 181 height 25
click at [164, 98] on input "Active volcanoes" at bounding box center [161, 95] width 6 height 6
radio input "true"
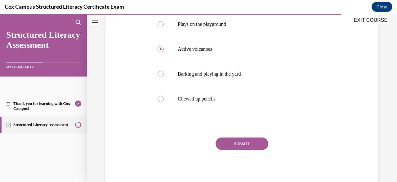
click at [240, 142] on button "SUBMIT" at bounding box center [242, 143] width 53 height 12
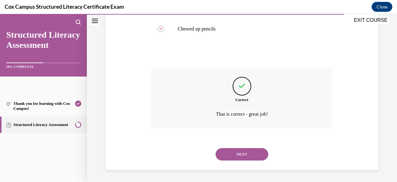
click at [243, 152] on button "NEXT" at bounding box center [242, 154] width 53 height 12
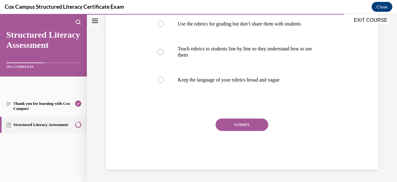
scroll to position [19, 0]
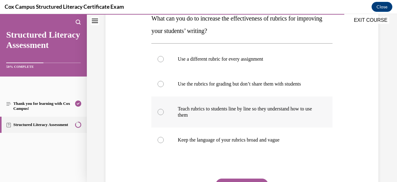
click at [243, 113] on p "Teach rubrics to students line by line so they understand how to use them" at bounding box center [247, 112] width 139 height 12
click at [164, 113] on input "Teach rubrics to students line by line so they understand how to use them" at bounding box center [161, 112] width 6 height 6
radio input "true"
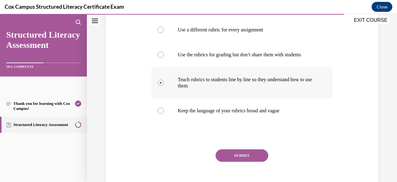
scroll to position [147, 0]
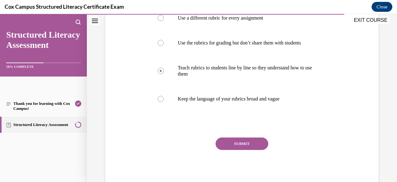
click at [246, 140] on button "SUBMIT" at bounding box center [242, 143] width 53 height 12
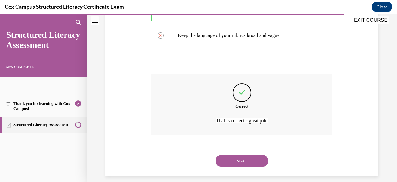
click at [243, 162] on button "NEXT" at bounding box center [242, 160] width 53 height 12
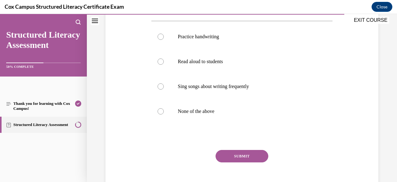
scroll to position [118, 0]
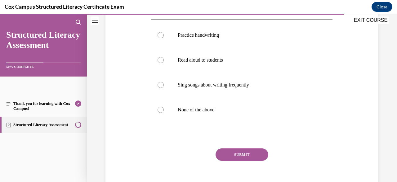
click at [246, 156] on button "SUBMIT" at bounding box center [242, 154] width 53 height 12
click at [211, 113] on label "None of the above" at bounding box center [241, 109] width 181 height 25
click at [164, 113] on input "None of the above" at bounding box center [161, 109] width 6 height 6
radio input "true"
click at [243, 156] on button "SUBMIT" at bounding box center [242, 154] width 53 height 12
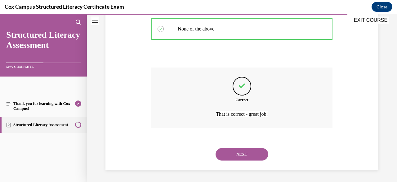
click at [243, 150] on button "NEXT" at bounding box center [242, 154] width 53 height 12
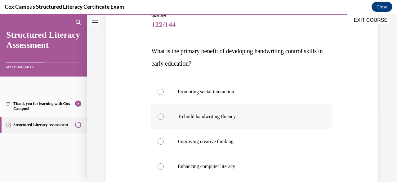
click at [223, 117] on p "To build handwriting fluency" at bounding box center [247, 116] width 139 height 6
click at [164, 117] on input "To build handwriting fluency" at bounding box center [161, 116] width 6 height 6
radio input "true"
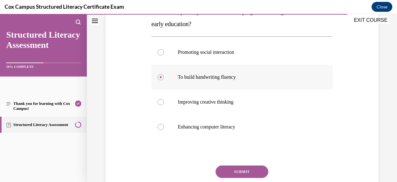
scroll to position [141, 0]
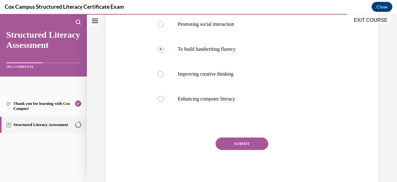
click at [230, 148] on button "SUBMIT" at bounding box center [242, 143] width 53 height 12
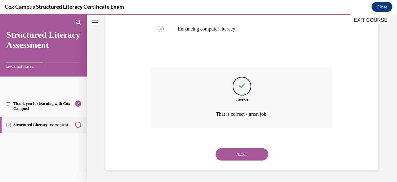
click at [243, 156] on button "NEXT" at bounding box center [242, 154] width 53 height 12
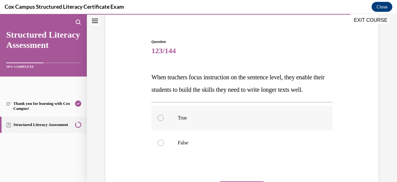
click at [211, 124] on label "True" at bounding box center [241, 117] width 181 height 25
click at [164, 121] on input "True" at bounding box center [161, 118] width 6 height 6
radio input "true"
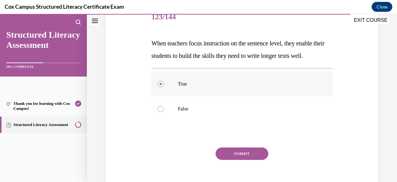
scroll to position [104, 0]
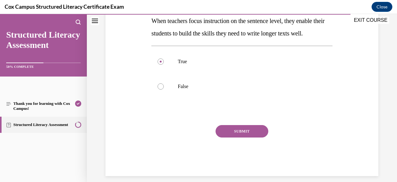
click at [234, 137] on button "SUBMIT" at bounding box center [242, 131] width 53 height 12
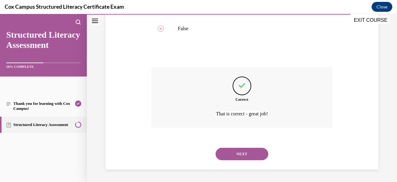
click at [242, 156] on button "NEXT" at bounding box center [242, 153] width 53 height 12
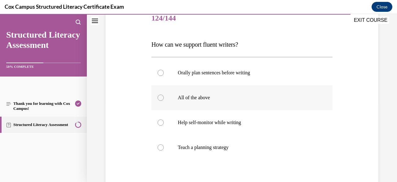
click at [206, 99] on p "All of the above" at bounding box center [247, 97] width 139 height 6
click at [164, 99] on input "All of the above" at bounding box center [161, 97] width 6 height 6
radio input "true"
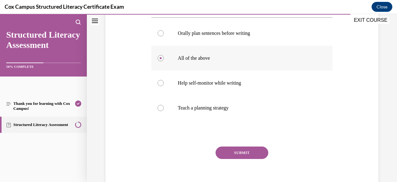
scroll to position [129, 0]
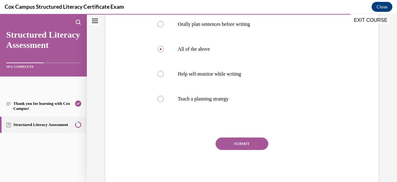
click at [238, 148] on button "SUBMIT" at bounding box center [242, 143] width 53 height 12
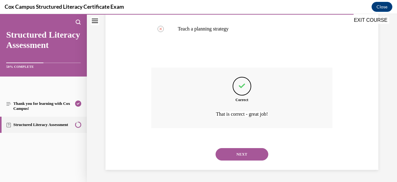
click at [237, 156] on button "NEXT" at bounding box center [242, 154] width 53 height 12
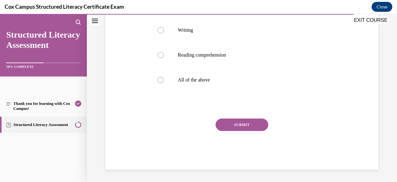
scroll to position [19, 0]
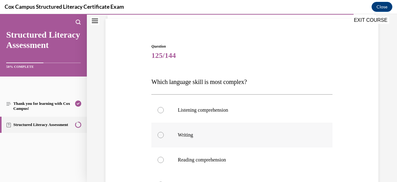
click at [197, 133] on p "Writing" at bounding box center [247, 135] width 139 height 6
click at [164, 133] on input "Writing" at bounding box center [161, 135] width 6 height 6
radio input "true"
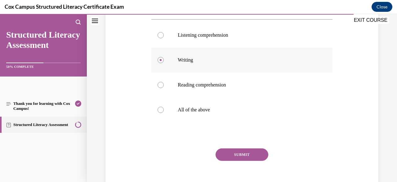
scroll to position [118, 0]
click at [230, 160] on button "SUBMIT" at bounding box center [242, 154] width 53 height 12
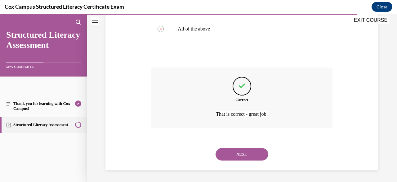
click at [237, 151] on button "NEXT" at bounding box center [242, 154] width 53 height 12
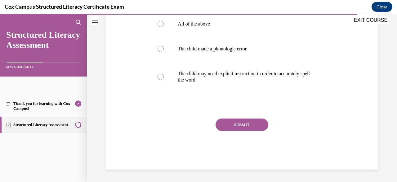
scroll to position [19, 0]
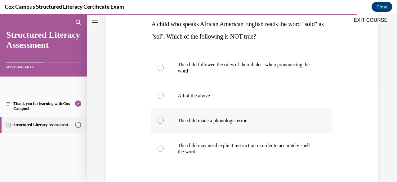
click at [230, 121] on p "The child made a phonologic error" at bounding box center [247, 120] width 139 height 6
click at [164, 121] on input "The child made a phonologic error" at bounding box center [161, 120] width 6 height 6
radio input "true"
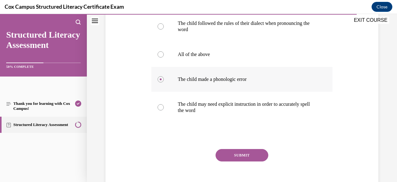
scroll to position [153, 0]
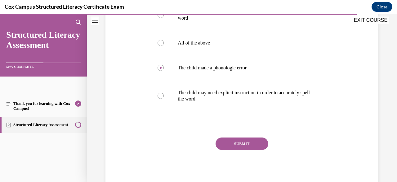
click at [238, 144] on button "SUBMIT" at bounding box center [242, 143] width 53 height 12
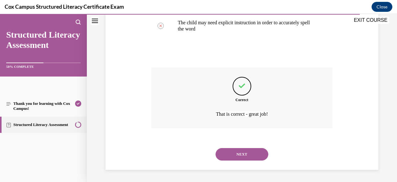
click at [243, 156] on button "NEXT" at bounding box center [242, 154] width 53 height 12
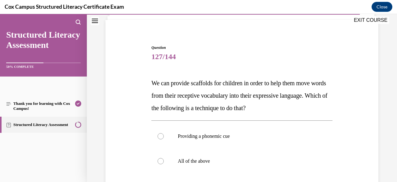
scroll to position [66, 0]
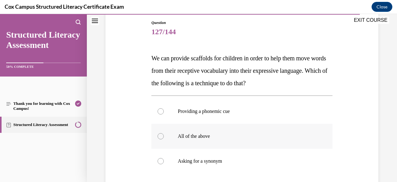
click at [224, 129] on label "All of the above" at bounding box center [241, 136] width 181 height 25
click at [164, 133] on input "All of the above" at bounding box center [161, 136] width 6 height 6
radio input "true"
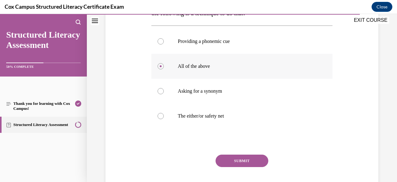
scroll to position [137, 0]
click at [243, 161] on button "SUBMIT" at bounding box center [242, 160] width 53 height 12
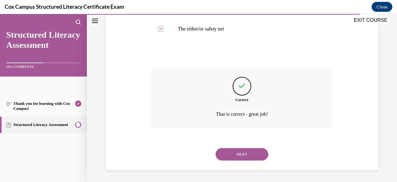
click at [235, 151] on button "NEXT" at bounding box center [242, 154] width 53 height 12
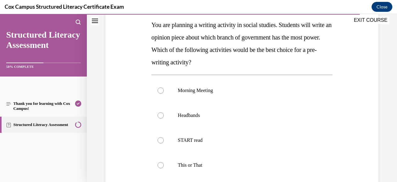
scroll to position [100, 0]
click at [227, 163] on p "This or That" at bounding box center [247, 164] width 139 height 6
click at [164, 163] on input "This or That" at bounding box center [161, 164] width 6 height 6
radio input "true"
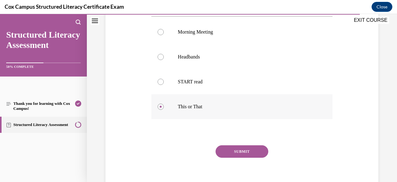
scroll to position [158, 0]
click at [248, 156] on button "SUBMIT" at bounding box center [242, 151] width 53 height 12
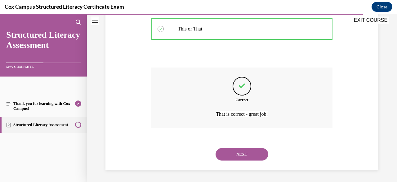
click at [246, 153] on button "NEXT" at bounding box center [242, 154] width 53 height 12
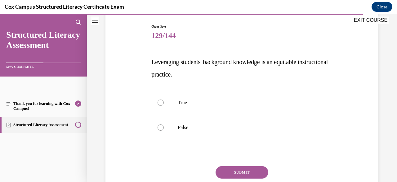
scroll to position [66, 0]
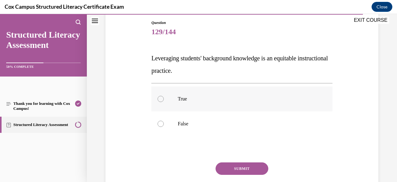
click at [206, 102] on label "True" at bounding box center [241, 98] width 181 height 25
click at [164, 102] on input "True" at bounding box center [161, 99] width 6 height 6
radio input "true"
click at [237, 165] on button "SUBMIT" at bounding box center [242, 168] width 53 height 12
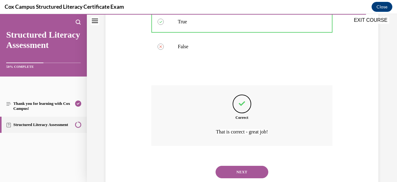
scroll to position [144, 0]
click at [251, 169] on button "NEXT" at bounding box center [242, 171] width 53 height 12
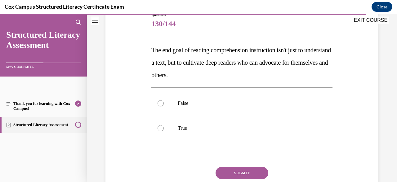
scroll to position [80, 0]
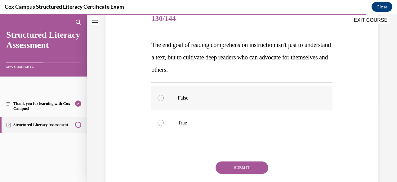
click at [217, 97] on p "False" at bounding box center [247, 98] width 139 height 6
click at [164, 97] on input "False" at bounding box center [161, 98] width 6 height 6
radio input "true"
click at [209, 120] on p "True" at bounding box center [247, 123] width 139 height 6
click at [164, 120] on input "True" at bounding box center [161, 123] width 6 height 6
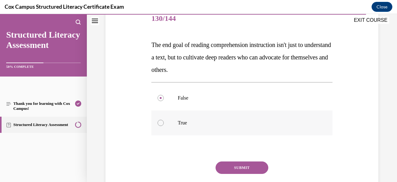
radio input "true"
click at [245, 166] on button "SUBMIT" at bounding box center [242, 167] width 53 height 12
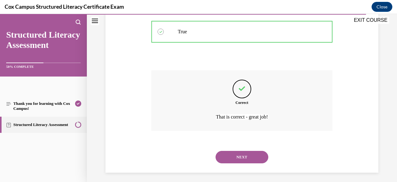
click at [242, 161] on button "NEXT" at bounding box center [242, 157] width 53 height 12
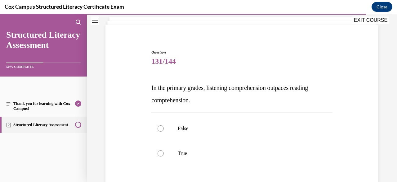
scroll to position [53, 0]
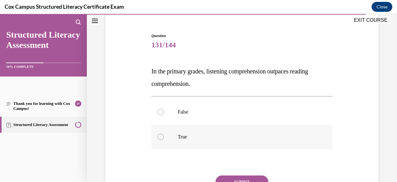
click at [187, 137] on p "True" at bounding box center [247, 136] width 139 height 6
click at [164, 137] on input "True" at bounding box center [161, 136] width 6 height 6
radio input "true"
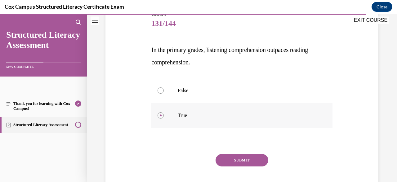
scroll to position [83, 0]
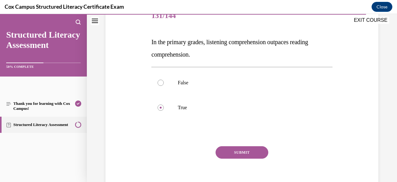
click at [237, 151] on button "SUBMIT" at bounding box center [242, 152] width 53 height 12
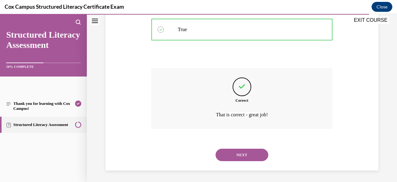
click at [237, 156] on button "NEXT" at bounding box center [242, 154] width 53 height 12
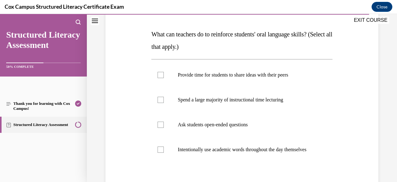
scroll to position [91, 0]
click at [246, 80] on label "Provide time for students to share ideas with their peers" at bounding box center [241, 74] width 181 height 25
click at [164, 78] on input "Provide time for students to share ideas with their peers" at bounding box center [161, 74] width 6 height 6
checkbox input "true"
click at [224, 125] on p "Ask students open-ended questions" at bounding box center [247, 124] width 139 height 6
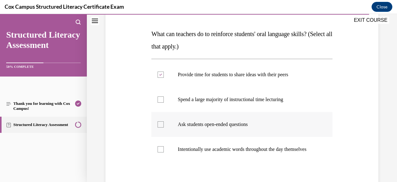
click at [164, 125] on input "Ask students open-ended questions" at bounding box center [161, 124] width 6 height 6
checkbox input "true"
click at [214, 152] on p "Intentionally use academic words throughout the day themselves" at bounding box center [247, 149] width 139 height 6
click at [164, 152] on input "Intentionally use academic words throughout the day themselves" at bounding box center [161, 149] width 6 height 6
checkbox input "true"
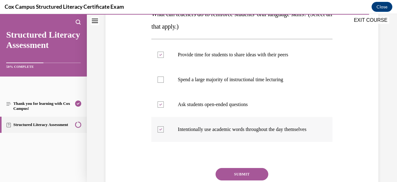
scroll to position [117, 0]
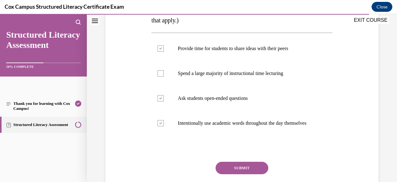
click at [237, 172] on button "SUBMIT" at bounding box center [242, 167] width 53 height 12
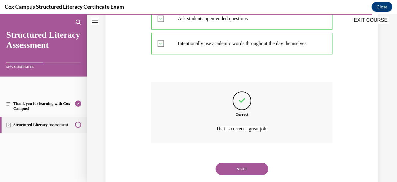
click at [237, 173] on button "NEXT" at bounding box center [242, 168] width 53 height 12
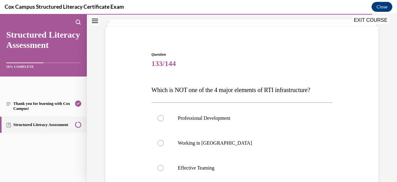
scroll to position [35, 0]
click at [208, 147] on label "Working in Silos" at bounding box center [241, 142] width 181 height 25
click at [164, 146] on input "Working in Silos" at bounding box center [161, 142] width 6 height 6
radio input "true"
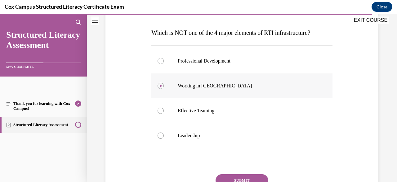
scroll to position [93, 0]
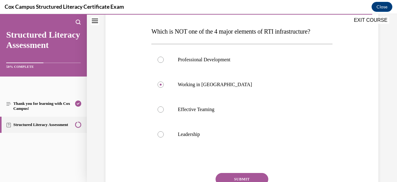
click at [238, 174] on button "SUBMIT" at bounding box center [242, 179] width 53 height 12
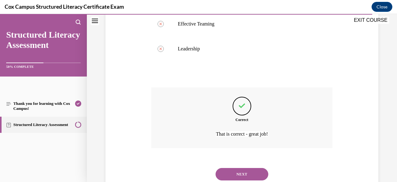
click at [240, 175] on button "NEXT" at bounding box center [242, 174] width 53 height 12
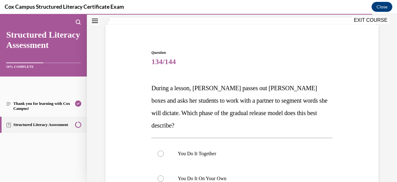
scroll to position [37, 0]
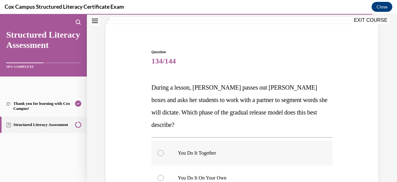
click at [221, 144] on label "You Do It Together" at bounding box center [241, 152] width 181 height 25
click at [164, 150] on input "You Do It Together" at bounding box center [161, 153] width 6 height 6
radio input "true"
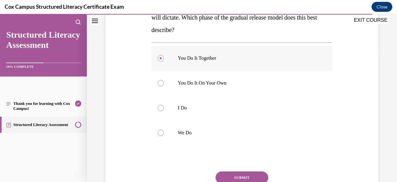
scroll to position [134, 0]
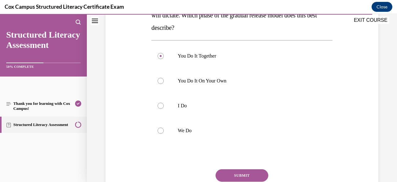
click at [235, 169] on button "SUBMIT" at bounding box center [242, 175] width 53 height 12
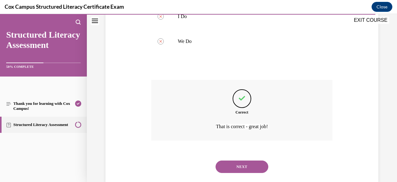
click at [237, 160] on button "NEXT" at bounding box center [242, 166] width 53 height 12
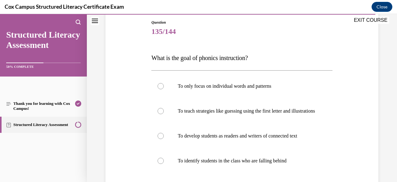
scroll to position [67, 0]
click at [235, 138] on label "To develop students as readers and writers of connected text" at bounding box center [241, 135] width 181 height 25
click at [164, 138] on input "To develop students as readers and writers of connected text" at bounding box center [161, 135] width 6 height 6
radio input "true"
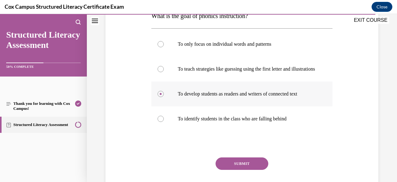
scroll to position [109, 0]
click at [237, 169] on button "SUBMIT" at bounding box center [242, 163] width 53 height 12
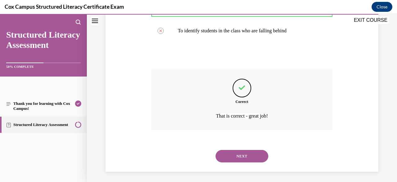
click at [243, 160] on button "NEXT" at bounding box center [242, 156] width 53 height 12
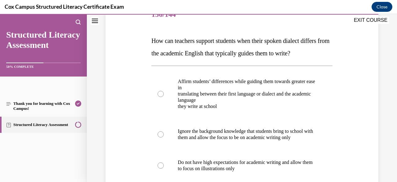
scroll to position [84, 0]
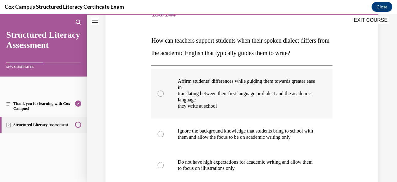
click at [249, 103] on p "translating between their first language or dialect and the academic language" at bounding box center [247, 96] width 139 height 12
click at [164, 97] on input "Affirm students’ differences while guiding them towards greater ease in transla…" at bounding box center [161, 93] width 6 height 6
radio input "true"
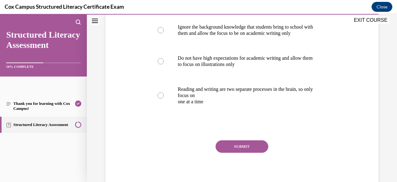
scroll to position [189, 0]
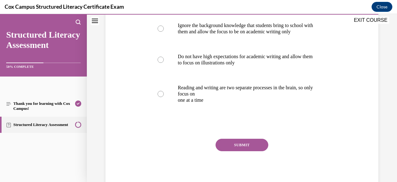
click at [249, 151] on button "SUBMIT" at bounding box center [242, 144] width 53 height 12
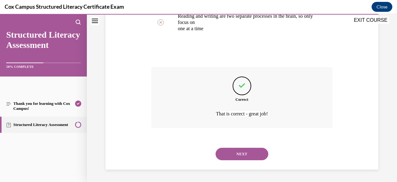
click at [240, 151] on button "NEXT" at bounding box center [242, 153] width 53 height 12
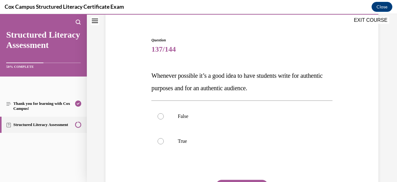
scroll to position [49, 0]
click at [179, 145] on label "True" at bounding box center [241, 141] width 181 height 25
click at [164, 144] on input "True" at bounding box center [161, 141] width 6 height 6
radio input "true"
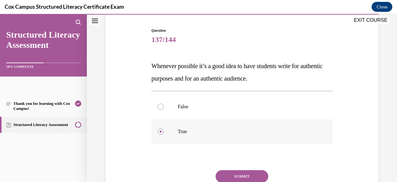
scroll to position [64, 0]
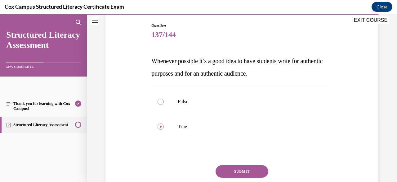
click at [241, 169] on button "SUBMIT" at bounding box center [242, 171] width 53 height 12
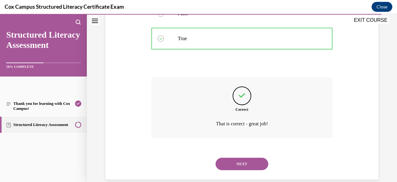
click at [243, 166] on button "NEXT" at bounding box center [242, 163] width 53 height 12
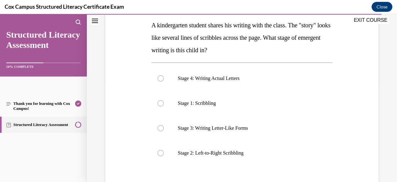
scroll to position [104, 0]
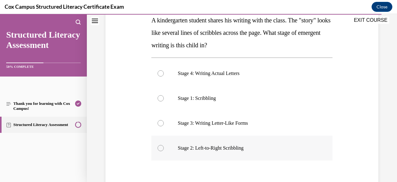
click at [229, 150] on p "Stage 2: Left-to-Right Scribbling" at bounding box center [247, 148] width 139 height 6
click at [164, 150] on input "Stage 2: Left-to-Right Scribbling" at bounding box center [161, 148] width 6 height 6
radio input "true"
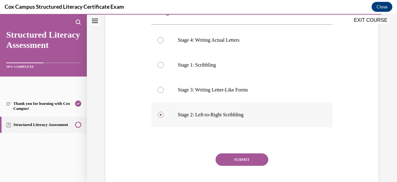
scroll to position [153, 0]
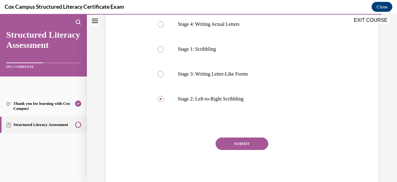
click at [258, 144] on button "SUBMIT" at bounding box center [242, 143] width 53 height 12
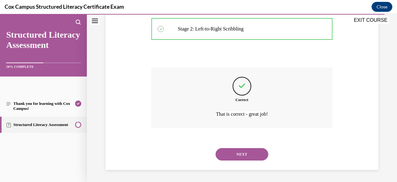
click at [249, 153] on button "NEXT" at bounding box center [242, 154] width 53 height 12
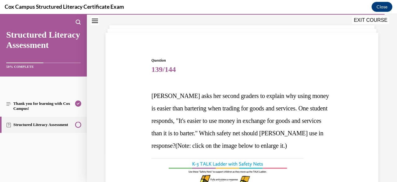
scroll to position [34, 0]
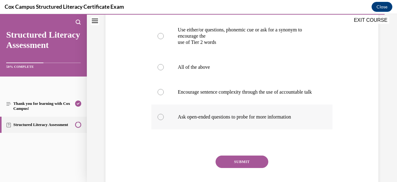
click at [285, 129] on label "Ask open-ended questions to probe for more information" at bounding box center [241, 116] width 181 height 25
click at [164, 120] on input "Ask open-ended questions to probe for more information" at bounding box center [161, 117] width 6 height 6
radio input "true"
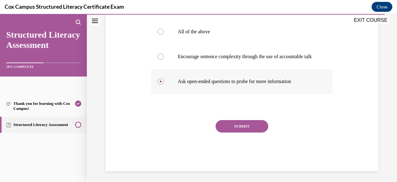
scroll to position [331, 0]
click at [255, 132] on button "SUBMIT" at bounding box center [242, 126] width 53 height 12
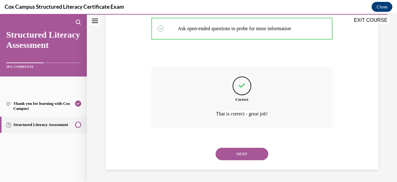
scroll to position [402, 0]
click at [256, 158] on button "NEXT" at bounding box center [242, 153] width 53 height 12
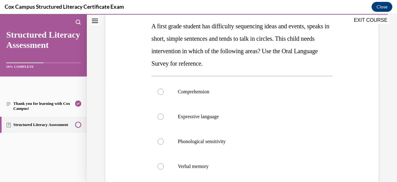
scroll to position [99, 0]
click at [289, 122] on label "Expressive language" at bounding box center [241, 115] width 181 height 25
click at [164, 119] on input "Expressive language" at bounding box center [161, 116] width 6 height 6
radio input "true"
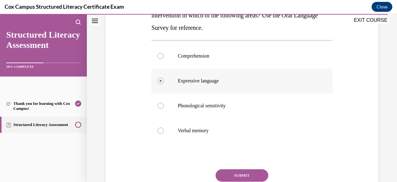
scroll to position [135, 0]
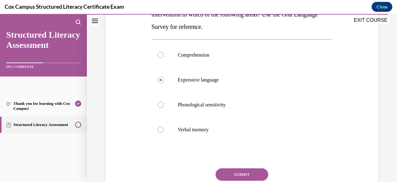
click at [258, 173] on button "SUBMIT" at bounding box center [242, 174] width 53 height 12
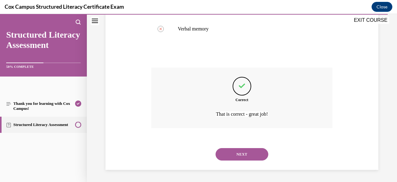
click at [256, 156] on button "NEXT" at bounding box center [242, 154] width 53 height 12
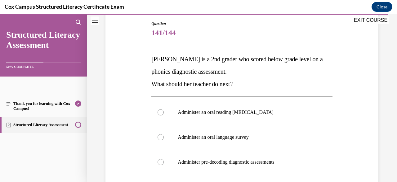
scroll to position [81, 0]
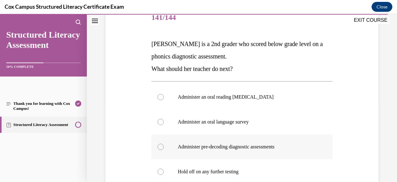
click at [274, 150] on label "Administer pre-decoding diagnostic assessments" at bounding box center [241, 146] width 181 height 25
click at [164, 150] on input "Administer pre-decoding diagnostic assessments" at bounding box center [161, 146] width 6 height 6
radio input "true"
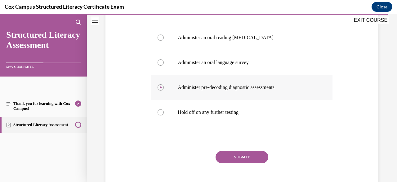
scroll to position [142, 0]
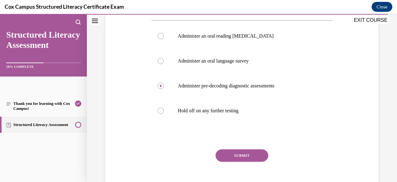
click at [259, 158] on button "SUBMIT" at bounding box center [242, 155] width 53 height 12
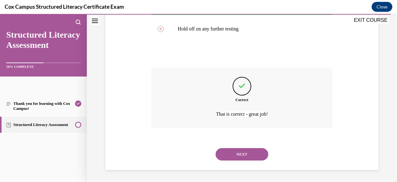
click at [259, 157] on button "NEXT" at bounding box center [242, 154] width 53 height 12
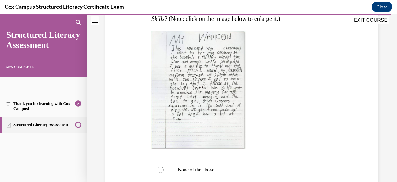
scroll to position [131, 0]
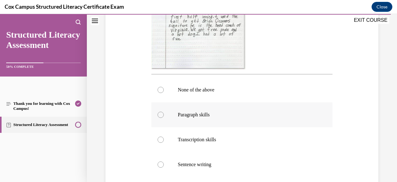
click at [289, 127] on label "Paragraph skills" at bounding box center [241, 114] width 181 height 25
click at [164, 118] on input "Paragraph skills" at bounding box center [161, 114] width 6 height 6
radio input "true"
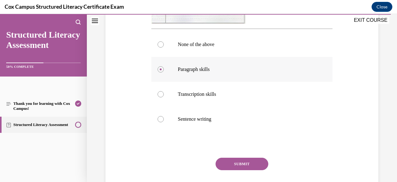
scroll to position [276, 0]
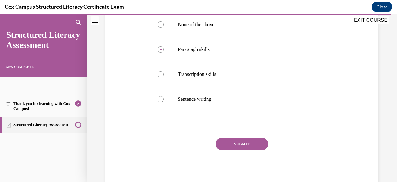
click at [265, 150] on button "SUBMIT" at bounding box center [242, 144] width 53 height 12
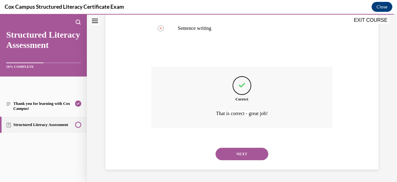
click at [263, 158] on button "NEXT" at bounding box center [242, 153] width 53 height 12
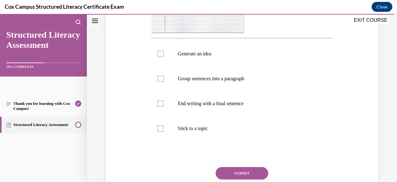
scroll to position [246, 0]
click at [275, 130] on p "Stick to a topic" at bounding box center [247, 128] width 139 height 6
click at [164, 130] on input "Stick to a topic" at bounding box center [161, 128] width 6 height 6
checkbox input "true"
click at [273, 108] on label "End writing with a final sentence" at bounding box center [241, 103] width 181 height 25
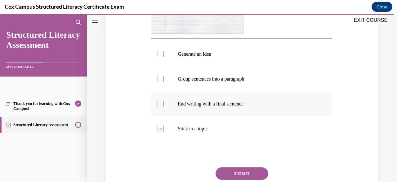
click at [164, 107] on input "End writing with a final sentence" at bounding box center [161, 104] width 6 height 6
checkbox input "true"
click at [273, 89] on label "Group sentences into a paragraph" at bounding box center [241, 78] width 181 height 25
click at [164, 82] on input "Group sentences into a paragraph" at bounding box center [161, 79] width 6 height 6
checkbox input "true"
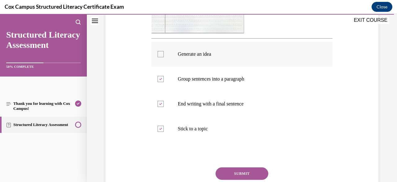
click at [253, 52] on p "Generate an idea" at bounding box center [247, 54] width 139 height 6
click at [164, 52] on input "Generate an idea" at bounding box center [161, 54] width 6 height 6
checkbox input "true"
click at [258, 170] on button "SUBMIT" at bounding box center [242, 173] width 53 height 12
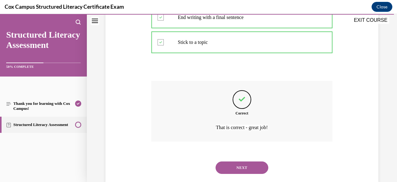
click at [256, 166] on button "NEXT" at bounding box center [242, 167] width 53 height 12
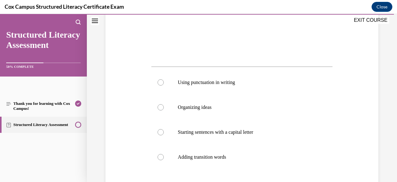
scroll to position [208, 0]
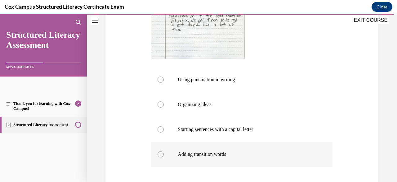
click at [268, 160] on label "Adding transition words" at bounding box center [241, 154] width 181 height 25
click at [164, 157] on input "Adding transition words" at bounding box center [161, 154] width 6 height 6
radio input "true"
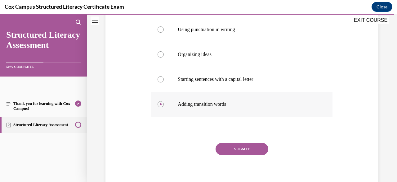
scroll to position [264, 0]
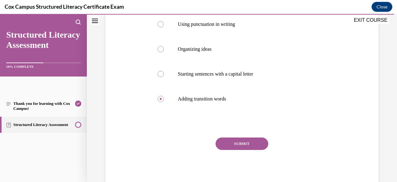
click at [265, 139] on div "SUBMIT" at bounding box center [241, 152] width 181 height 31
click at [258, 143] on button "SUBMIT" at bounding box center [242, 143] width 53 height 12
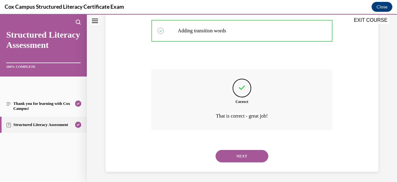
scroll to position [333, 0]
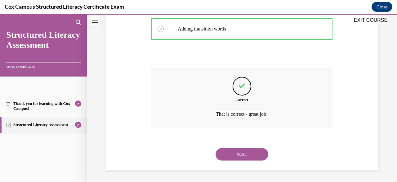
click at [244, 151] on button "NEXT" at bounding box center [242, 154] width 53 height 12
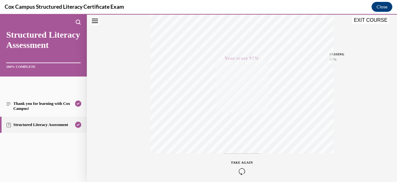
scroll to position [150, 0]
click at [373, 19] on button "EXIT COURSE" at bounding box center [370, 19] width 37 height 7
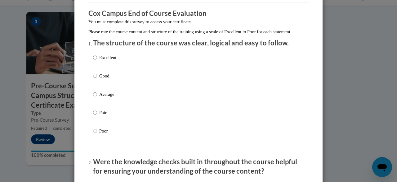
scroll to position [48, 0]
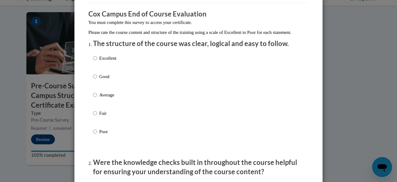
click at [265, 97] on div "Excellent Good Average Fair Poor" at bounding box center [198, 102] width 211 height 101
click at [226, 89] on div "Excellent Good Average Fair Poor" at bounding box center [198, 102] width 211 height 101
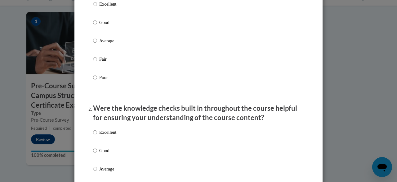
click at [99, 33] on label "Good" at bounding box center [104, 27] width 23 height 17
click at [97, 26] on input "Good" at bounding box center [95, 22] width 4 height 7
radio input "true"
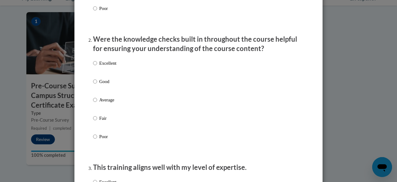
scroll to position [171, 0]
click at [95, 88] on label "Good" at bounding box center [104, 86] width 23 height 17
click at [95, 84] on input "Good" at bounding box center [95, 81] width 4 height 7
radio input "true"
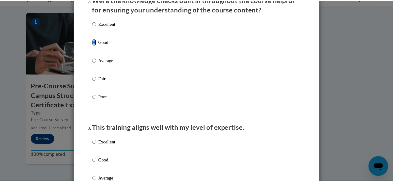
scroll to position [0, 0]
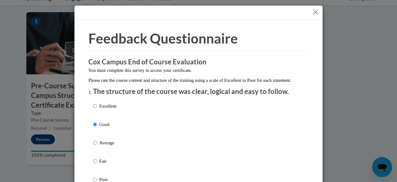
drag, startPoint x: 311, startPoint y: 17, endPoint x: 314, endPoint y: 15, distance: 3.7
click at [314, 15] on div at bounding box center [199, 13] width 248 height 14
click at [314, 15] on button "Close" at bounding box center [316, 12] width 8 height 8
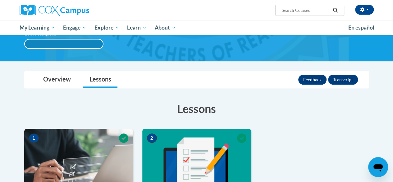
scroll to position [58, 0]
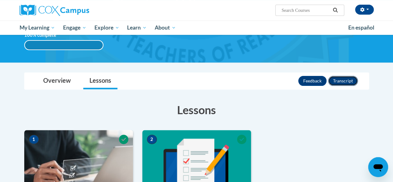
click at [346, 78] on button "Transcript" at bounding box center [343, 81] width 30 height 10
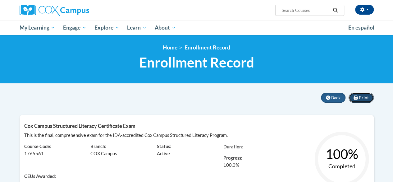
click at [363, 94] on button "Print" at bounding box center [360, 98] width 25 height 10
